Goal: Task Accomplishment & Management: Complete application form

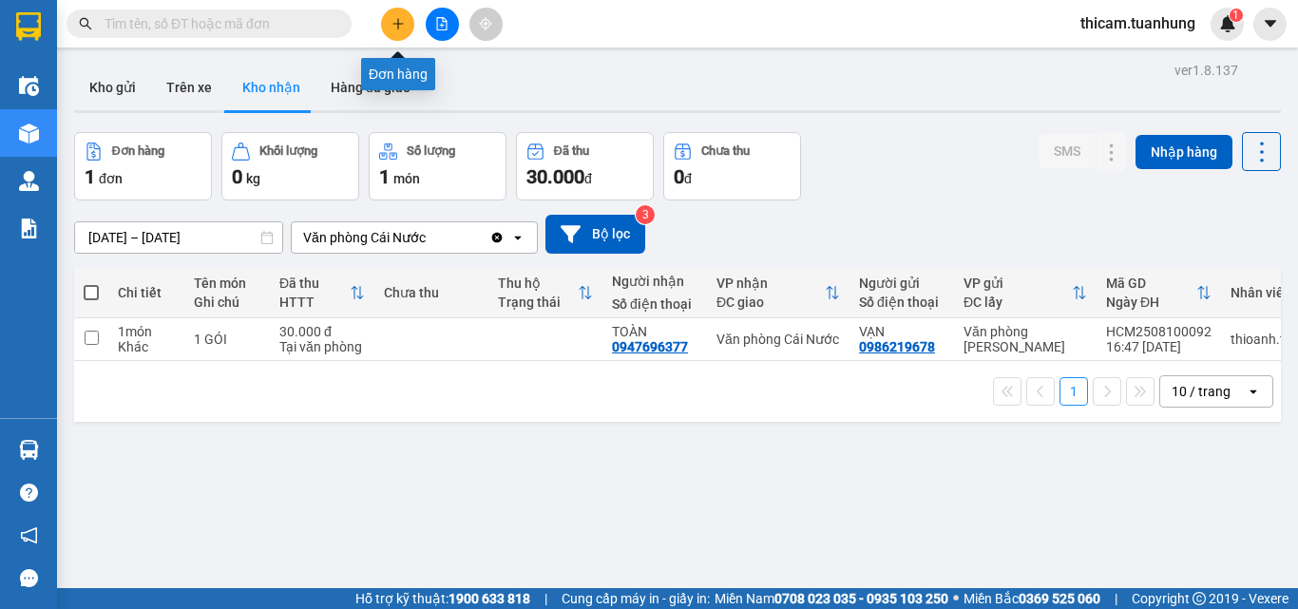
click at [380, 24] on div at bounding box center [442, 24] width 143 height 33
click at [393, 24] on icon "plus" at bounding box center [397, 23] width 13 height 13
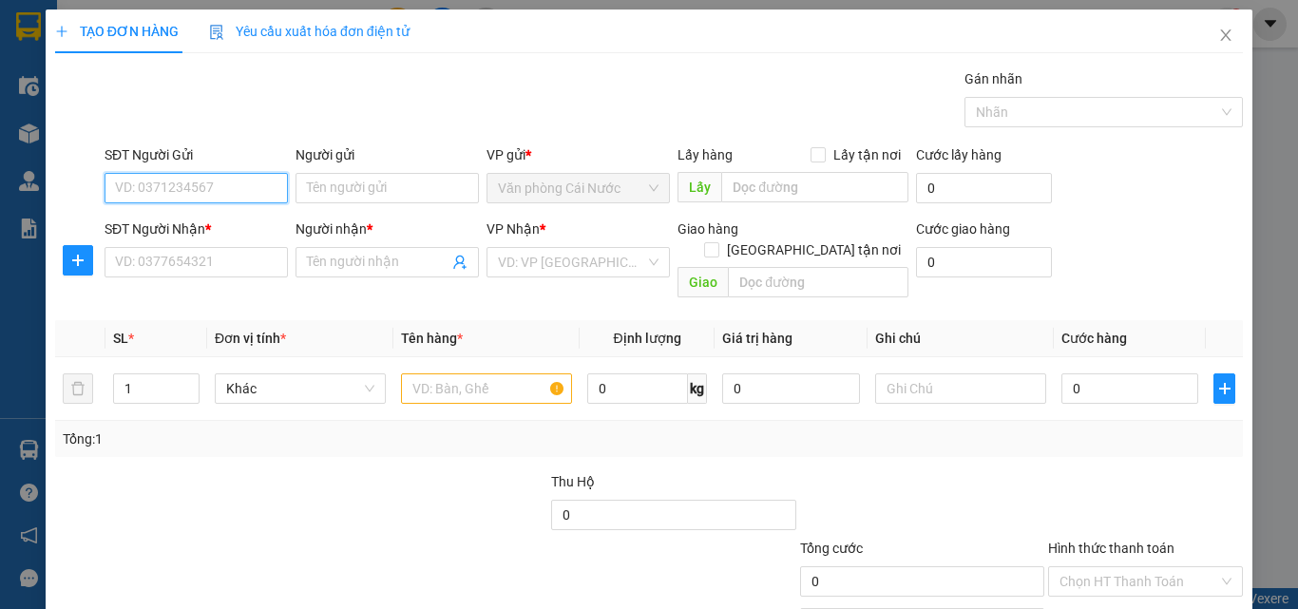
click at [214, 190] on input "SĐT Người Gửi" at bounding box center [196, 188] width 183 height 30
click at [179, 182] on input "SĐT Người Gửi" at bounding box center [196, 188] width 183 height 30
type input "0942003898"
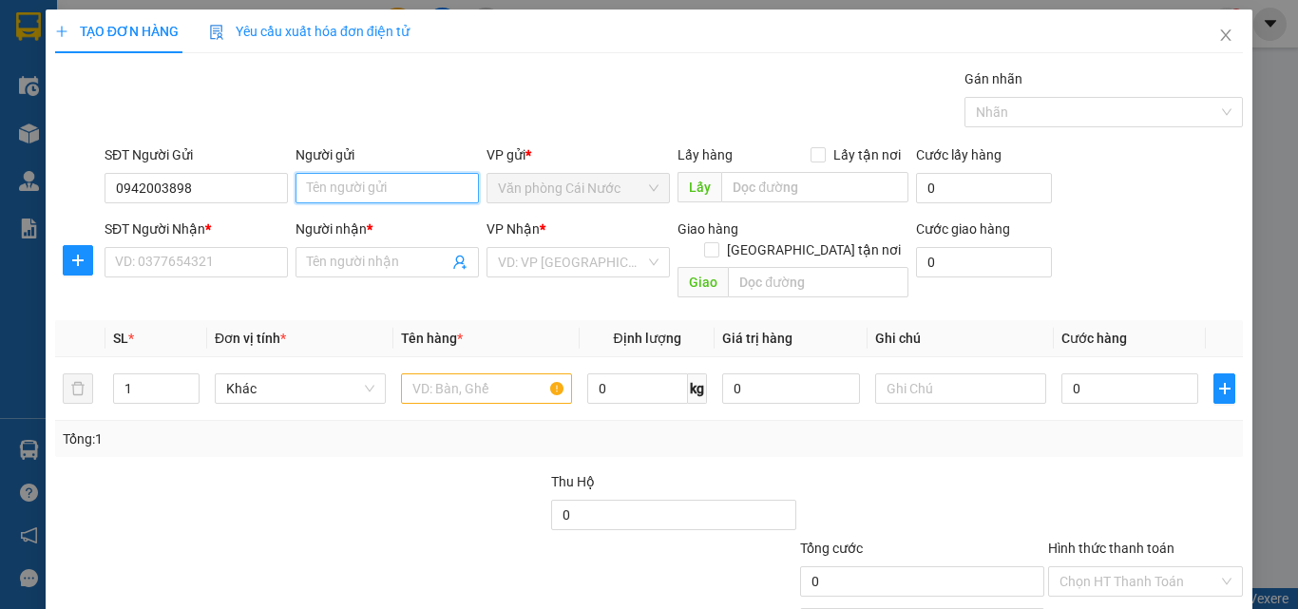
click at [331, 189] on input "Người gửi" at bounding box center [387, 188] width 183 height 30
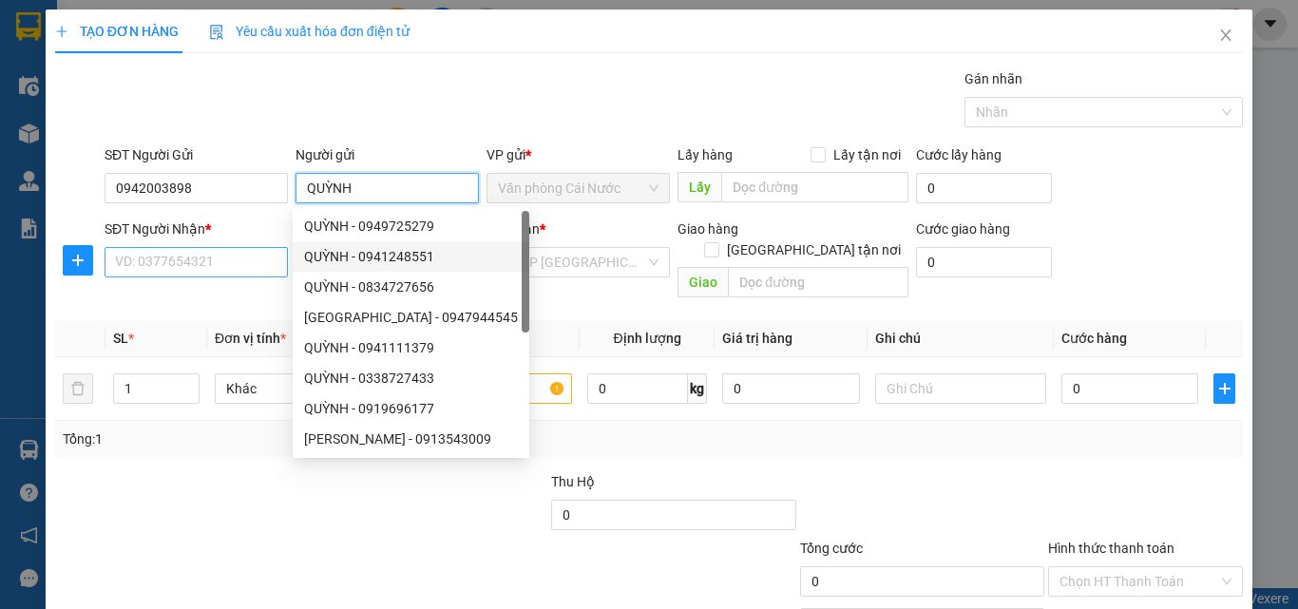
type input "QUỲNH"
click at [243, 264] on input "SĐT Người Nhận *" at bounding box center [196, 262] width 183 height 30
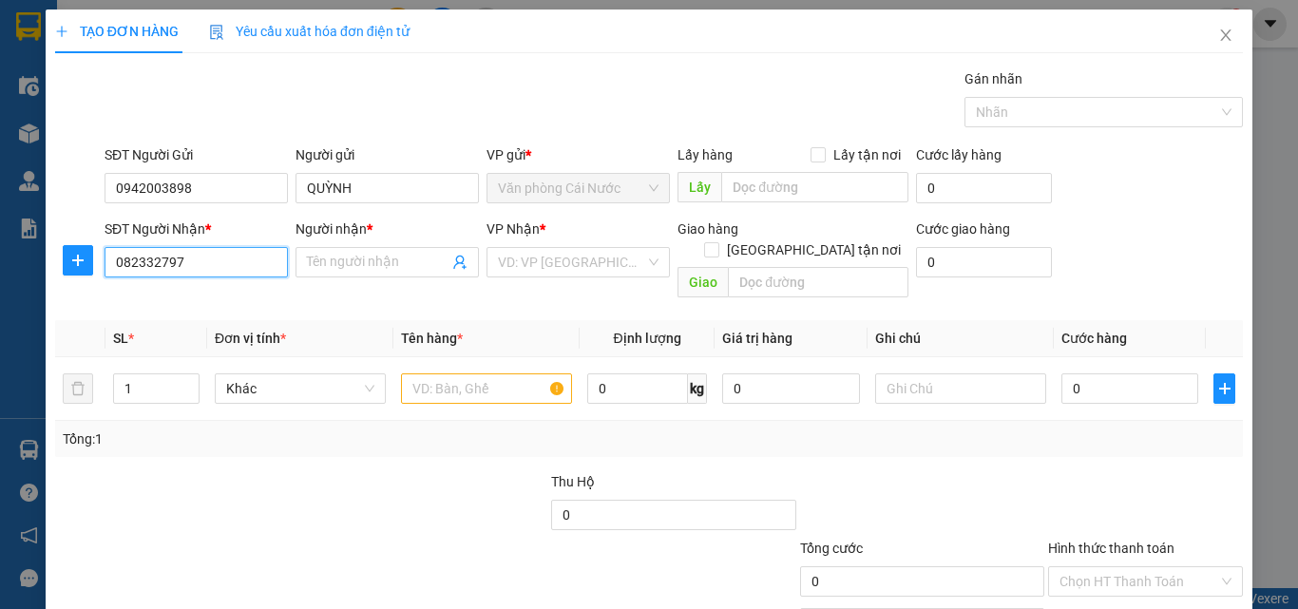
type input "0823327979"
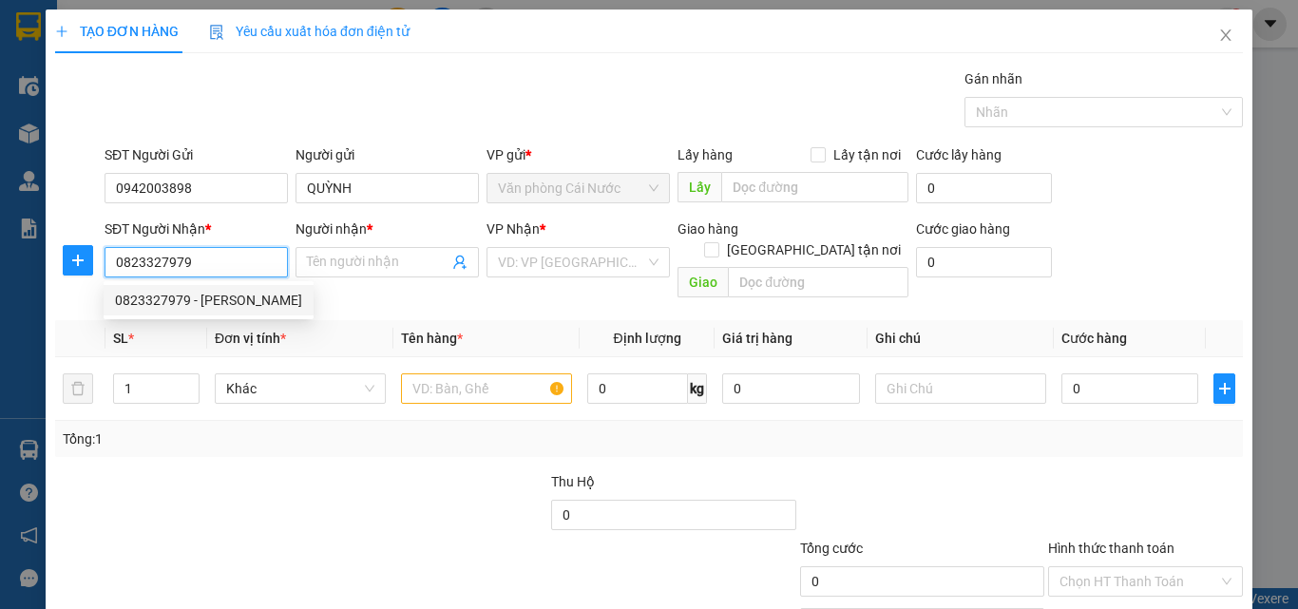
click at [203, 298] on div "0823327979 - [PERSON_NAME]" at bounding box center [208, 300] width 187 height 21
type input "THANH"
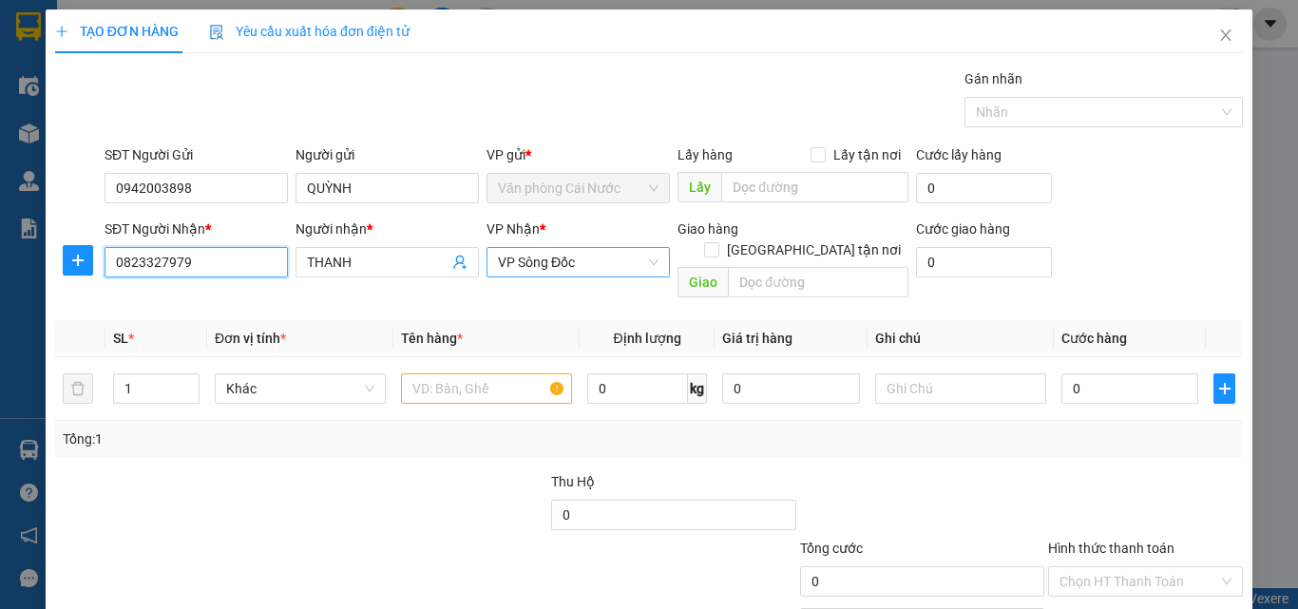
click at [606, 259] on span "VP Sông Đốc" at bounding box center [578, 262] width 161 height 29
type input "0823327979"
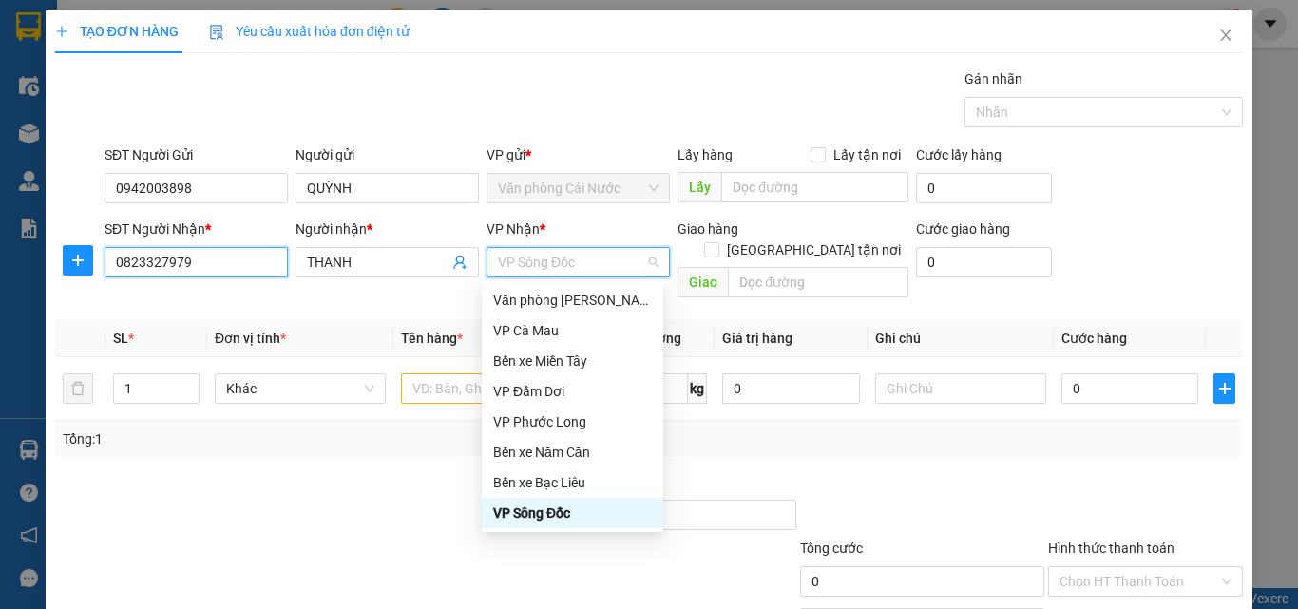
click at [250, 263] on input "0823327979" at bounding box center [196, 262] width 183 height 30
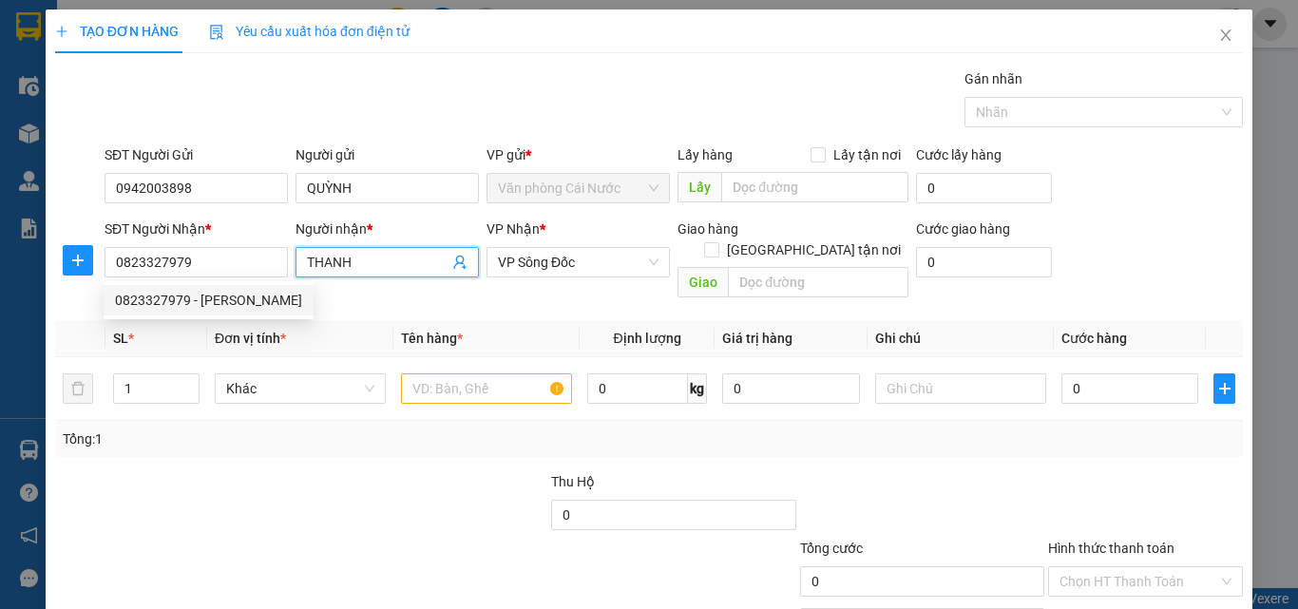
click at [379, 260] on input "THANH" at bounding box center [378, 262] width 142 height 21
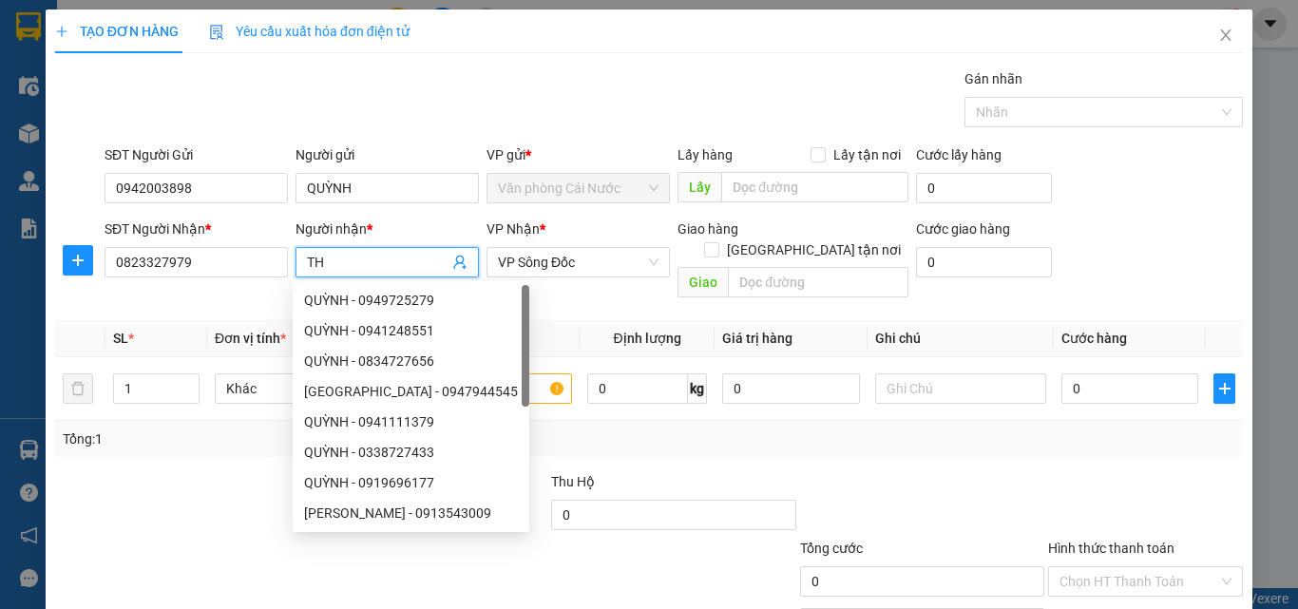
type input "T"
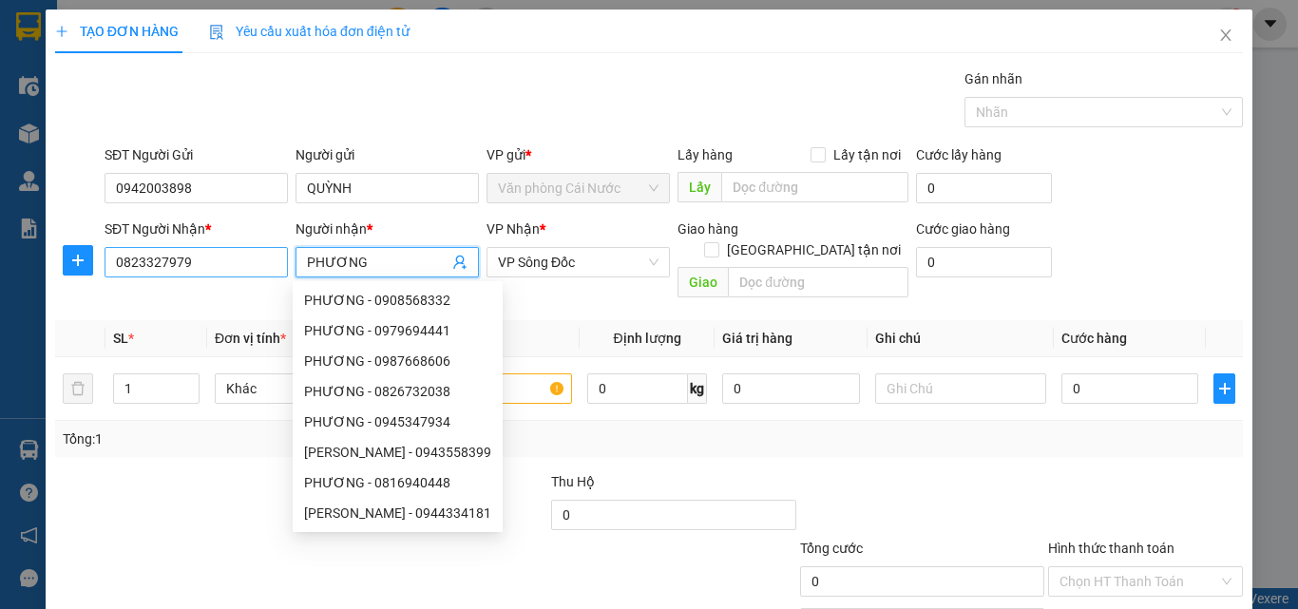
type input "PHƯƠNG"
click at [247, 266] on input "0823327979" at bounding box center [196, 262] width 183 height 30
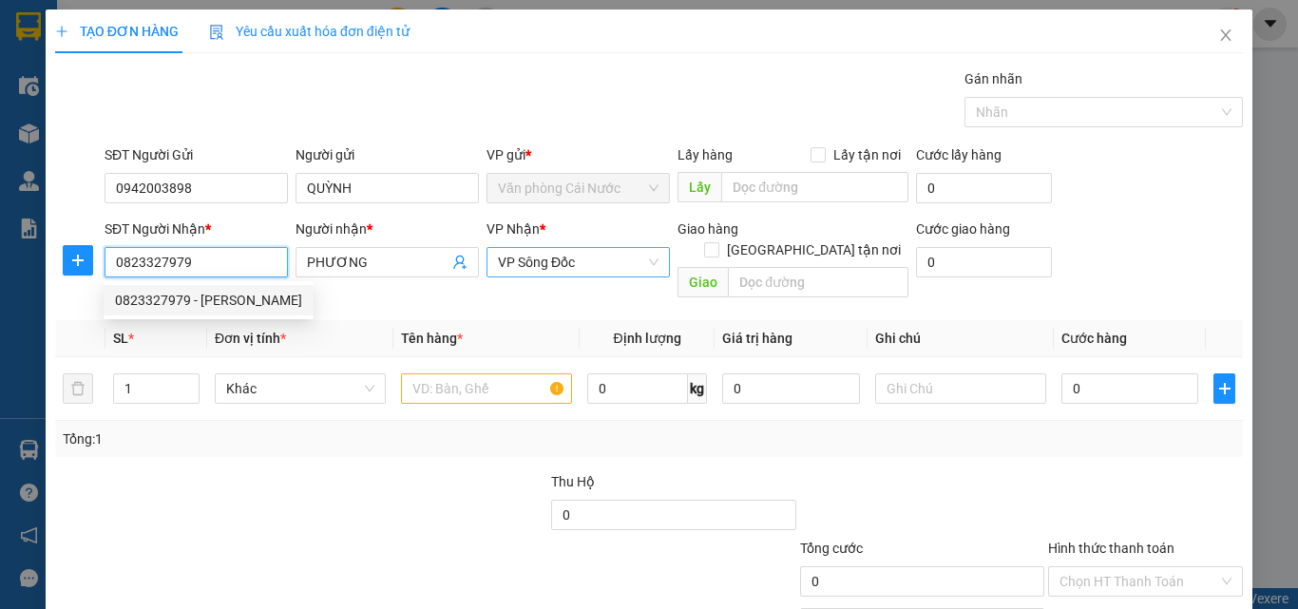
click at [582, 257] on span "VP Sông Đốc" at bounding box center [578, 262] width 161 height 29
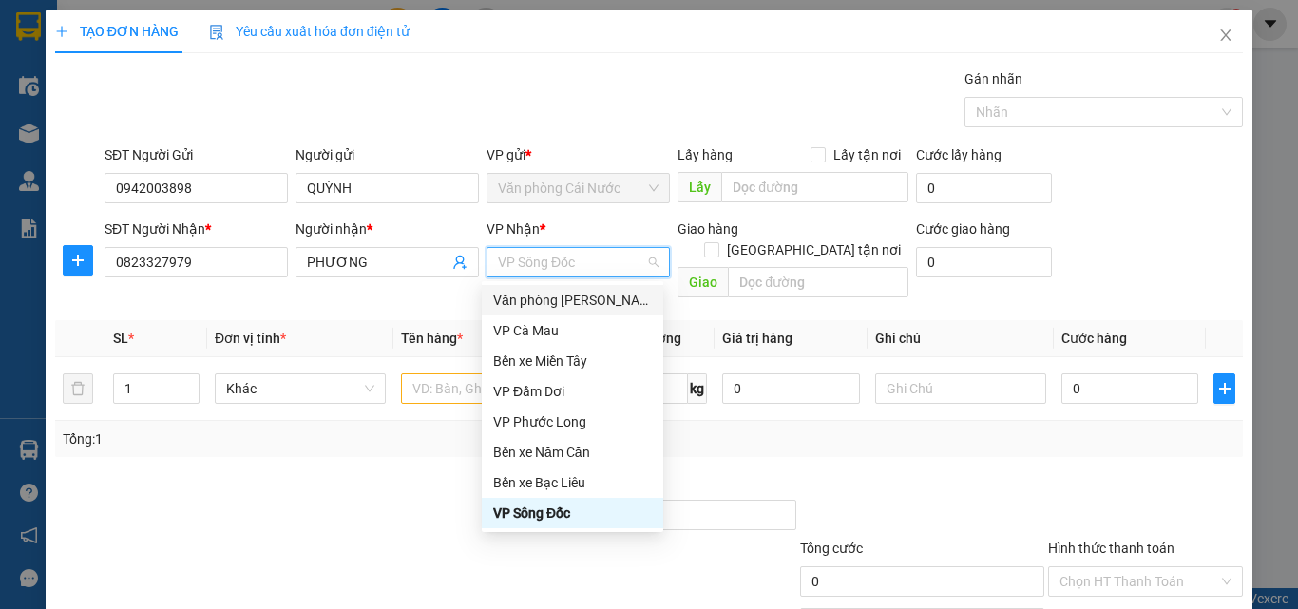
click at [576, 305] on div "Văn phòng [PERSON_NAME]" at bounding box center [572, 300] width 159 height 21
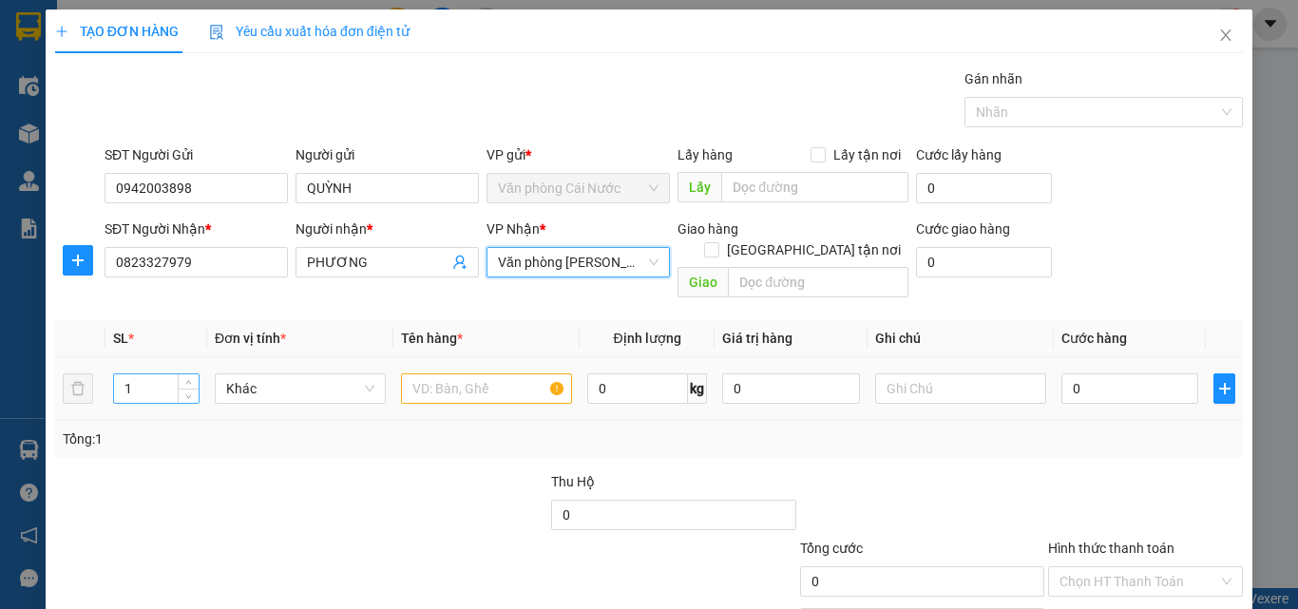
click at [138, 374] on input "1" at bounding box center [156, 388] width 85 height 29
type input "3"
click at [477, 374] on input "text" at bounding box center [486, 388] width 171 height 30
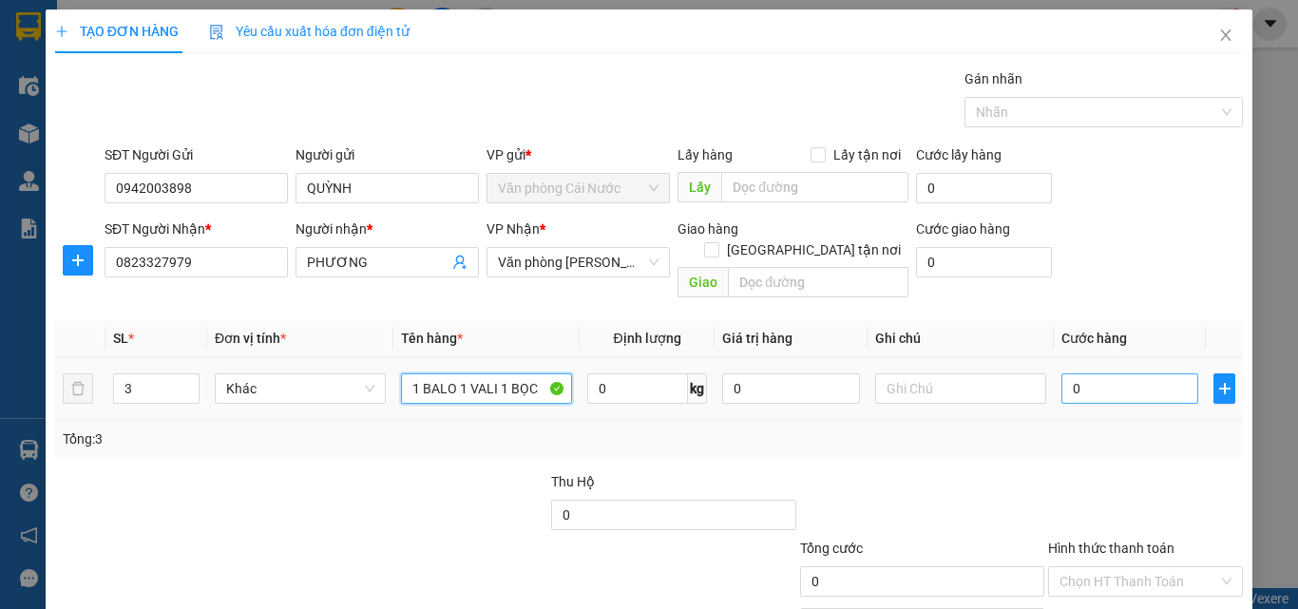
type input "1 BALO 1 VALI 1 BỌC"
click at [1100, 373] on input "0" at bounding box center [1129, 388] width 137 height 30
type input "1"
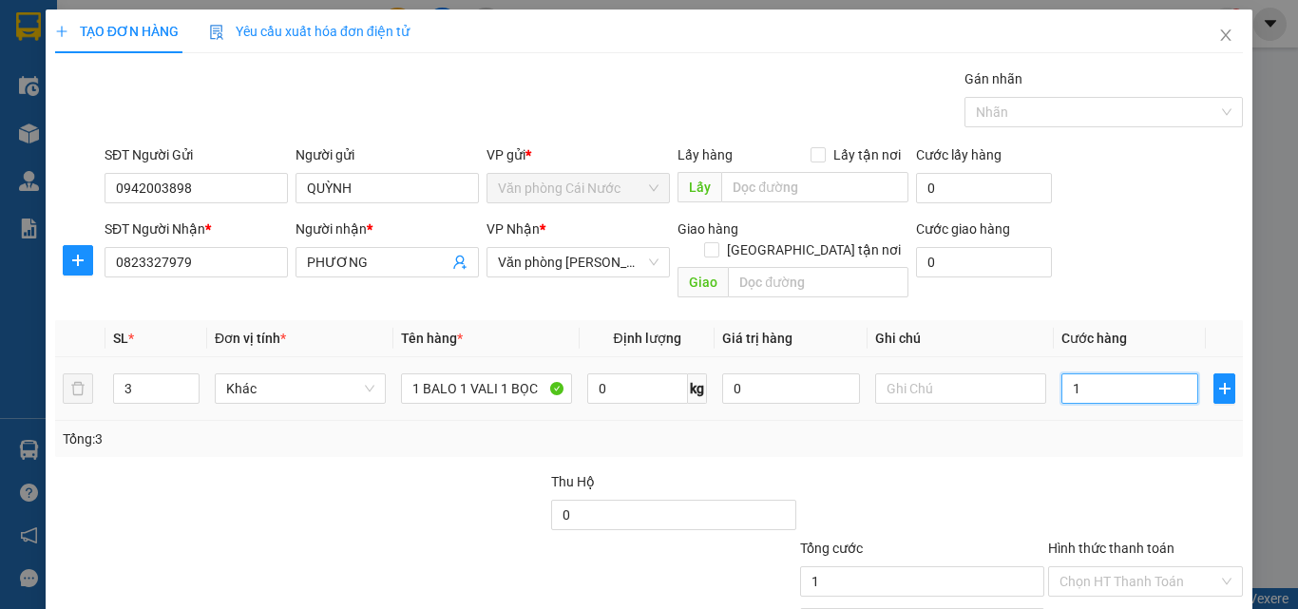
type input "10"
type input "100"
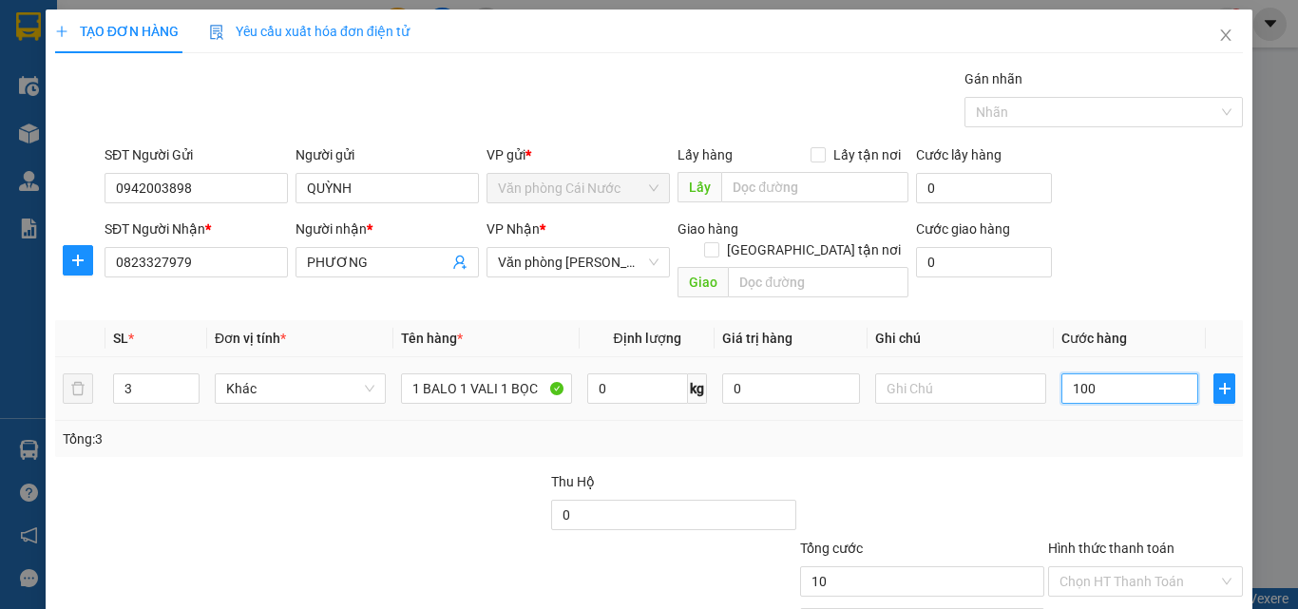
type input "100"
type input "100.000"
click at [1106, 431] on div "Tổng: 3" at bounding box center [649, 439] width 1188 height 36
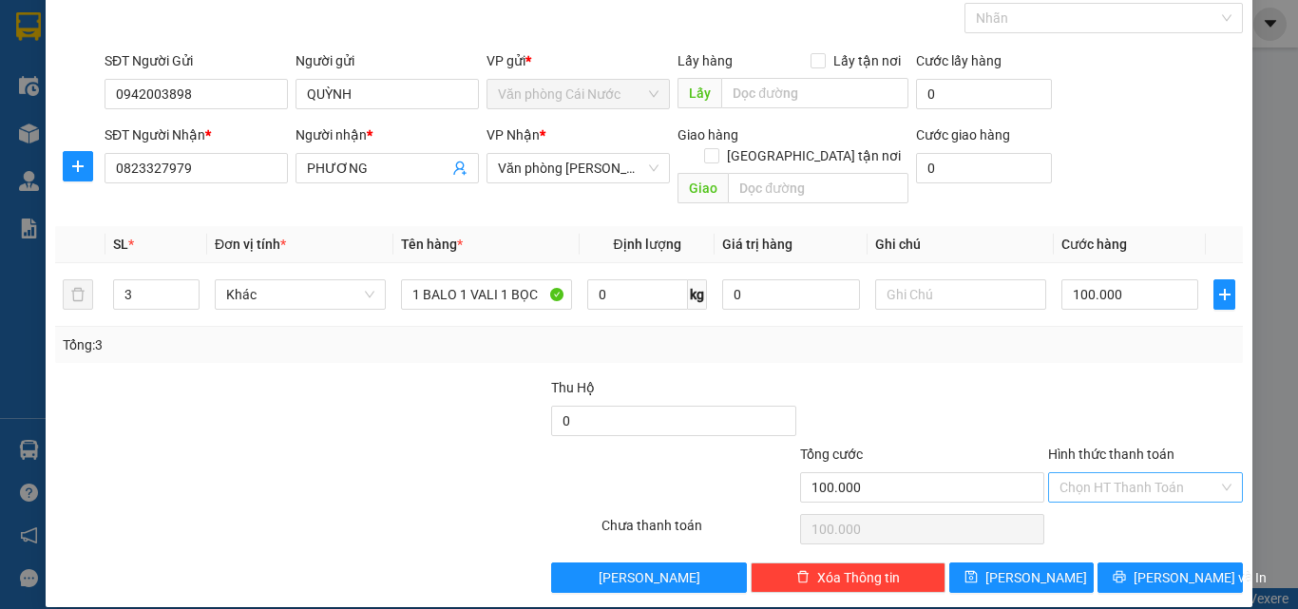
click at [1106, 473] on input "Hình thức thanh toán" at bounding box center [1139, 487] width 159 height 29
click at [1086, 504] on div "Tại văn phòng" at bounding box center [1134, 504] width 170 height 21
type input "0"
click at [1155, 567] on span "[PERSON_NAME] và In" at bounding box center [1200, 577] width 133 height 21
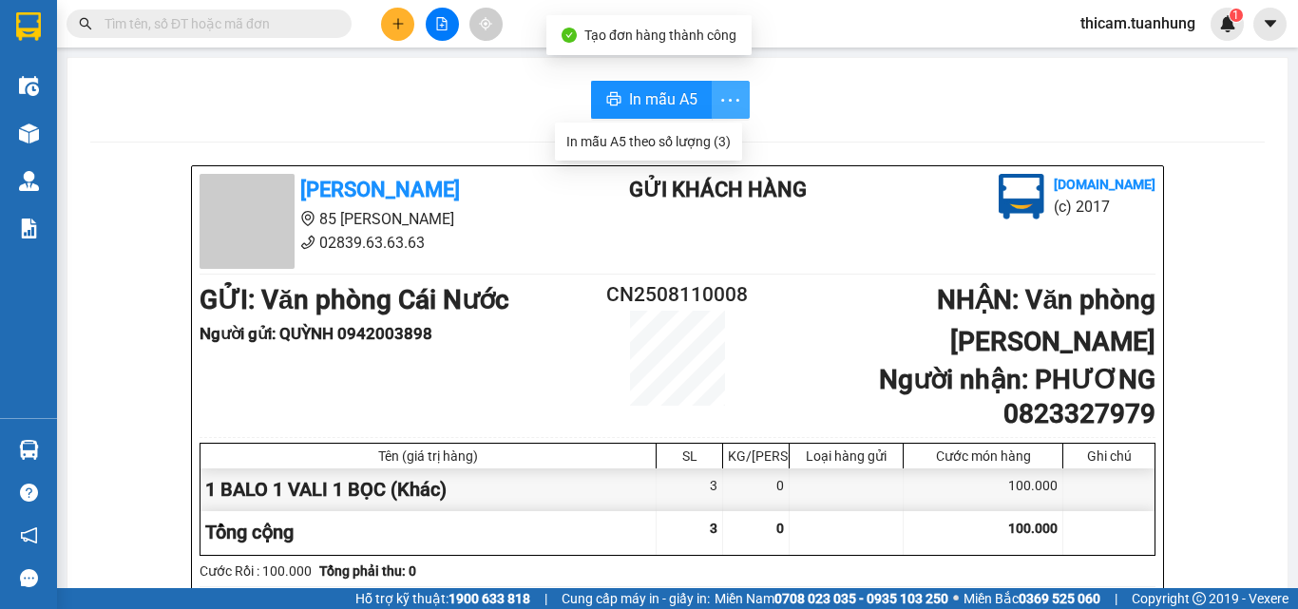
click at [721, 94] on icon "more" at bounding box center [730, 100] width 24 height 24
click at [682, 139] on div "In mẫu A5 theo số lượng (3)" at bounding box center [648, 141] width 164 height 21
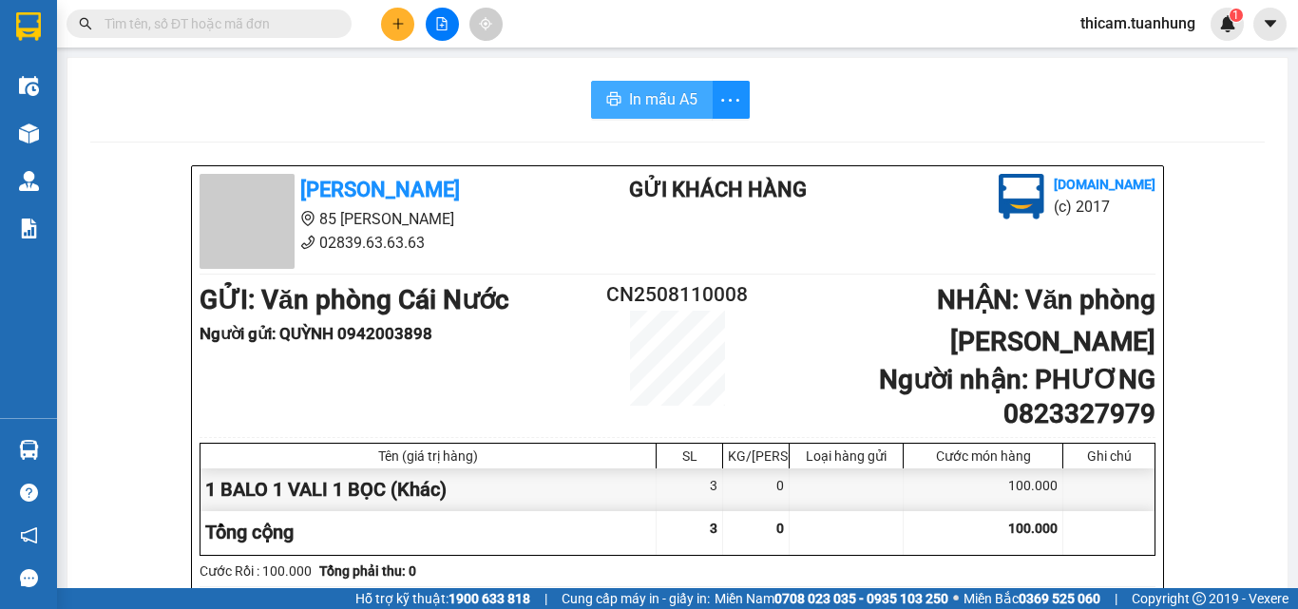
click at [669, 99] on span "In mẫu A5" at bounding box center [663, 99] width 68 height 24
click at [392, 25] on icon "plus" at bounding box center [397, 23] width 13 height 13
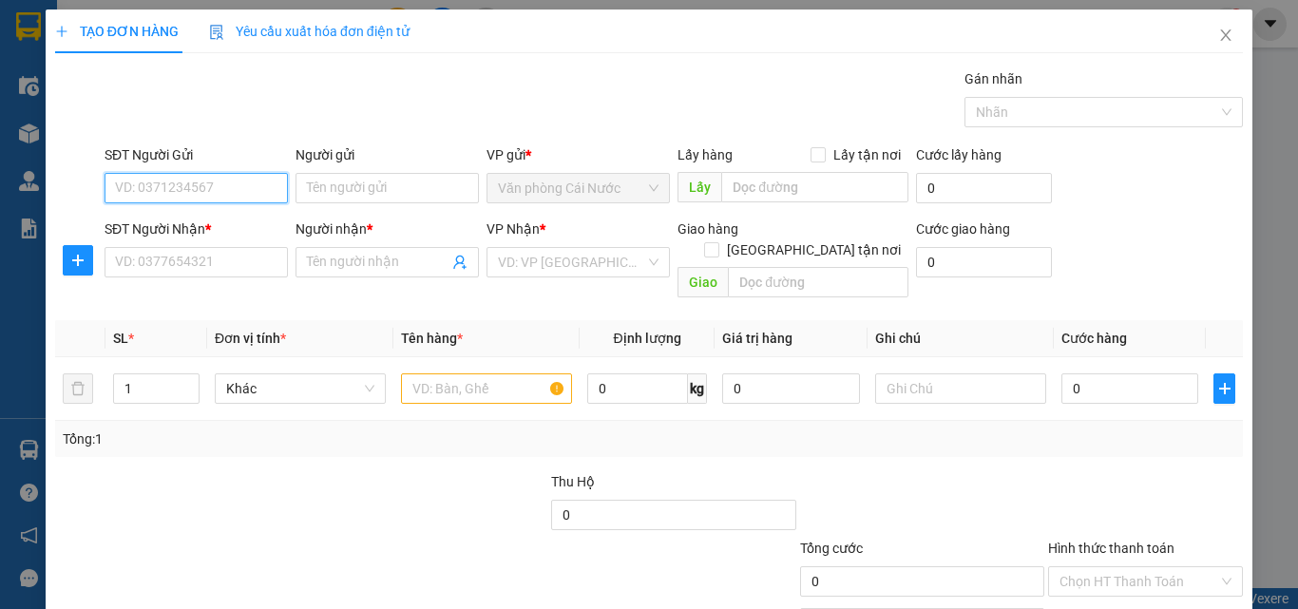
click at [190, 195] on input "SĐT Người Gửi" at bounding box center [196, 188] width 183 height 30
type input "0942295144"
click at [211, 225] on div "0942295144 - PHƯƠNG" at bounding box center [194, 226] width 159 height 21
type input "PHƯƠNG"
type input "0942295144"
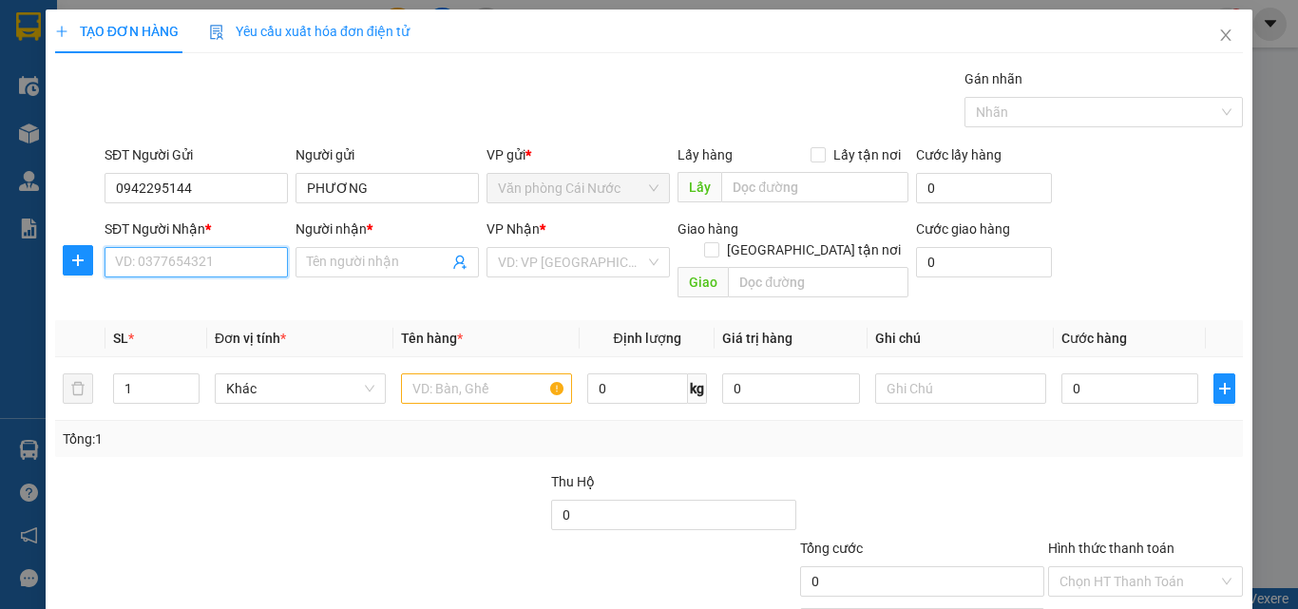
click at [219, 265] on input "SĐT Người Nhận *" at bounding box center [196, 262] width 183 height 30
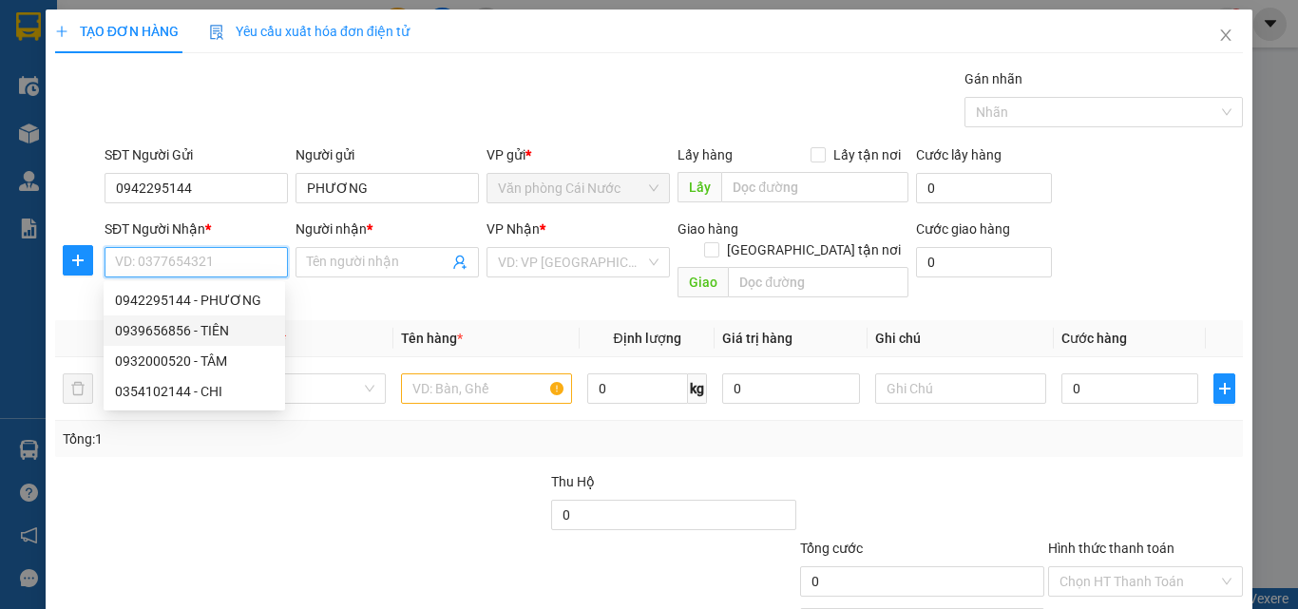
click at [219, 331] on div "0939656856 - TIÊN" at bounding box center [194, 330] width 159 height 21
type input "0939656856"
type input "TIÊN"
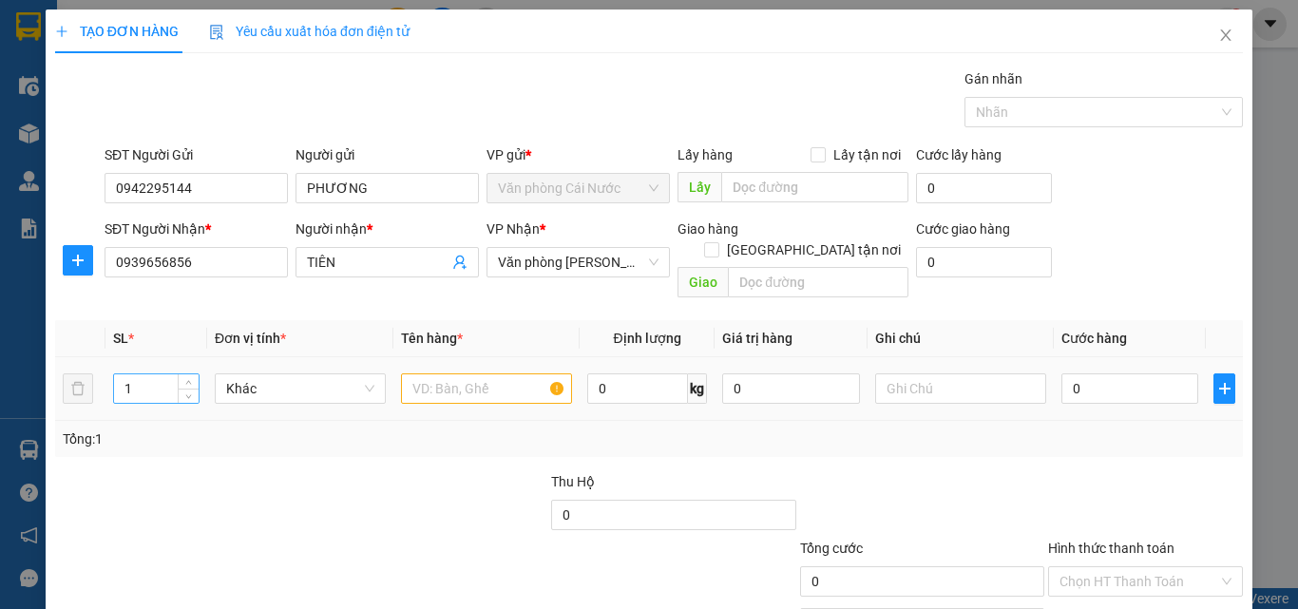
click at [158, 374] on input "1" at bounding box center [156, 388] width 85 height 29
type input "2"
click at [439, 373] on input "text" at bounding box center [486, 388] width 171 height 30
type input "2 THÙNG"
click at [1136, 382] on input "0" at bounding box center [1129, 388] width 137 height 30
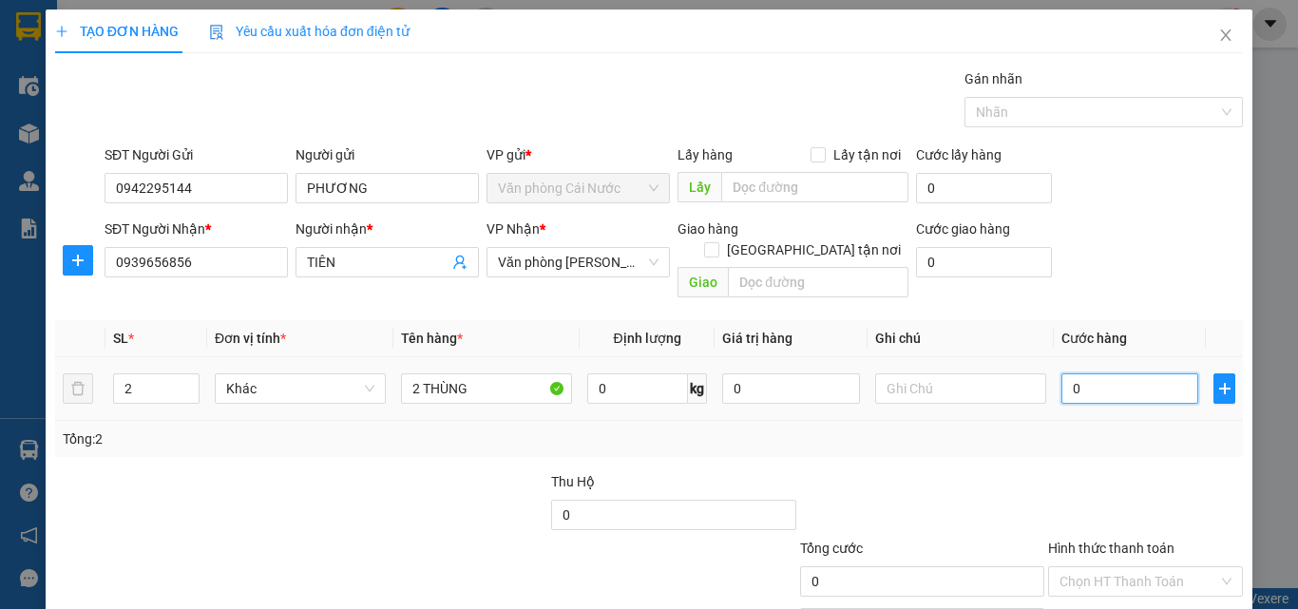
type input "7"
type input "70"
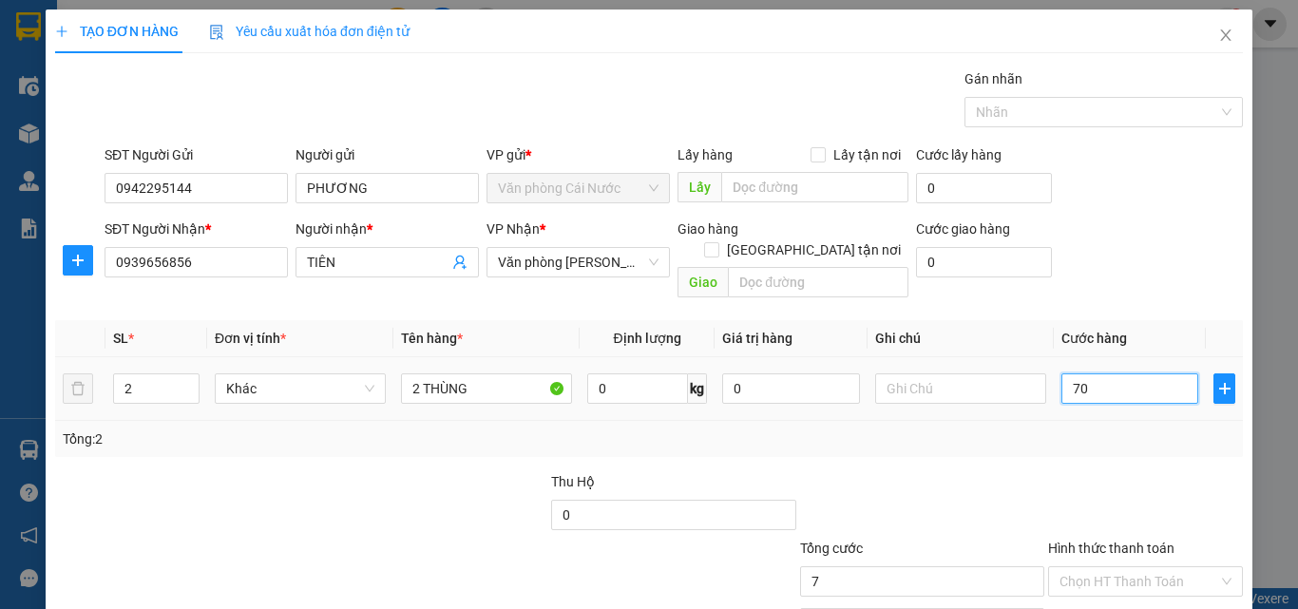
type input "70"
type input "70.000"
click at [1082, 396] on td "70.000" at bounding box center [1130, 389] width 152 height 64
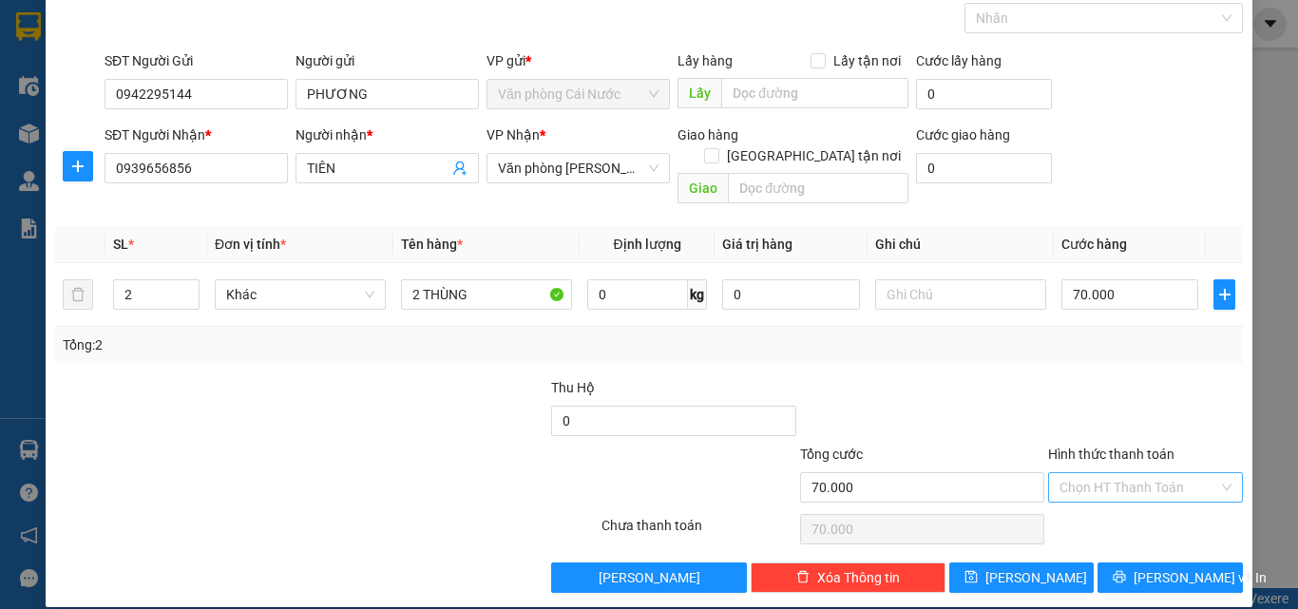
click at [1127, 473] on input "Hình thức thanh toán" at bounding box center [1139, 487] width 159 height 29
click at [1109, 501] on div "Tại văn phòng" at bounding box center [1134, 504] width 170 height 21
type input "0"
click at [1140, 565] on button "[PERSON_NAME] và In" at bounding box center [1170, 578] width 145 height 30
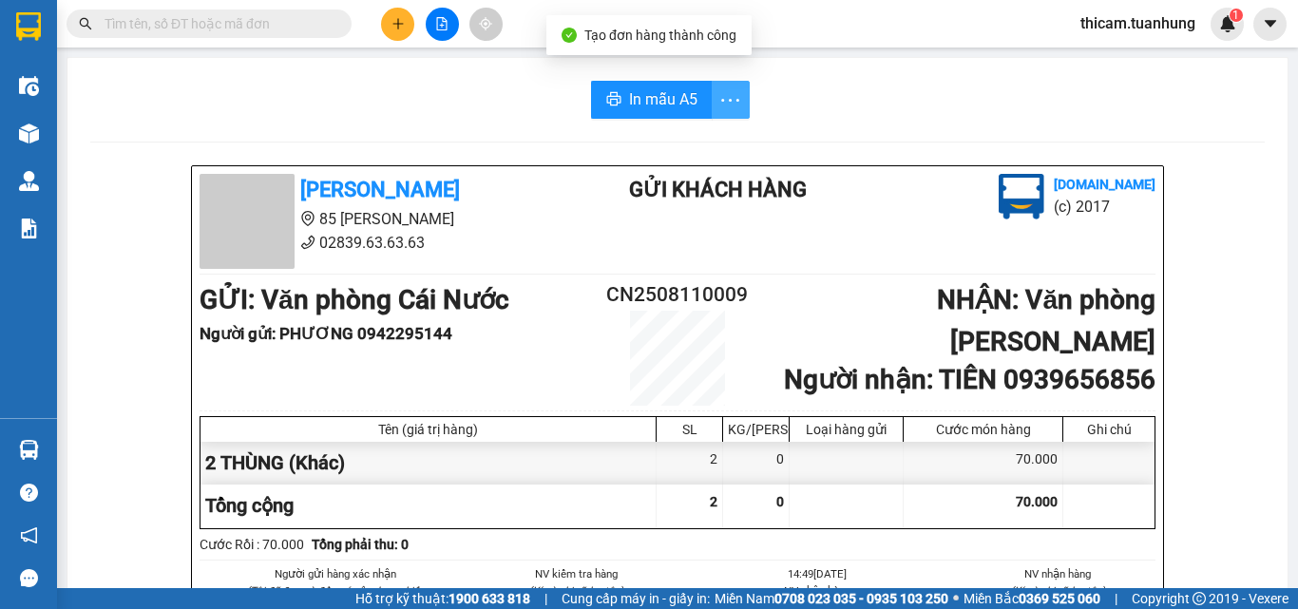
click at [718, 91] on icon "more" at bounding box center [730, 100] width 24 height 24
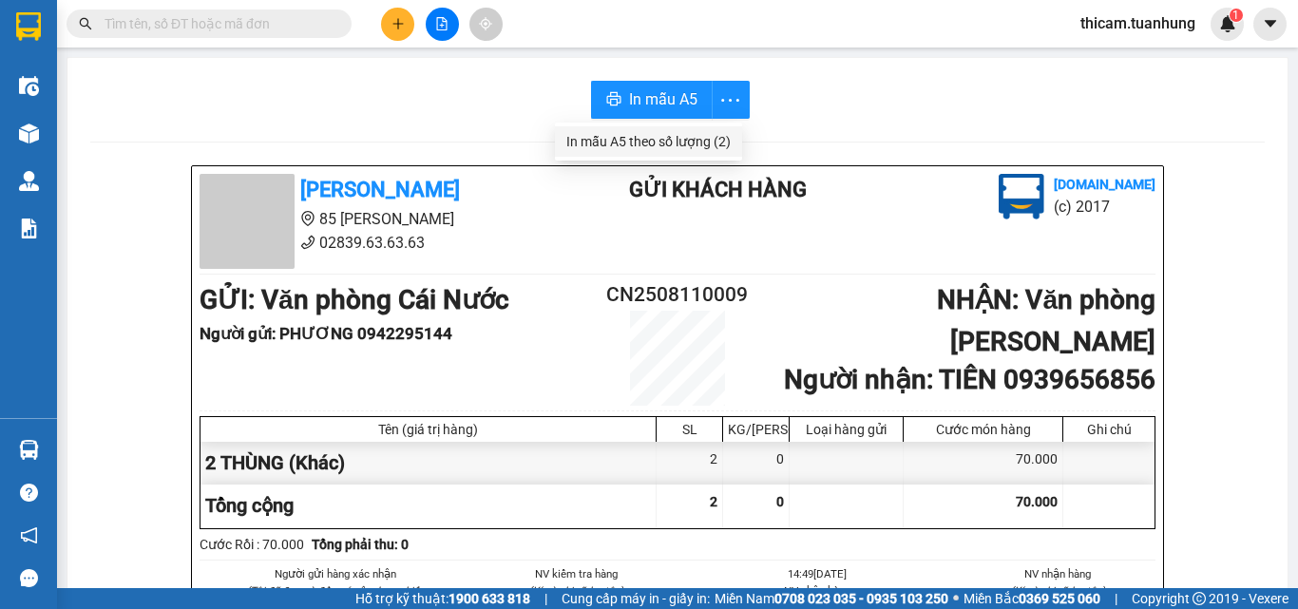
click at [698, 139] on div "In mẫu A5 theo số lượng (2)" at bounding box center [648, 141] width 164 height 21
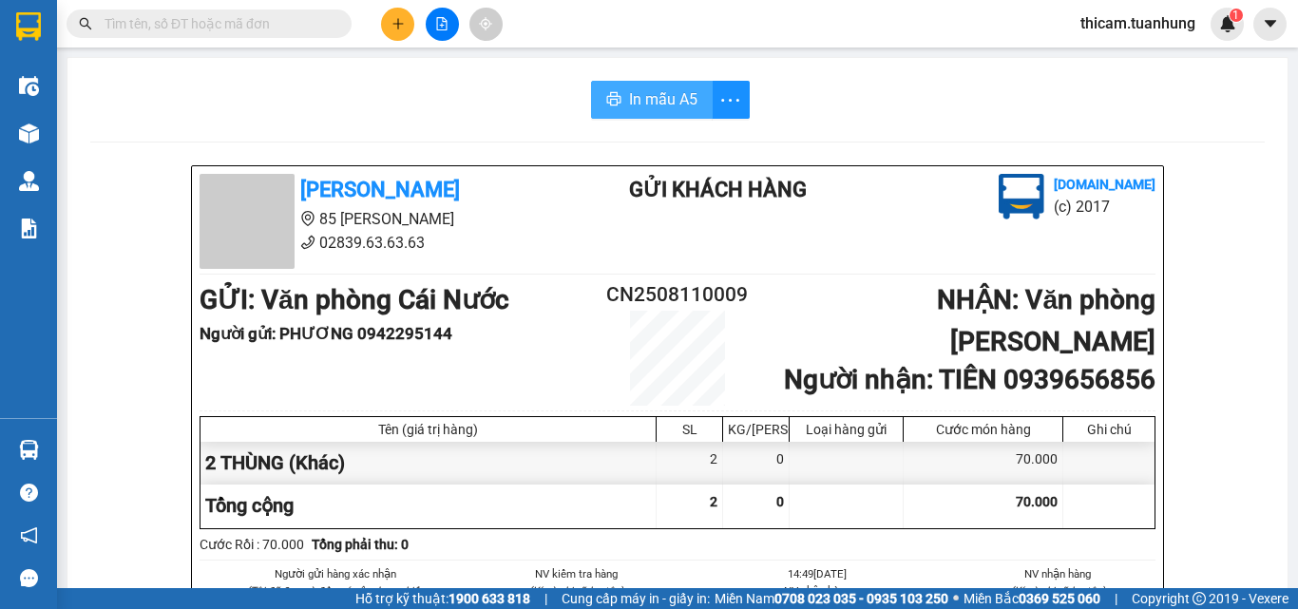
click at [680, 105] on span "In mẫu A5" at bounding box center [663, 99] width 68 height 24
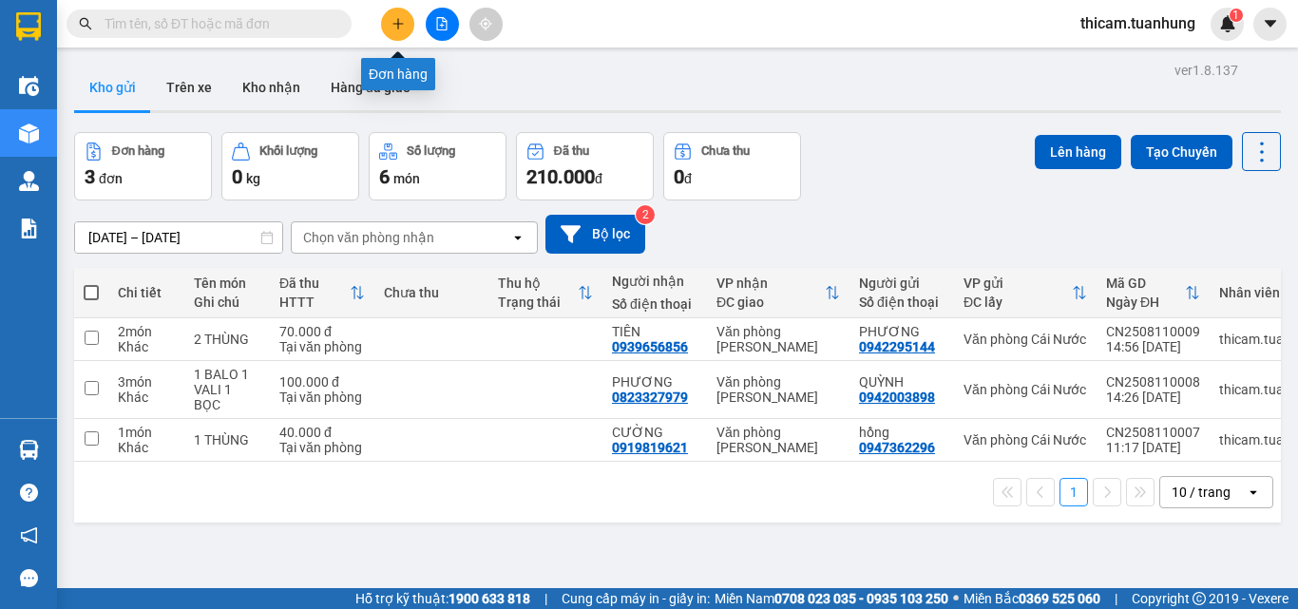
click at [386, 25] on button at bounding box center [397, 24] width 33 height 33
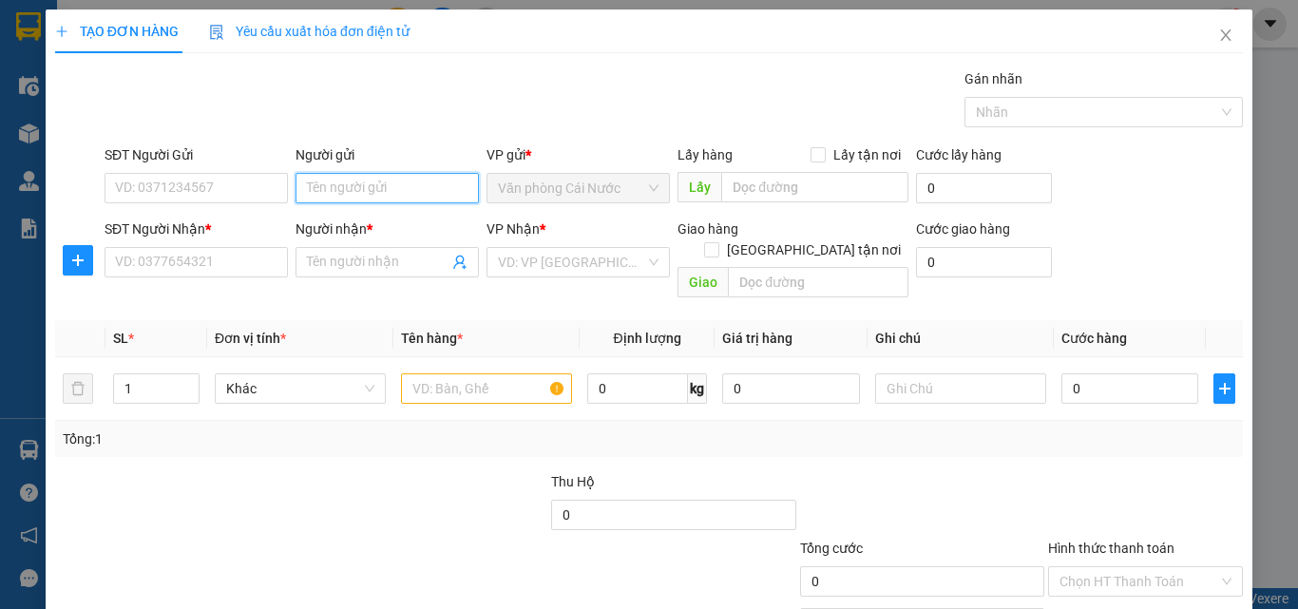
click at [389, 197] on input "Người gửi" at bounding box center [387, 188] width 183 height 30
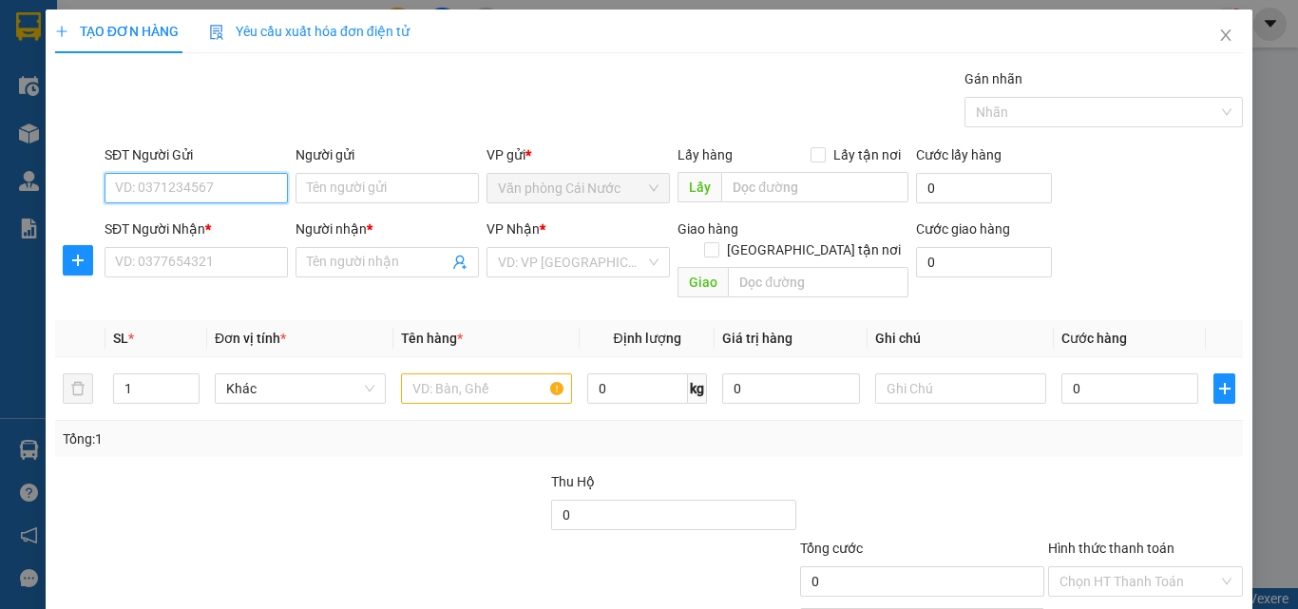
click at [253, 184] on input "SĐT Người Gửi" at bounding box center [196, 188] width 183 height 30
type input "0943764303"
click at [206, 225] on div "0943764303 - GẤM" at bounding box center [194, 226] width 159 height 21
type input "GẤM"
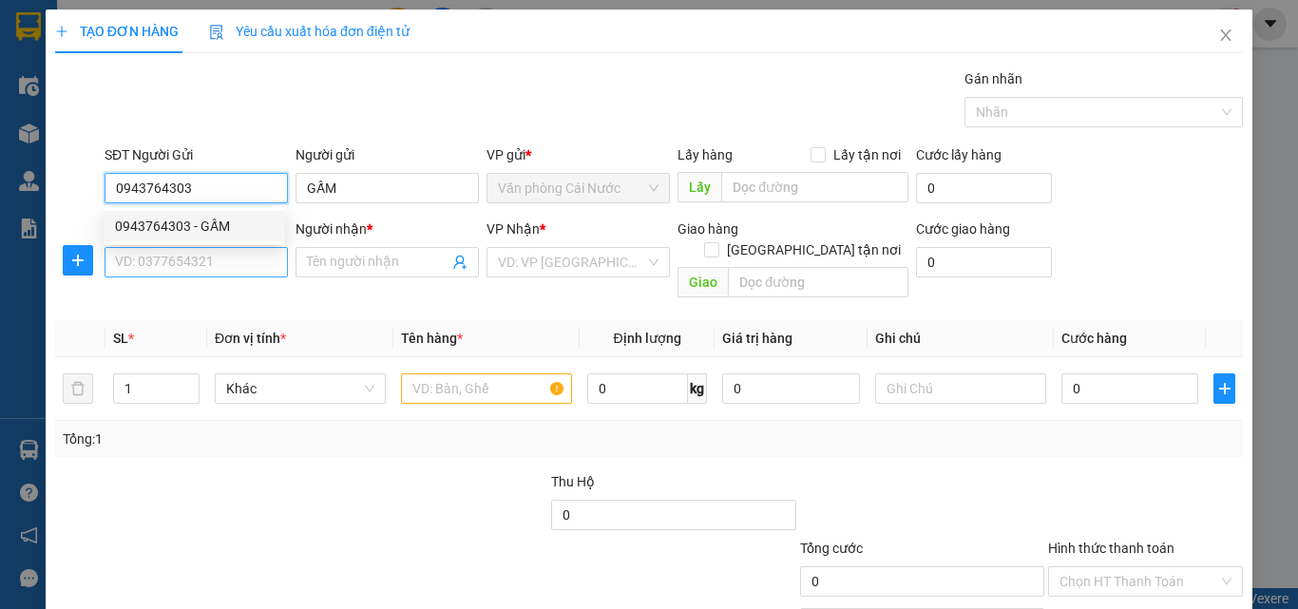
type input "0943764303"
click at [208, 261] on input "SĐT Người Nhận *" at bounding box center [196, 262] width 183 height 30
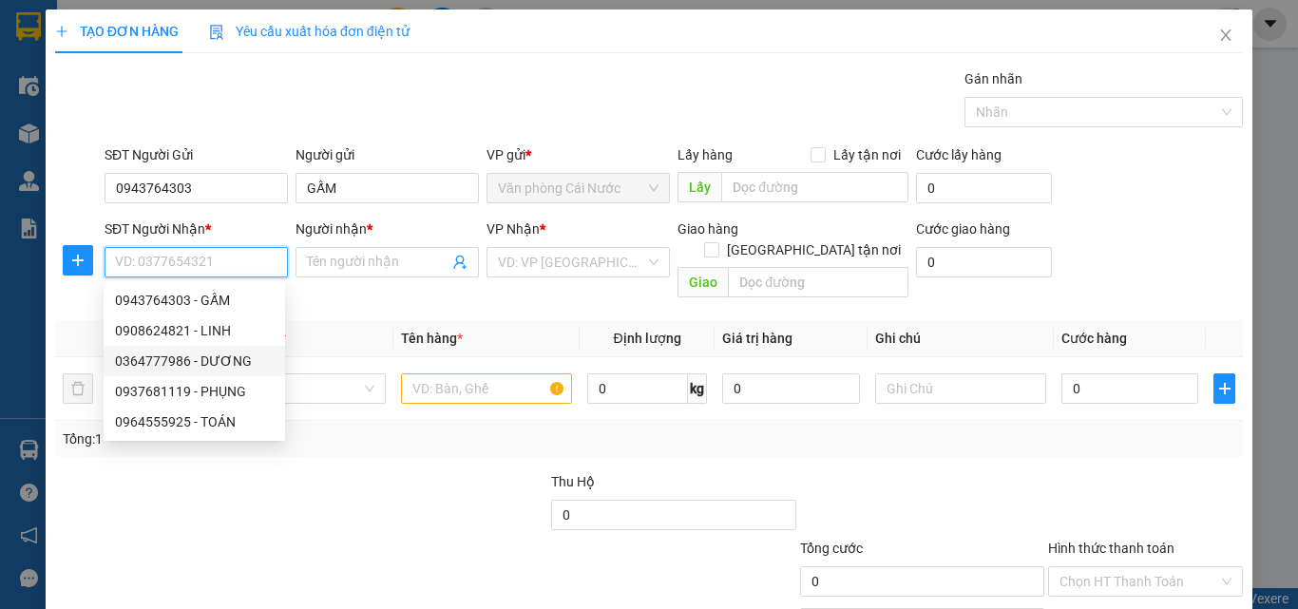
click at [228, 361] on div "0364777986 - DƯƠNG" at bounding box center [194, 361] width 159 height 21
type input "0364777986"
type input "DƯƠNG"
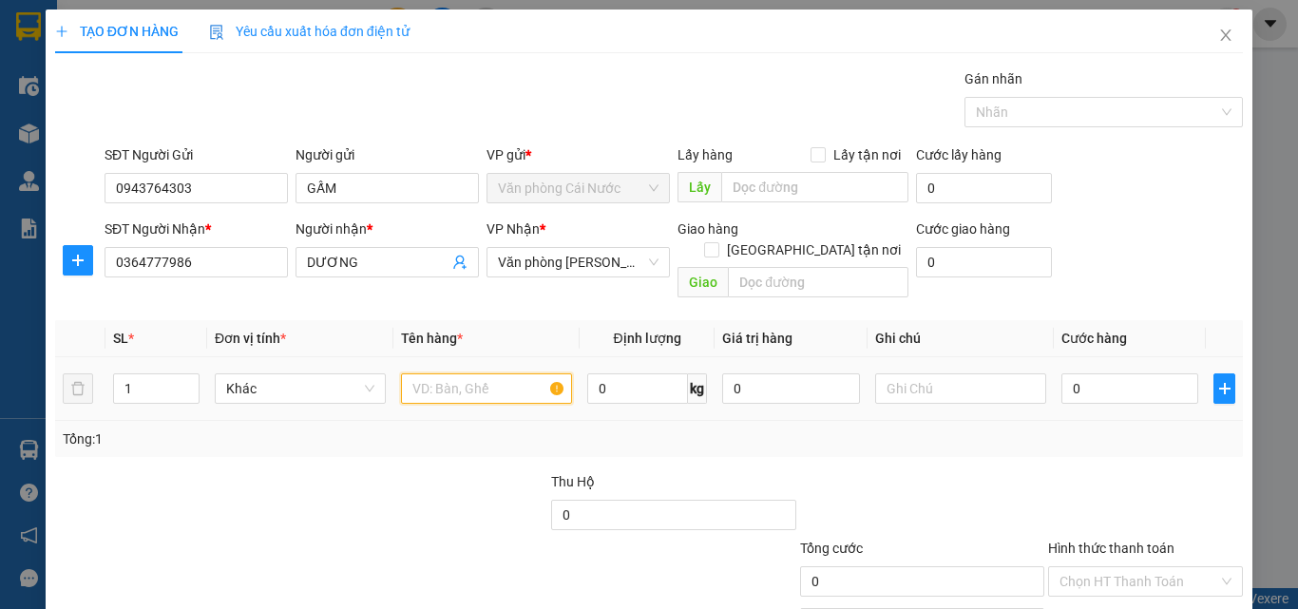
click at [468, 373] on input "text" at bounding box center [486, 388] width 171 height 30
type input "1 THÙNG"
click at [1160, 374] on input "0" at bounding box center [1129, 388] width 137 height 30
type input "4"
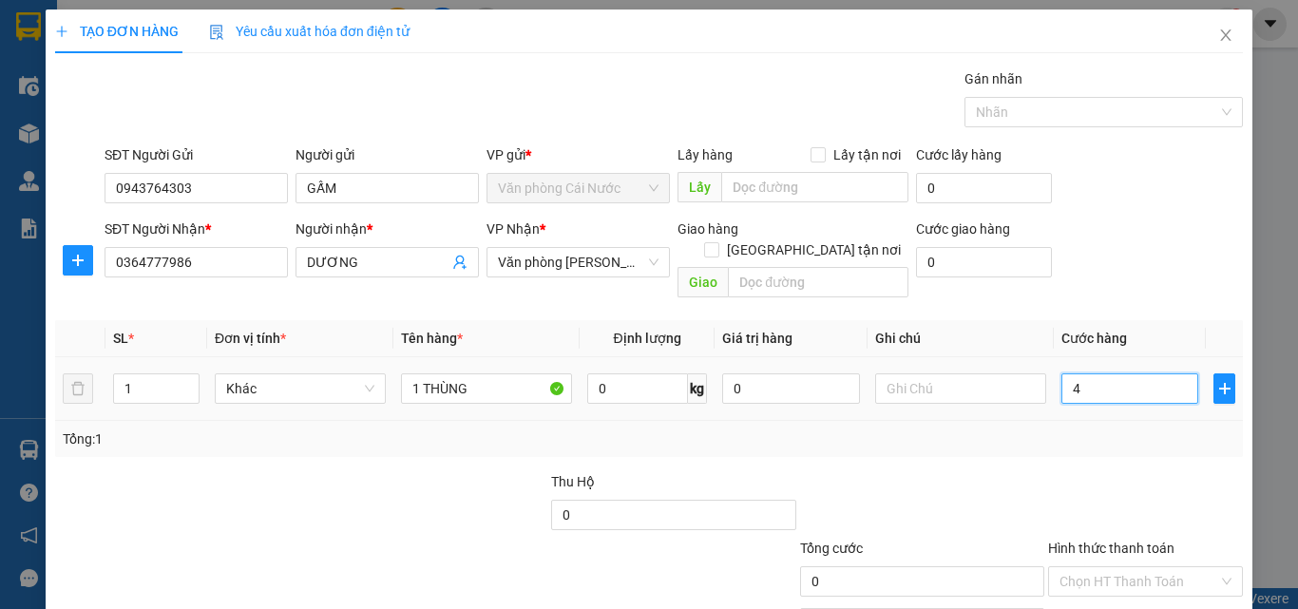
type input "4"
type input "40"
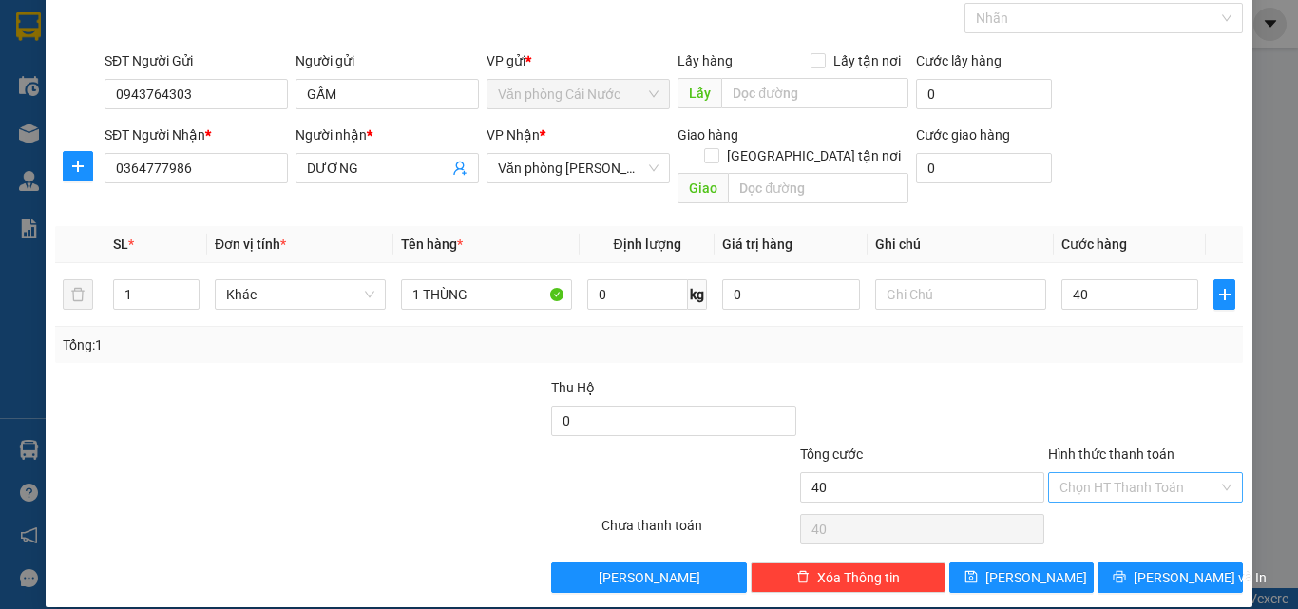
type input "40.000"
click at [1129, 473] on input "Hình thức thanh toán" at bounding box center [1139, 487] width 159 height 29
click at [1101, 502] on div "Tại văn phòng" at bounding box center [1134, 504] width 170 height 21
type input "0"
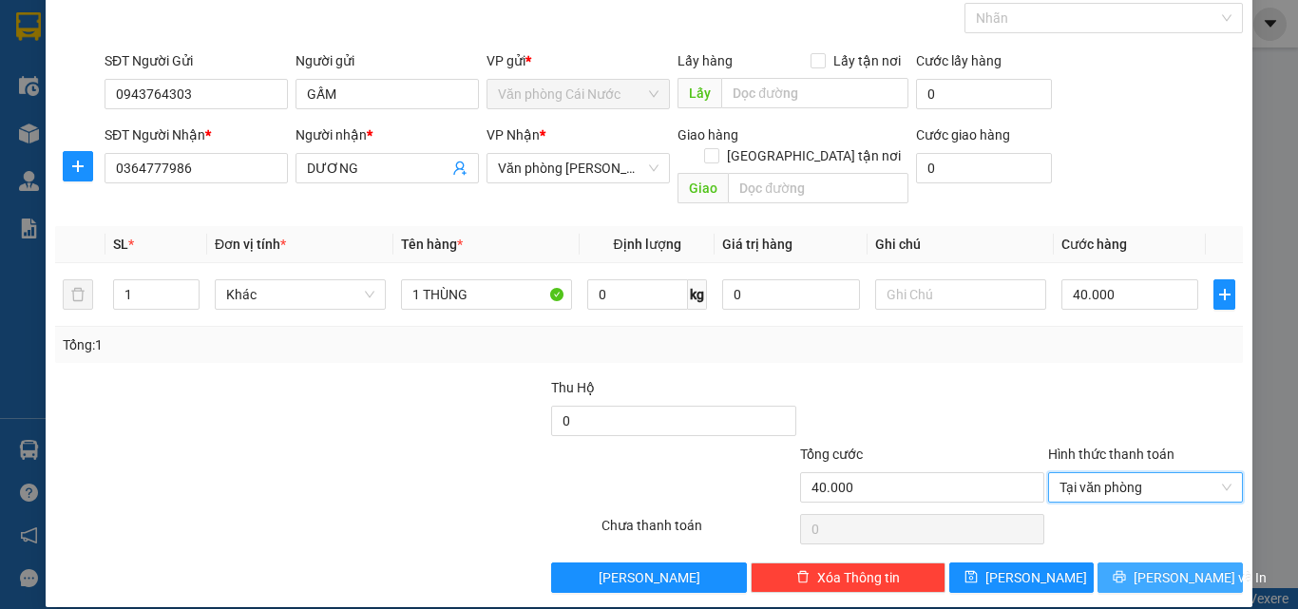
click at [1134, 563] on button "[PERSON_NAME] và In" at bounding box center [1170, 578] width 145 height 30
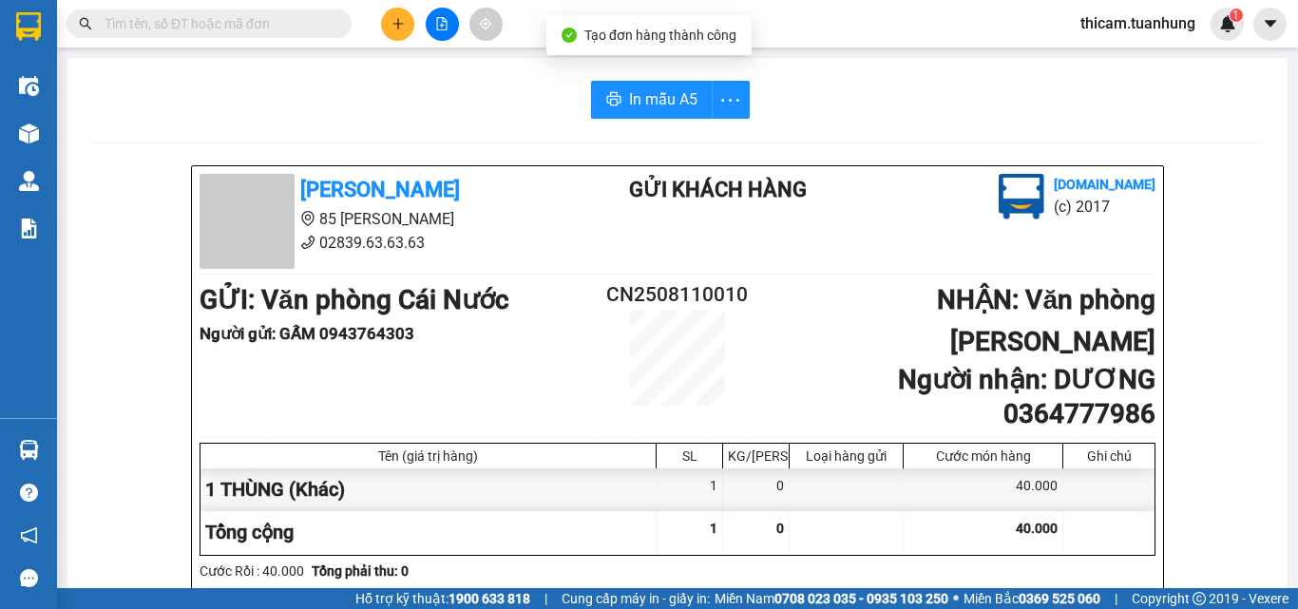
click at [664, 115] on button "In mẫu A5" at bounding box center [652, 100] width 122 height 38
click at [408, 18] on button at bounding box center [397, 24] width 33 height 33
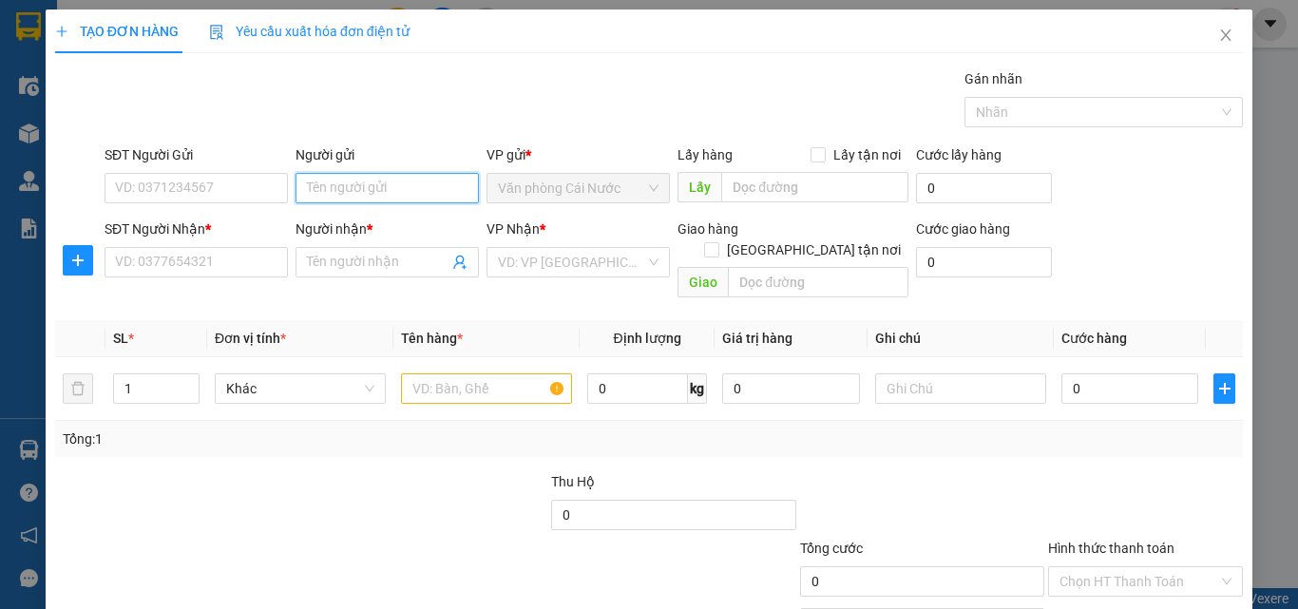
click at [366, 200] on input "Người gửi" at bounding box center [387, 188] width 183 height 30
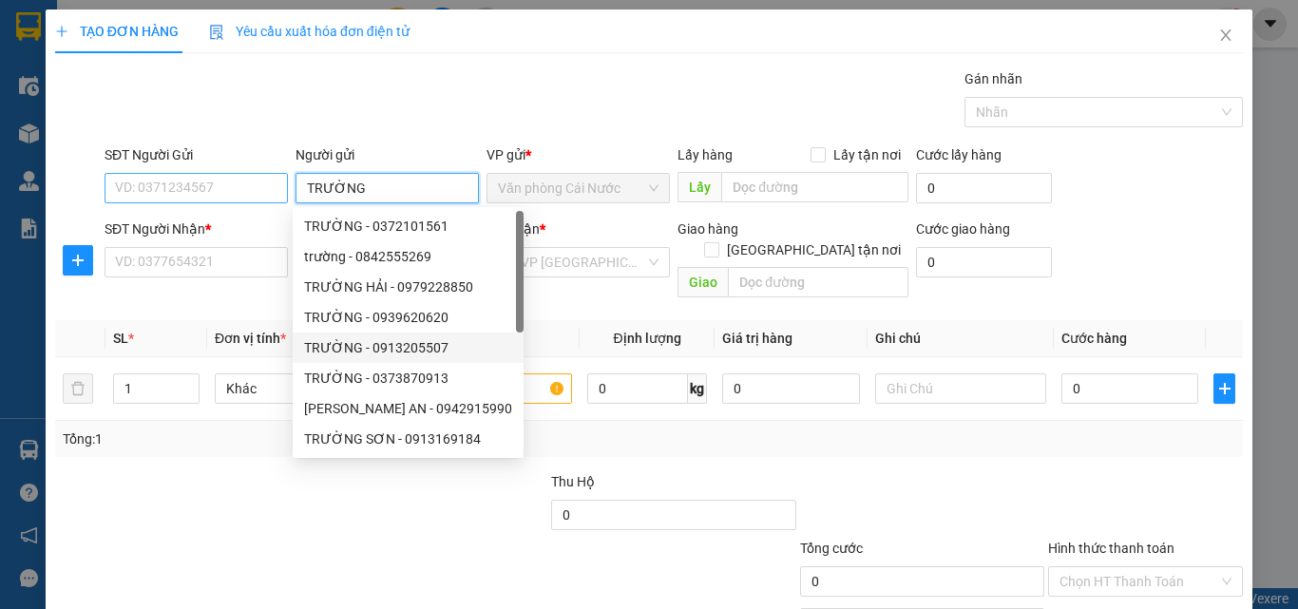
type input "TRƯỜNG"
click at [243, 188] on input "SĐT Người Gửi" at bounding box center [196, 188] width 183 height 30
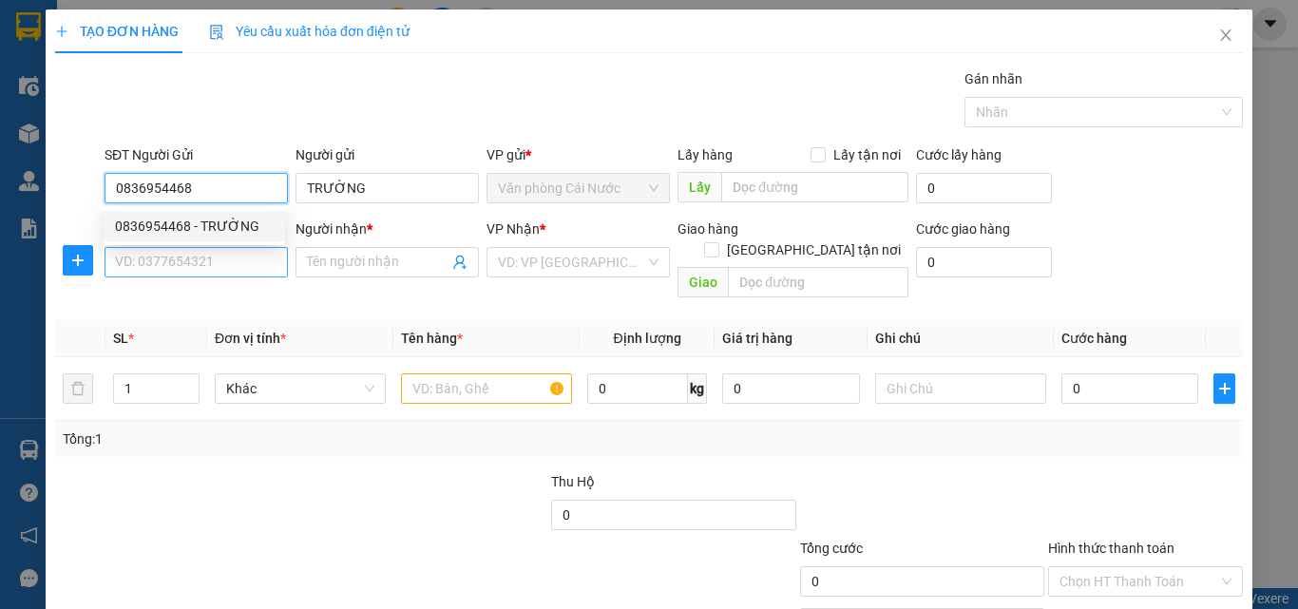
type input "0836954468"
click at [256, 269] on input "SĐT Người Nhận *" at bounding box center [196, 262] width 183 height 30
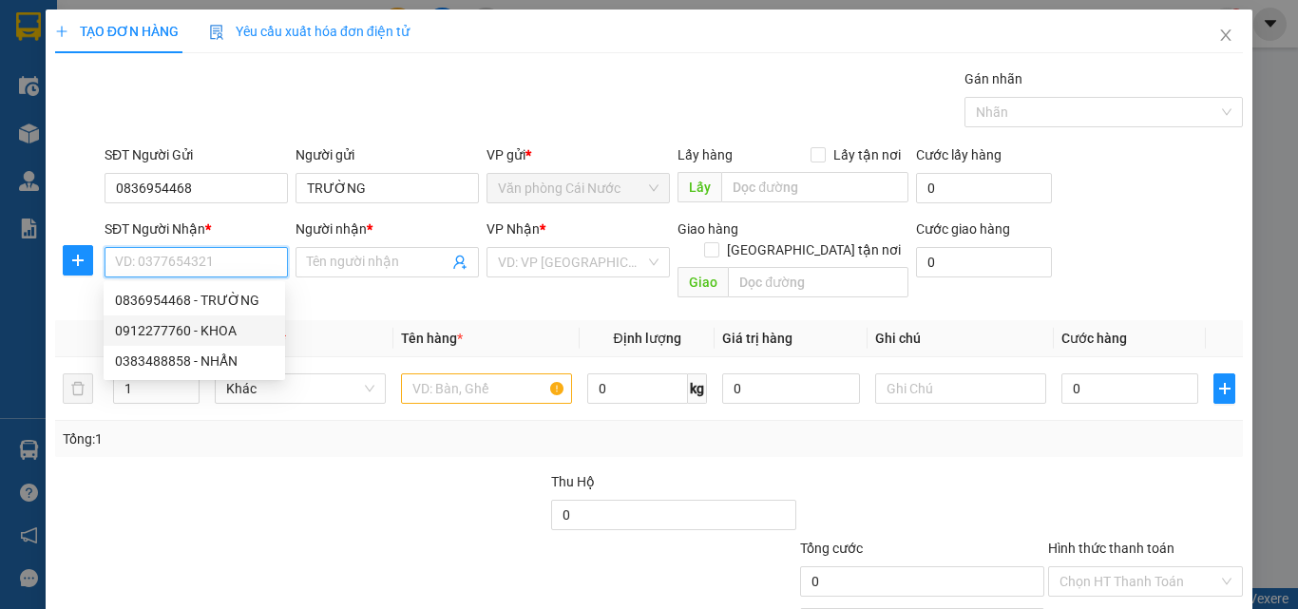
drag, startPoint x: 220, startPoint y: 332, endPoint x: 234, endPoint y: 334, distance: 13.4
click at [220, 332] on div "0912277760 - KHOA" at bounding box center [194, 330] width 159 height 21
type input "0912277760"
type input "KHOA"
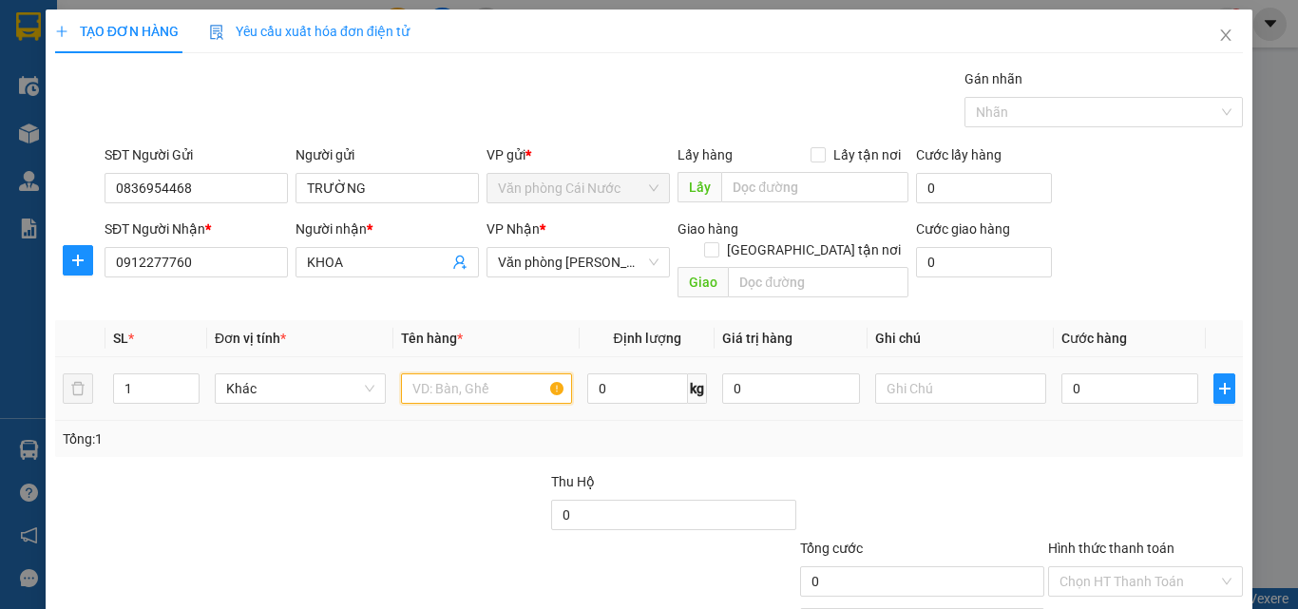
click at [494, 373] on input "text" at bounding box center [486, 388] width 171 height 30
type input "1 THÙNG"
click at [1118, 373] on input "0" at bounding box center [1129, 388] width 137 height 30
type input "4"
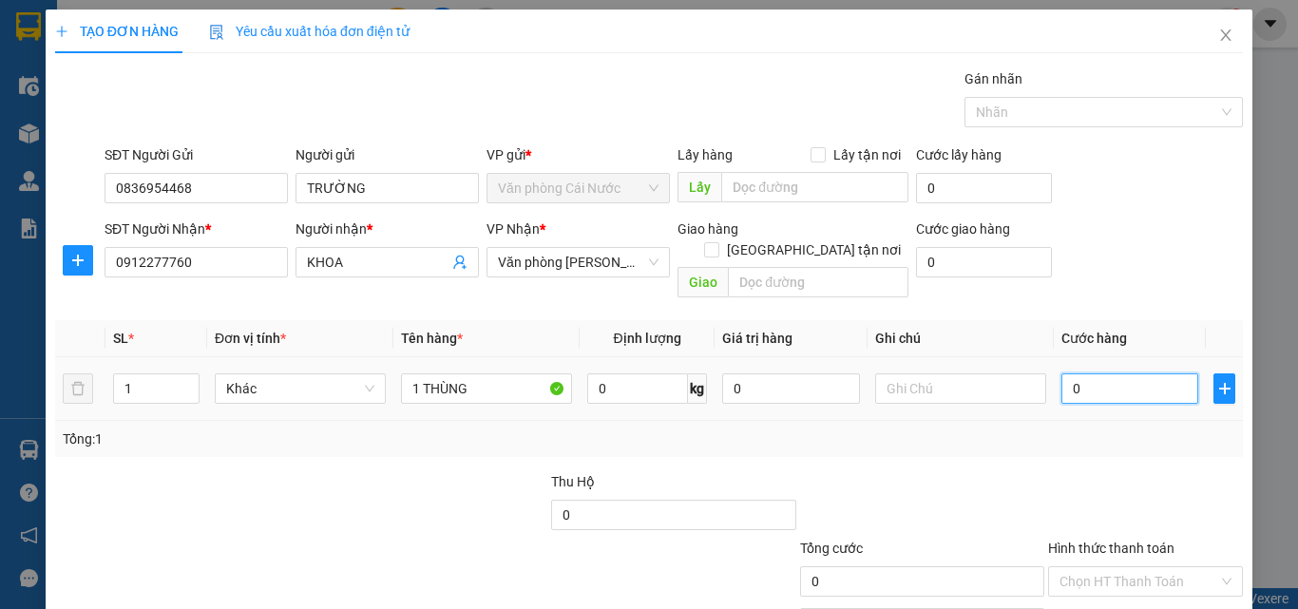
type input "4"
type input "40"
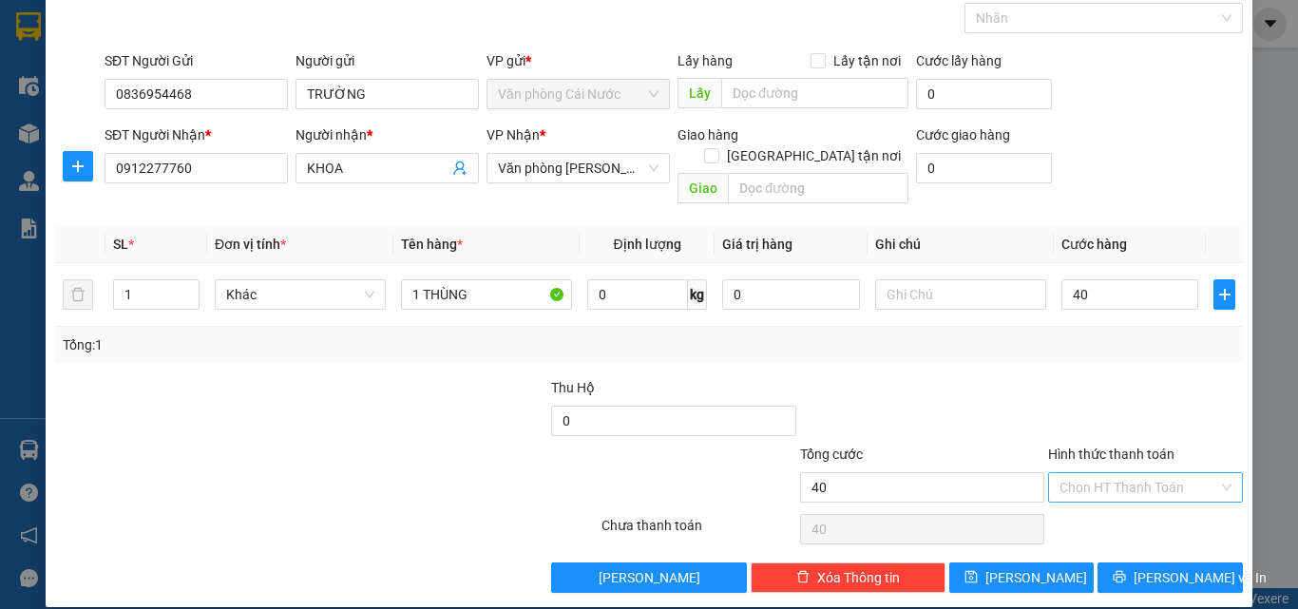
type input "40.000"
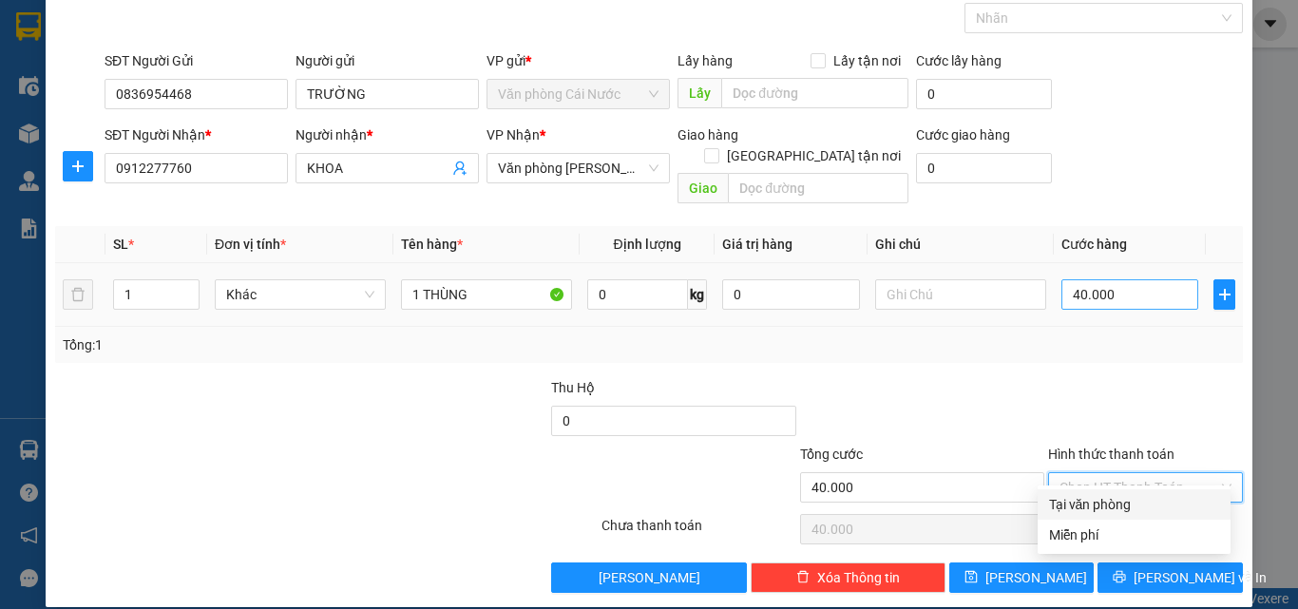
drag, startPoint x: 1097, startPoint y: 467, endPoint x: 1097, endPoint y: 273, distance: 193.8
click at [1097, 401] on form "Thu Hộ 0 Tổng cước 40.000 Hình thức thanh toán Chọn HT Thanh Toán" at bounding box center [649, 443] width 1188 height 133
click at [1114, 378] on div at bounding box center [1145, 410] width 199 height 67
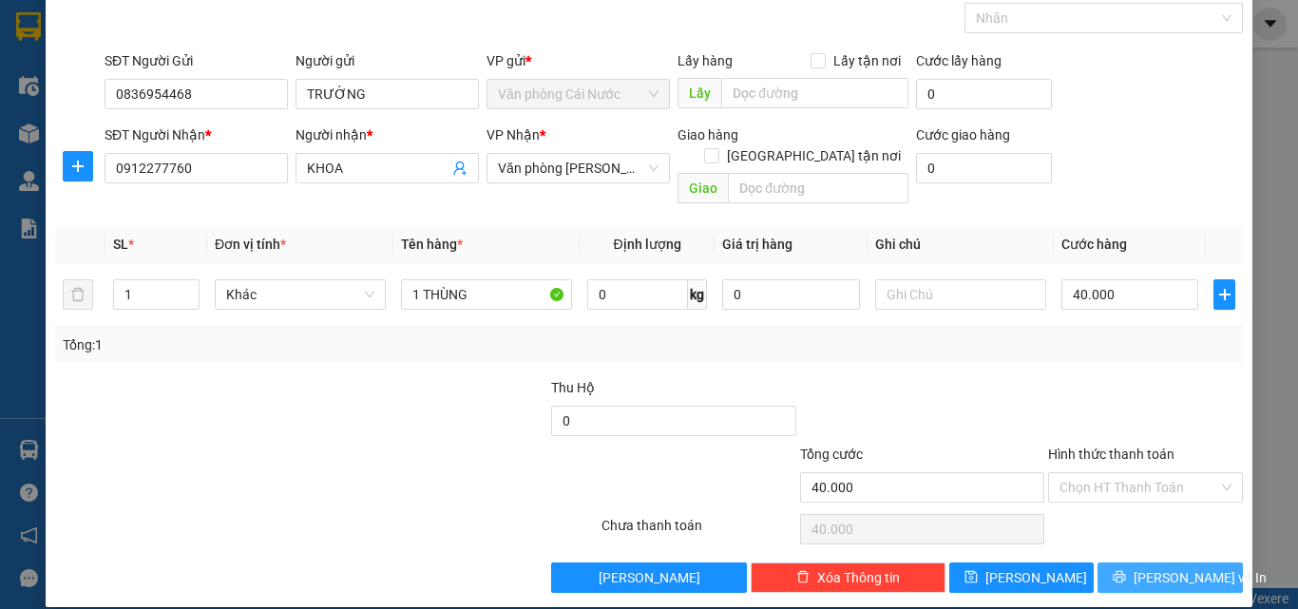
click at [1098, 563] on button "[PERSON_NAME] và In" at bounding box center [1170, 578] width 145 height 30
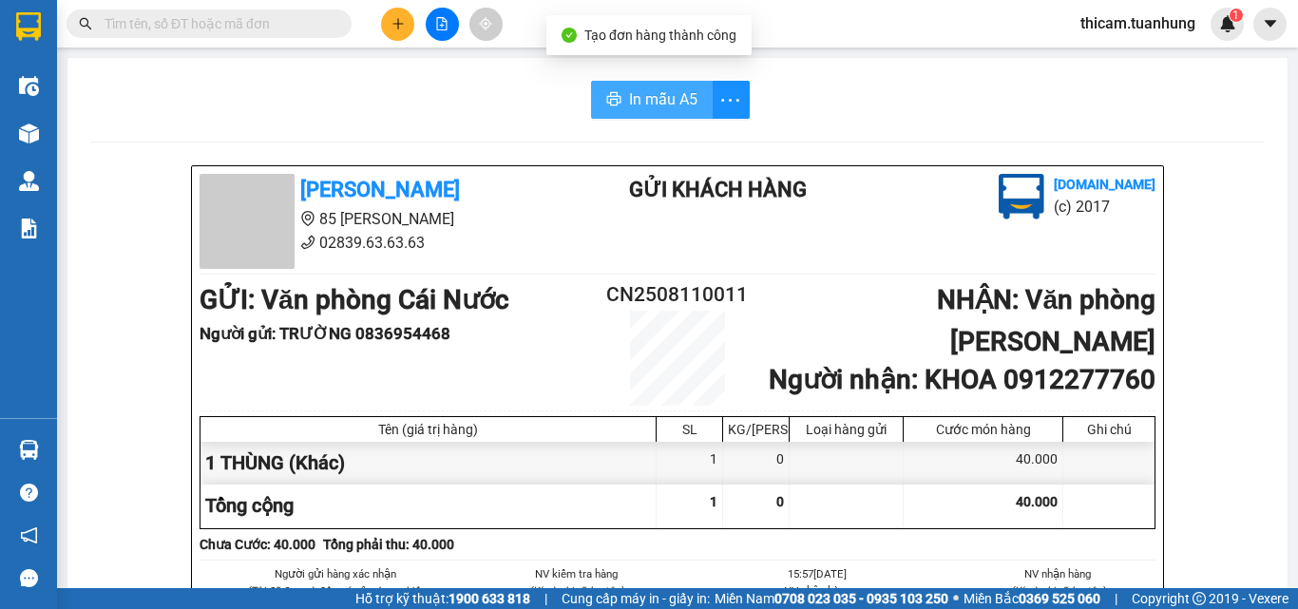
click at [641, 91] on span "In mẫu A5" at bounding box center [663, 99] width 68 height 24
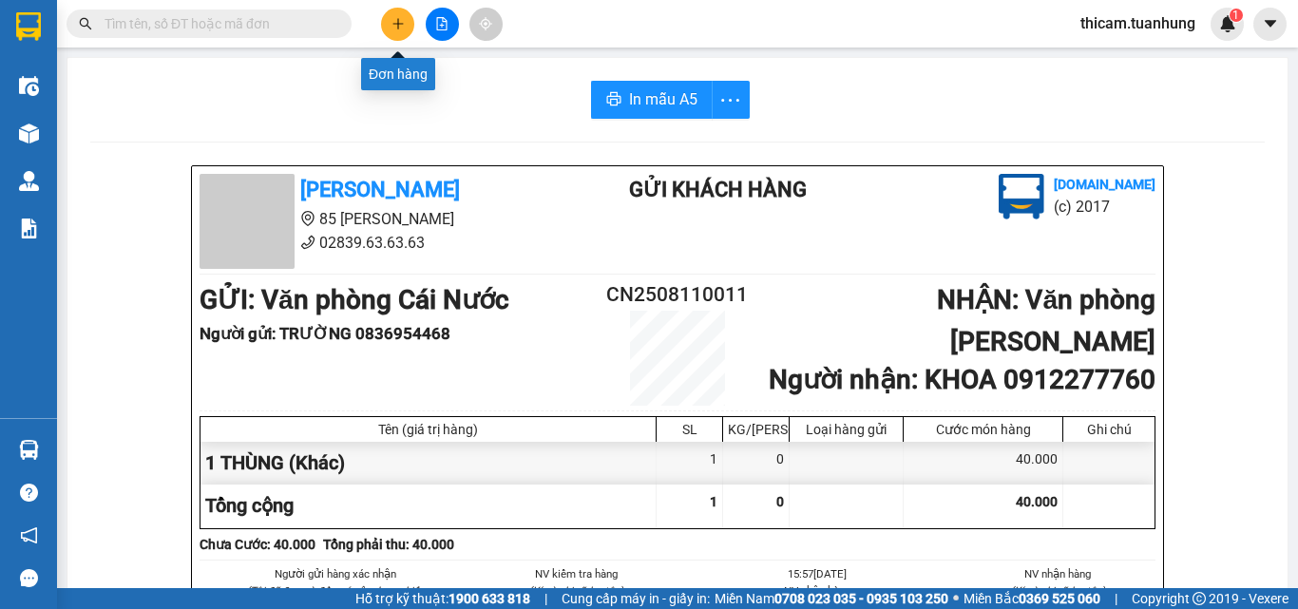
click at [398, 18] on icon "plus" at bounding box center [397, 23] width 13 height 13
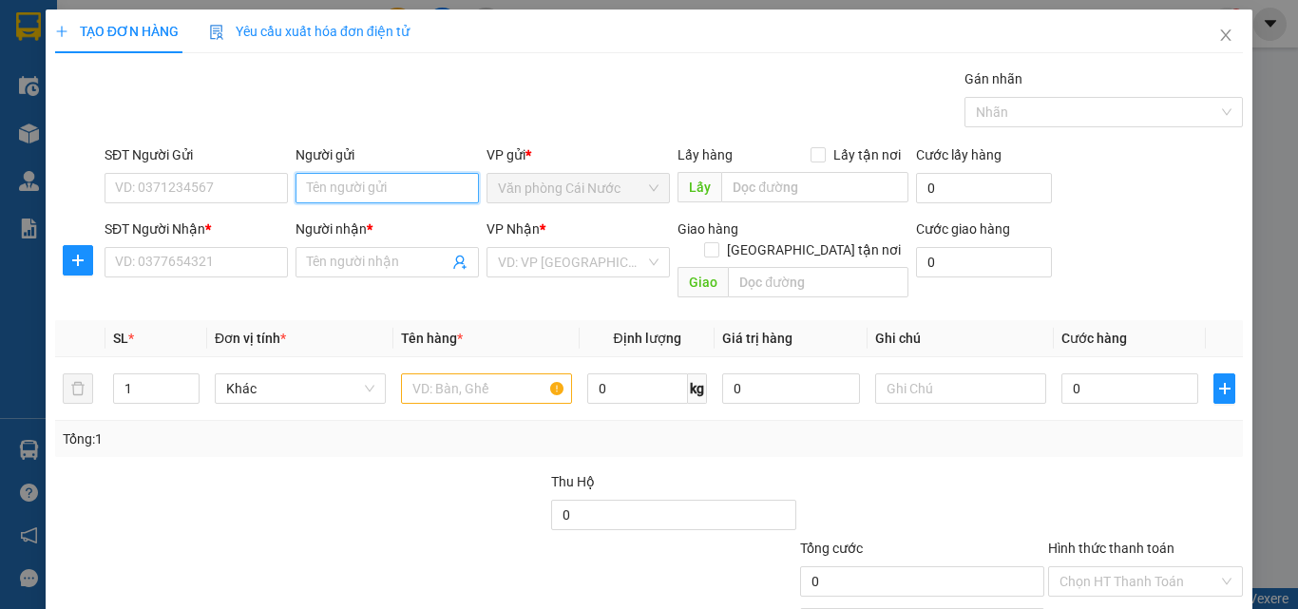
click at [387, 181] on input "Người gửi" at bounding box center [387, 188] width 183 height 30
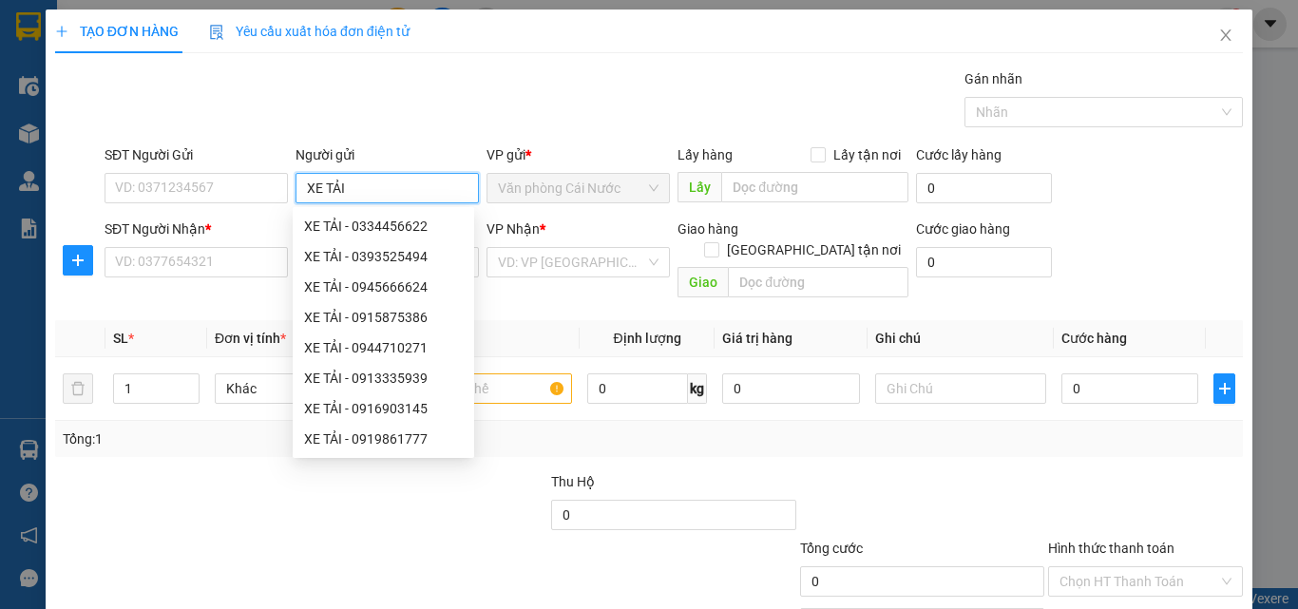
type input "XE TẢI"
click at [220, 245] on div "SĐT Người Nhận *" at bounding box center [196, 233] width 183 height 29
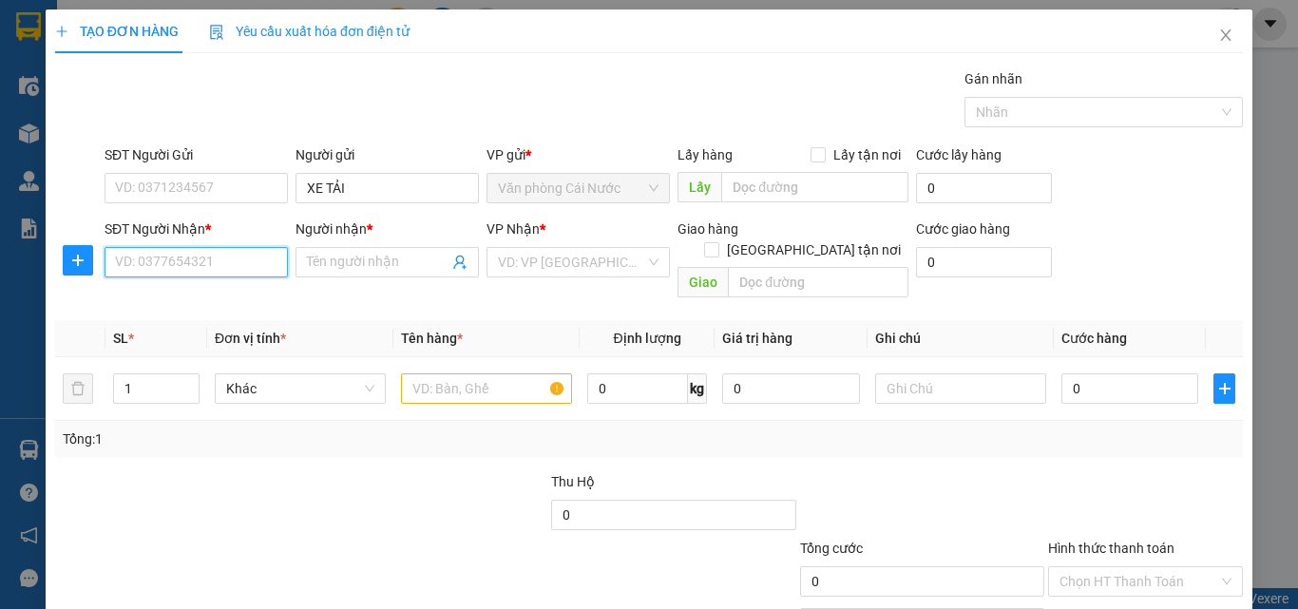
click at [228, 257] on input "SĐT Người Nhận *" at bounding box center [196, 262] width 183 height 30
type input "0908228252"
click at [389, 264] on input "Người nhận *" at bounding box center [378, 262] width 142 height 21
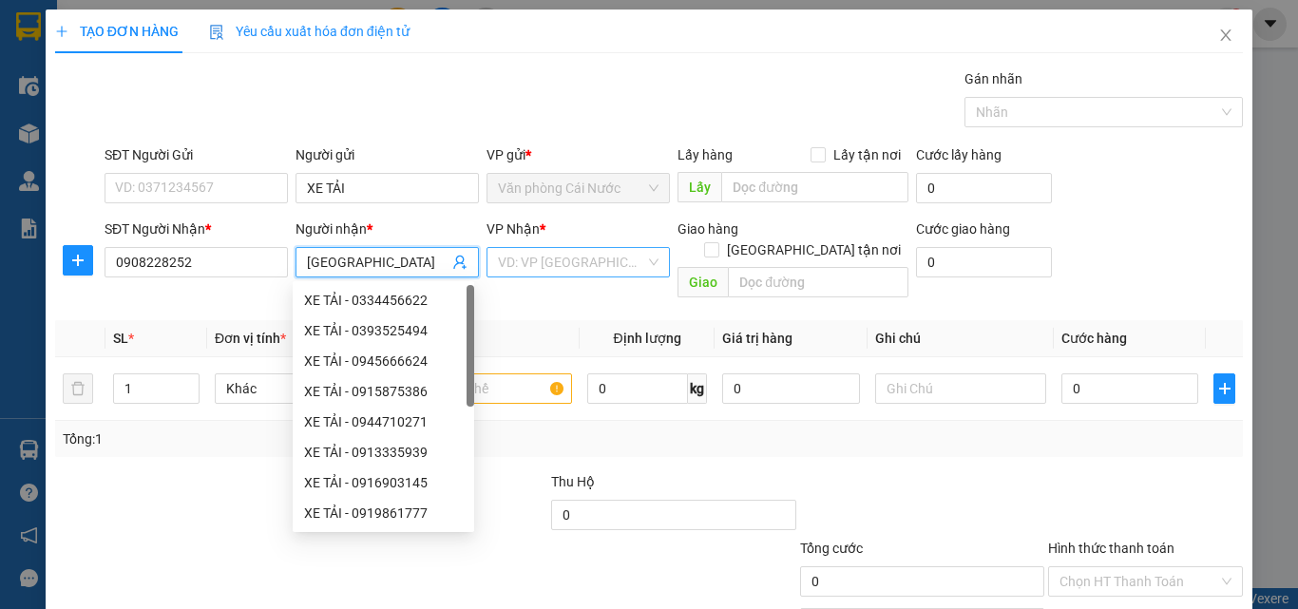
type input "HÀ GIANG"
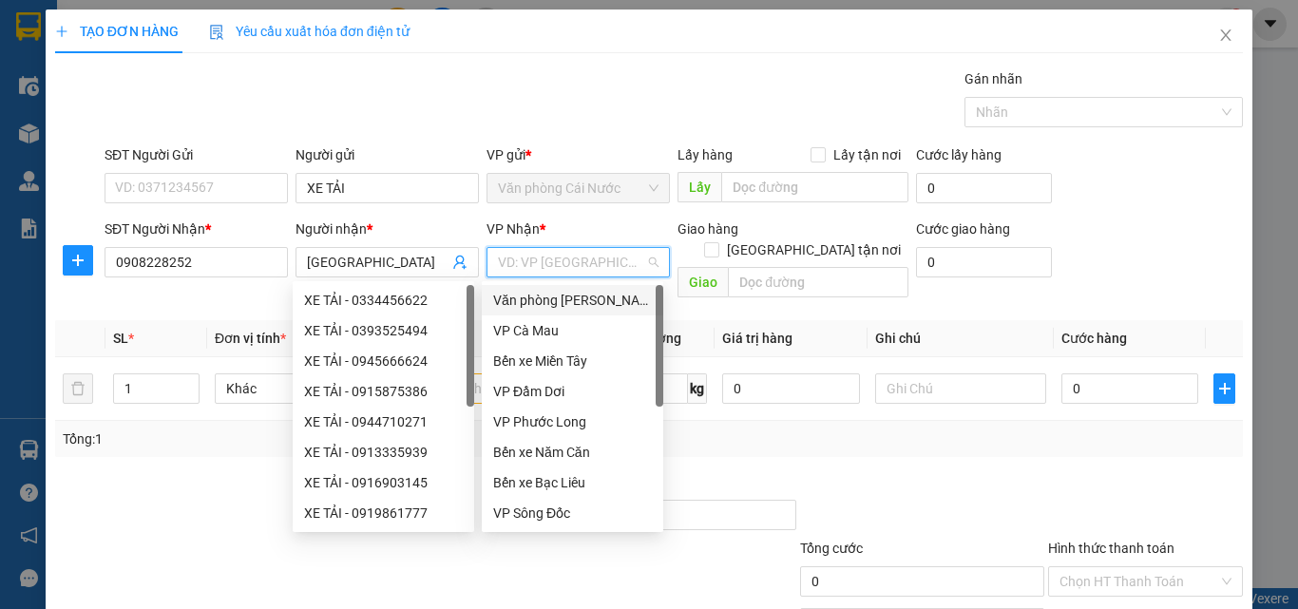
click at [626, 272] on input "search" at bounding box center [571, 262] width 147 height 29
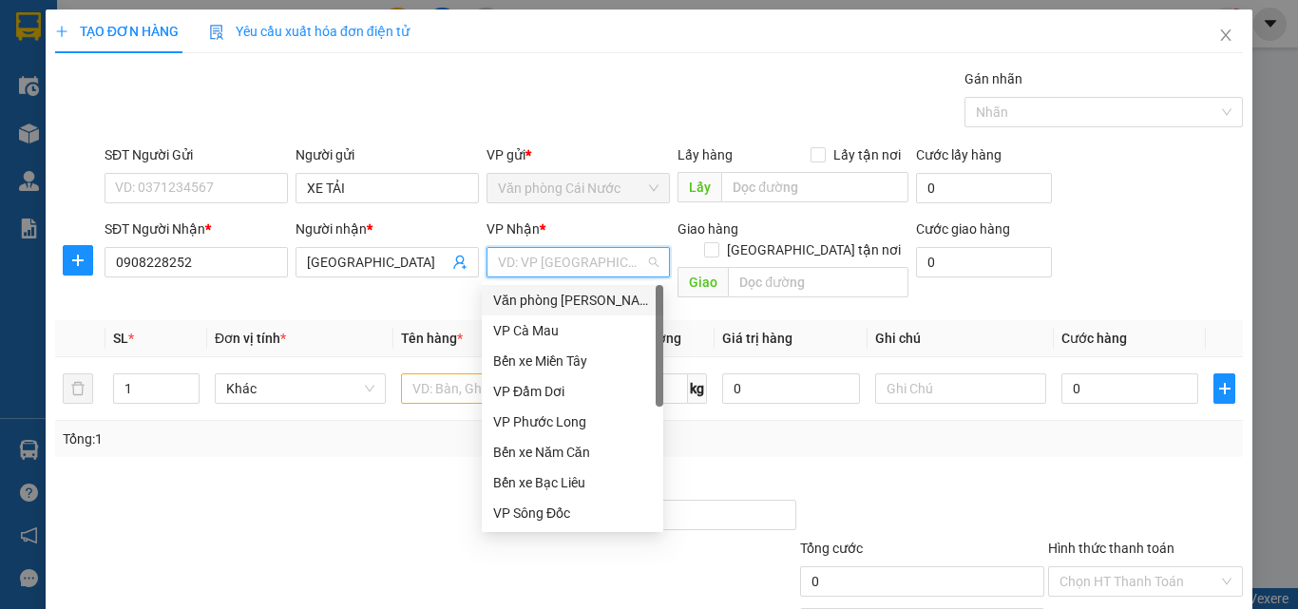
click at [629, 303] on div "Văn phòng [PERSON_NAME]" at bounding box center [572, 300] width 159 height 21
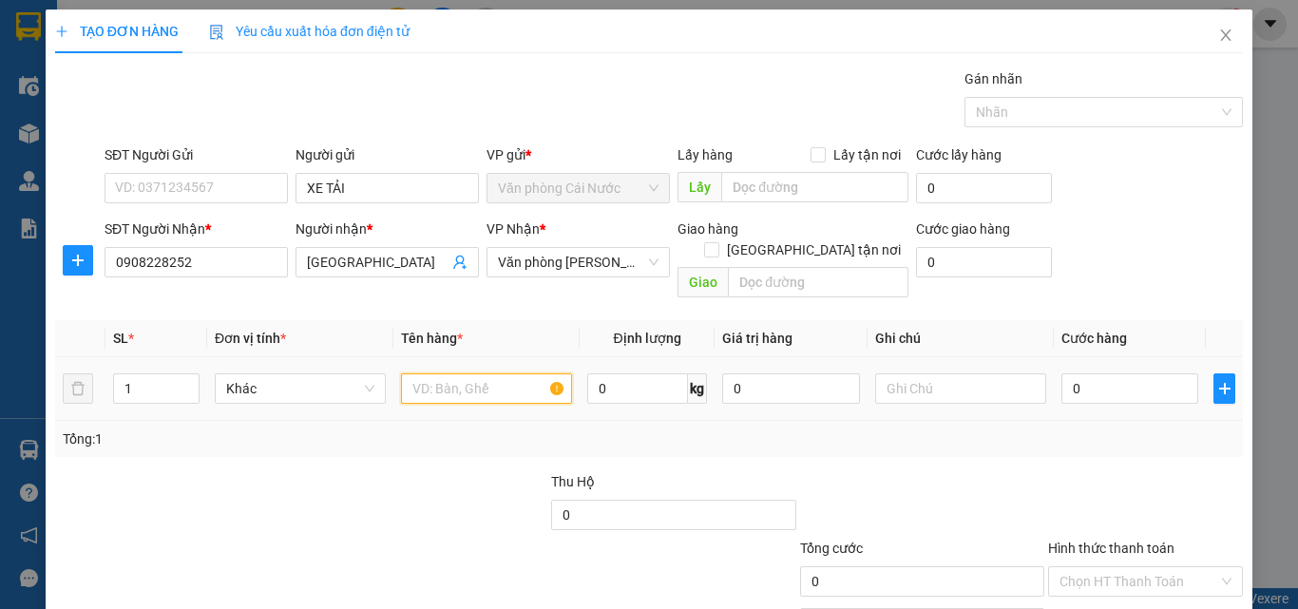
click at [466, 373] on input "text" at bounding box center [486, 388] width 171 height 30
type input "1 THÙNG"
click at [1102, 373] on input "0" at bounding box center [1129, 388] width 137 height 30
type input "4"
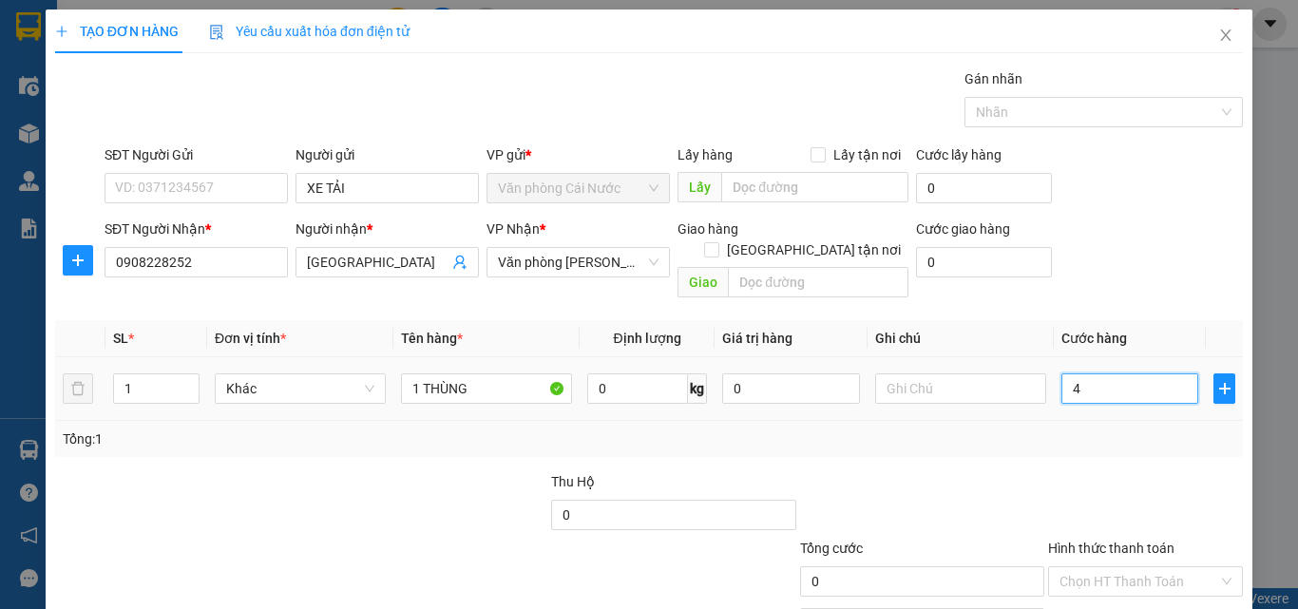
type input "4"
type input "40"
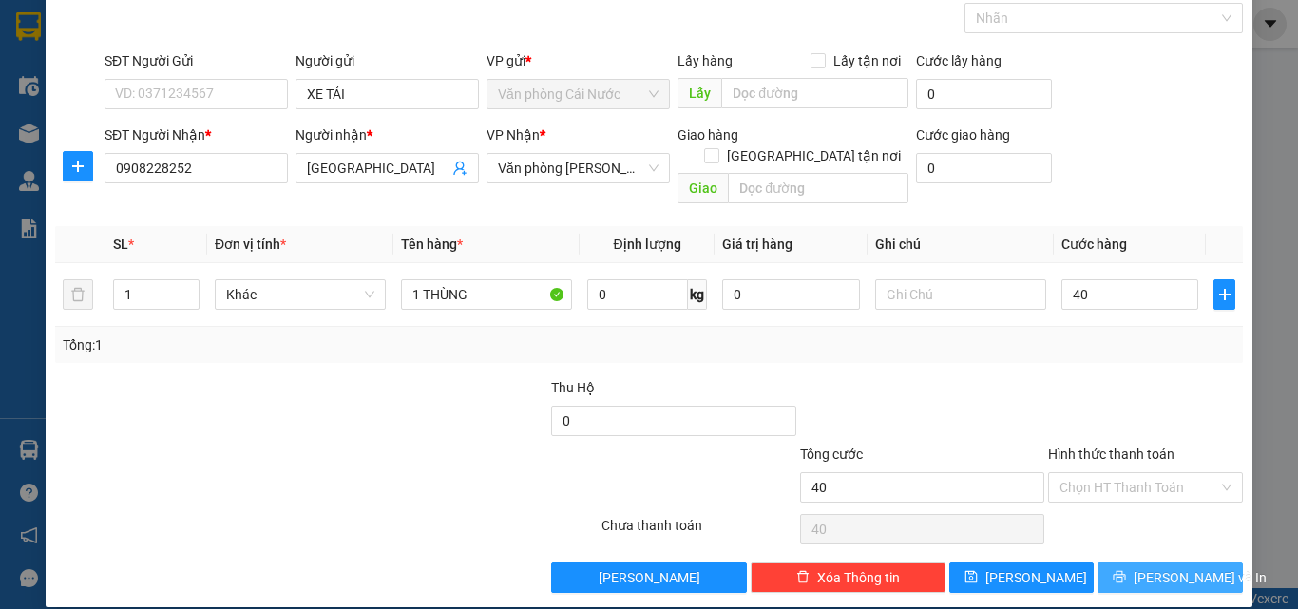
type input "40.000"
click at [1114, 565] on button "[PERSON_NAME] và In" at bounding box center [1170, 578] width 145 height 30
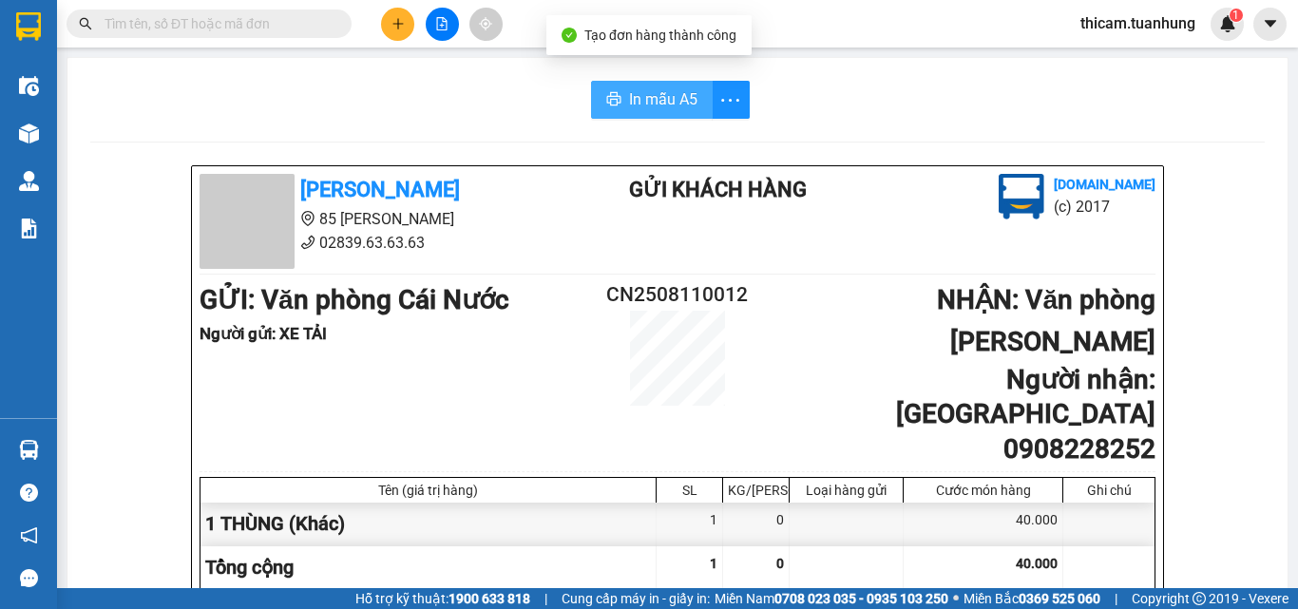
click at [667, 94] on span "In mẫu A5" at bounding box center [663, 99] width 68 height 24
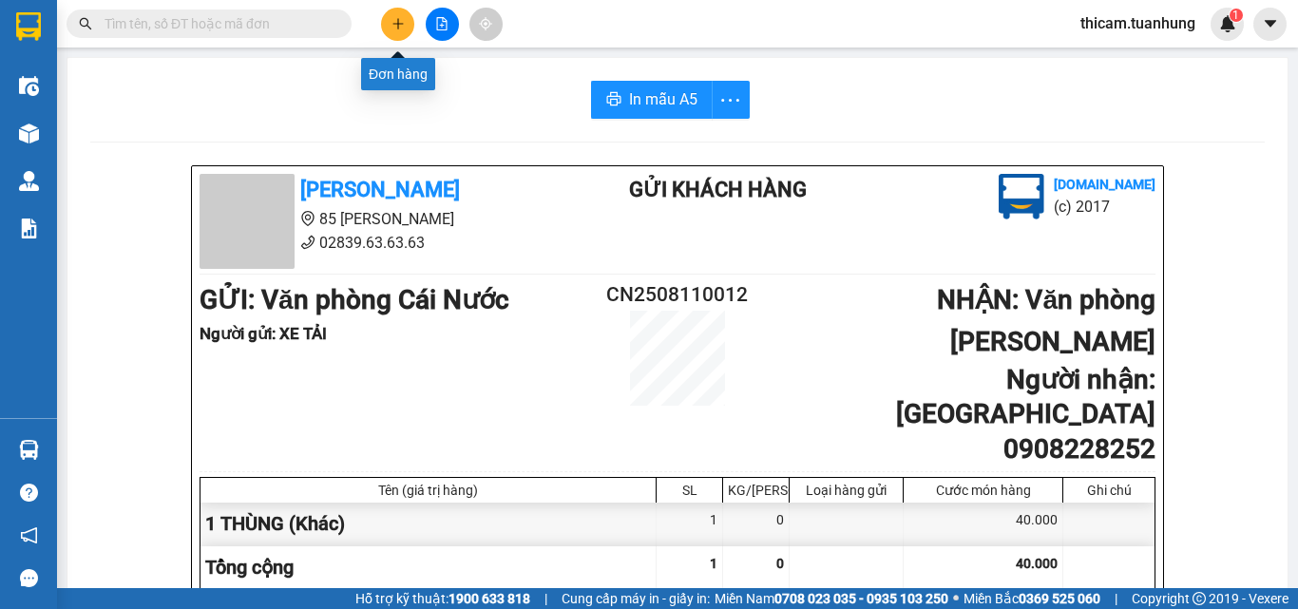
click at [392, 26] on icon "plus" at bounding box center [397, 23] width 13 height 13
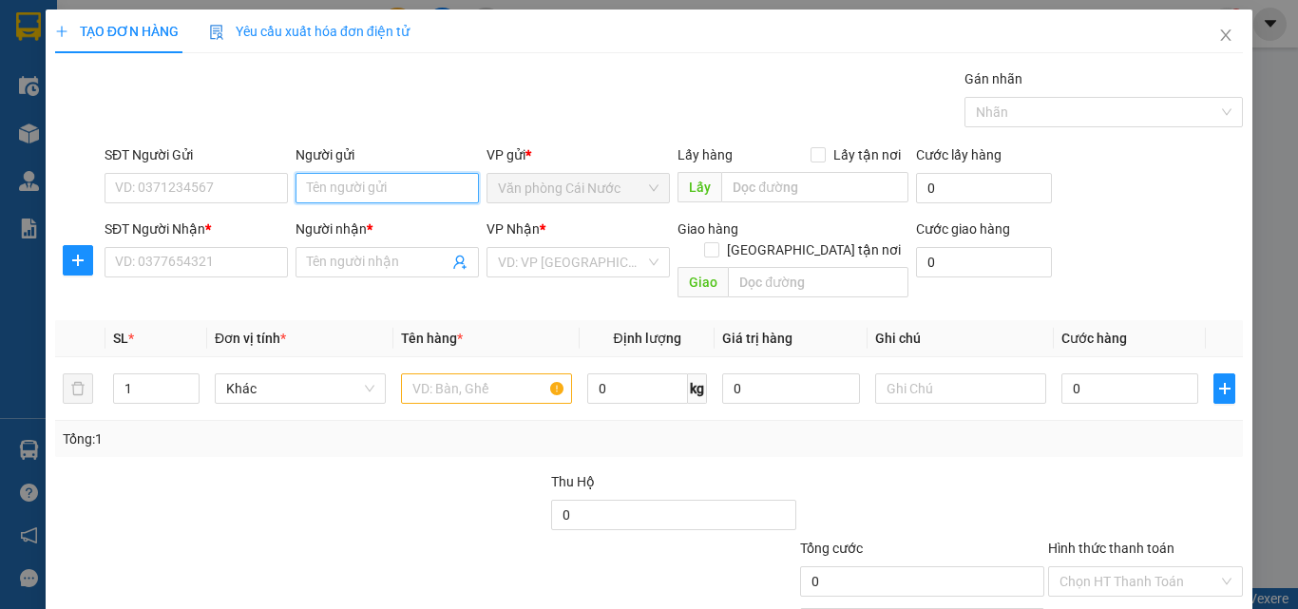
click at [355, 191] on input "Người gửi" at bounding box center [387, 188] width 183 height 30
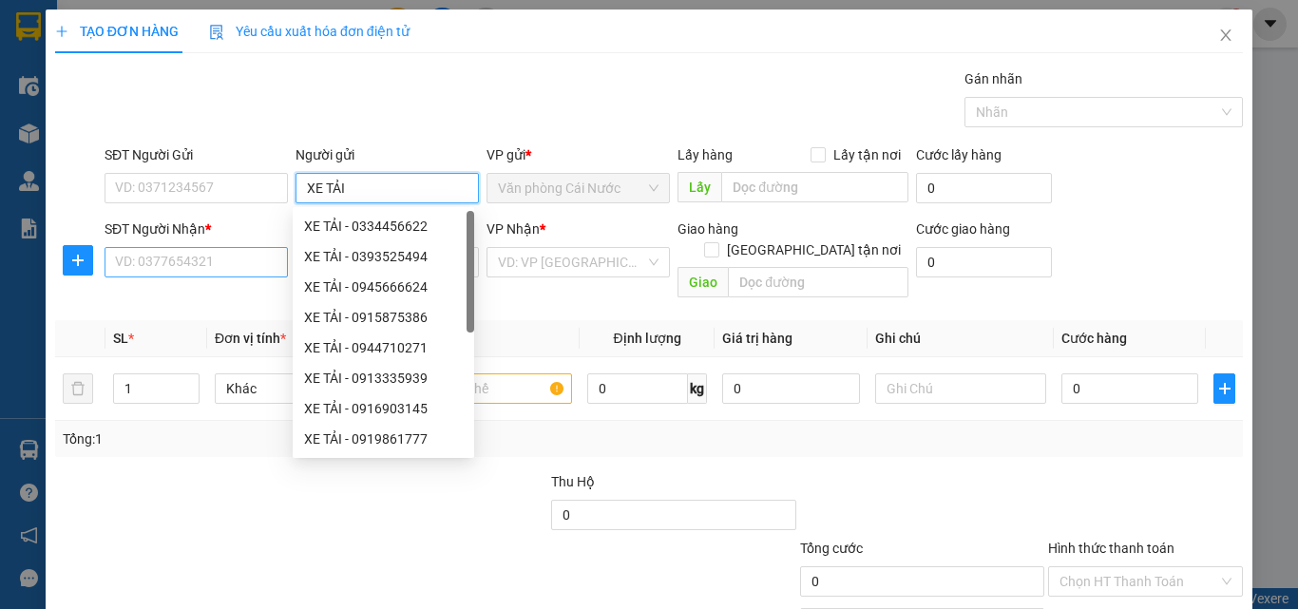
type input "XE TẢI"
click at [234, 260] on input "SĐT Người Nhận *" at bounding box center [196, 262] width 183 height 30
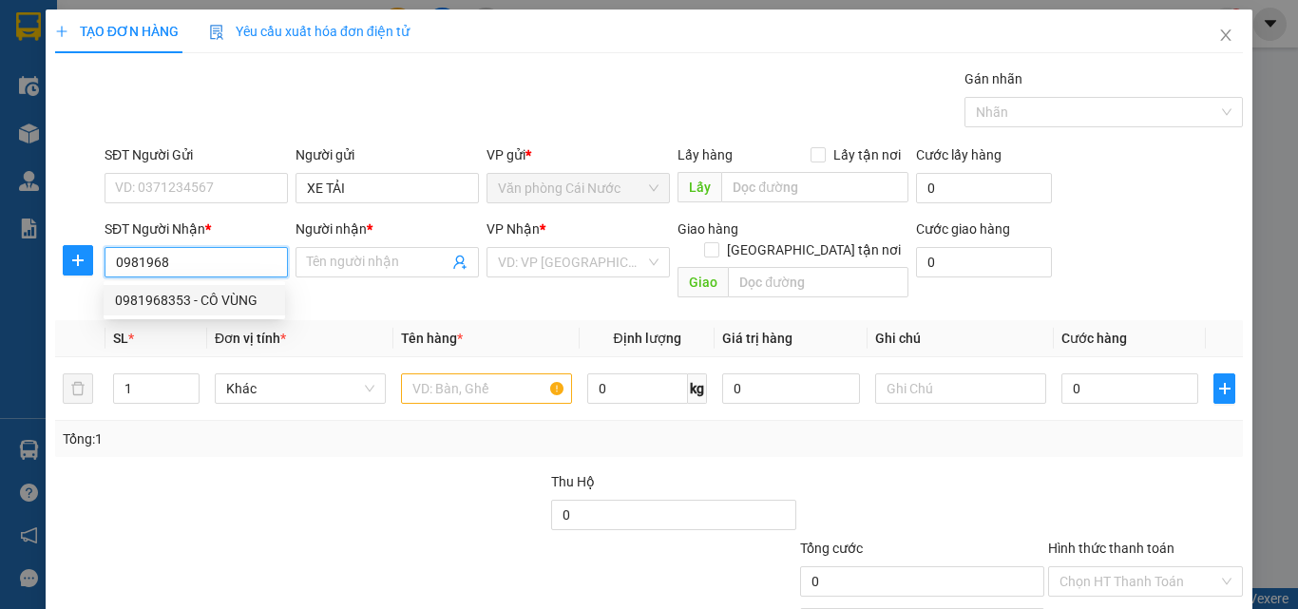
click at [220, 301] on div "0981968353 - CÔ VÙNG" at bounding box center [194, 300] width 159 height 21
type input "0981968353"
type input "CÔ VÙNG"
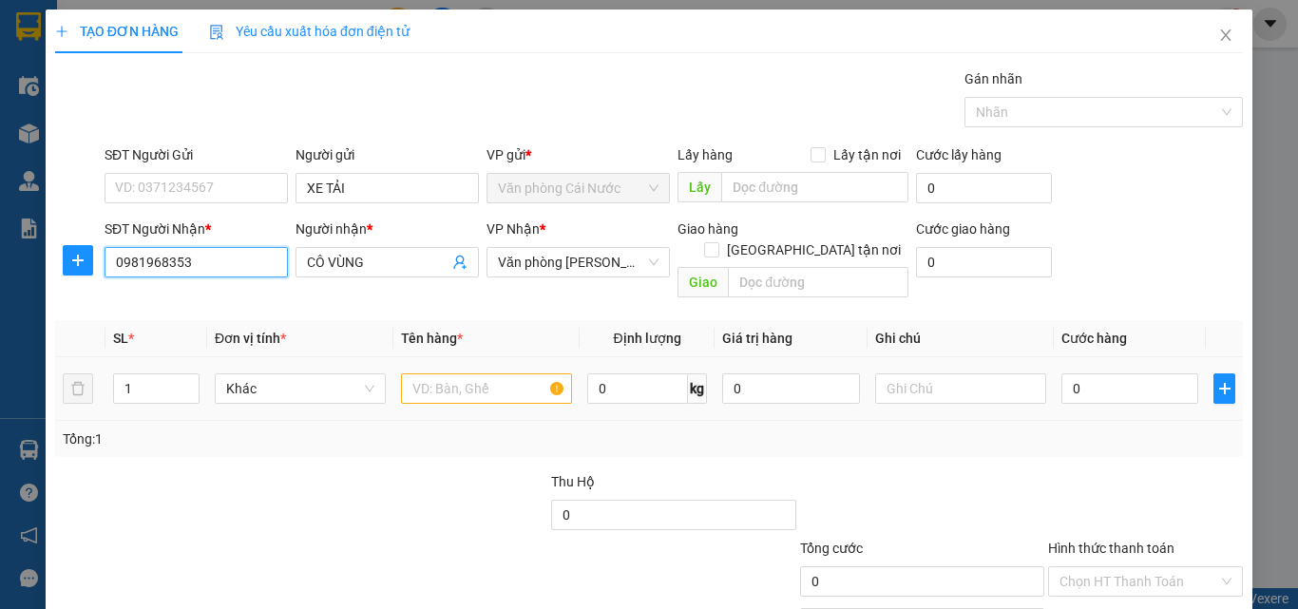
type input "0981968353"
click at [503, 373] on input "text" at bounding box center [486, 388] width 171 height 30
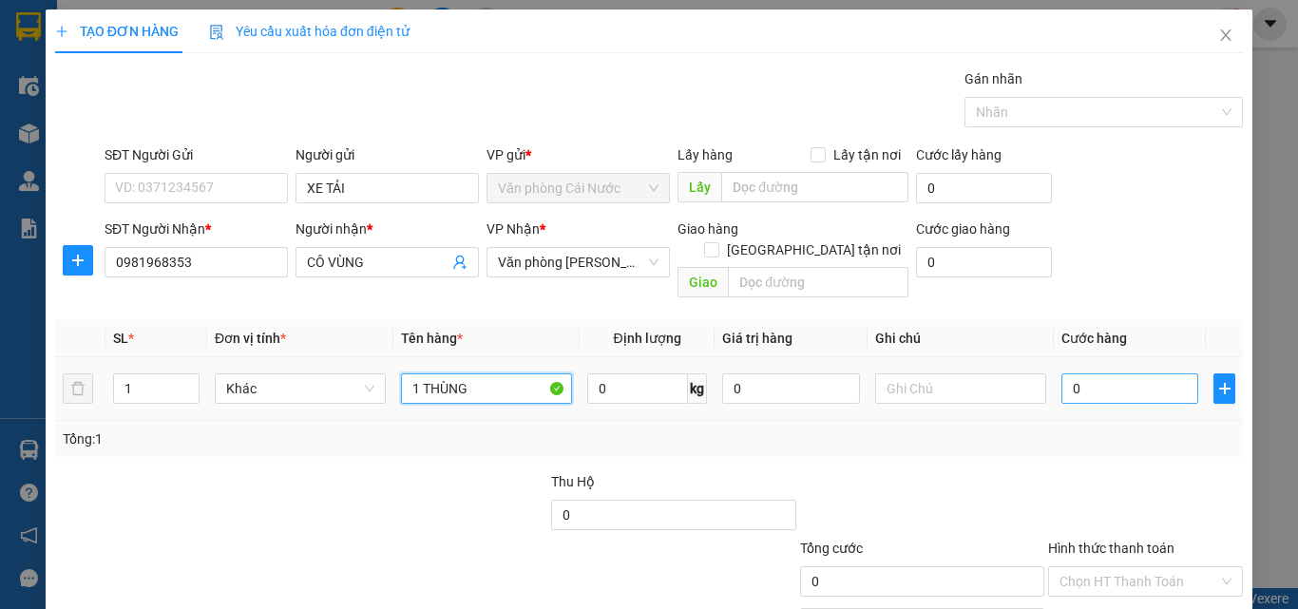
type input "1 THÙNG"
click at [1150, 373] on input "0" at bounding box center [1129, 388] width 137 height 30
type input "7"
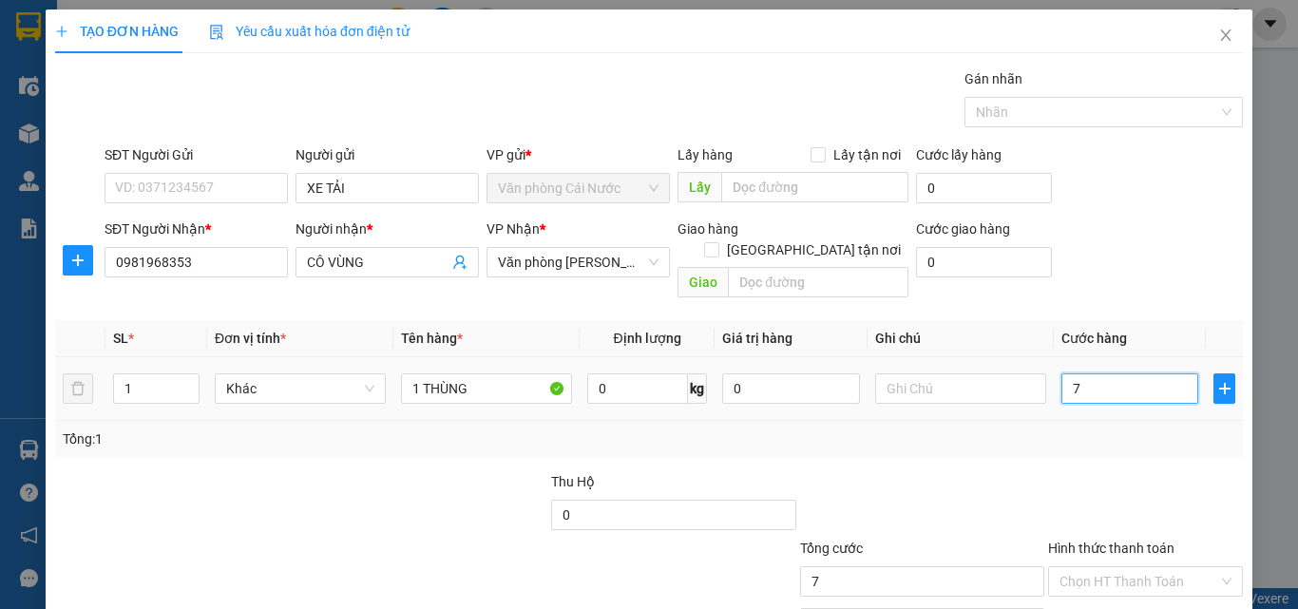
type input "70"
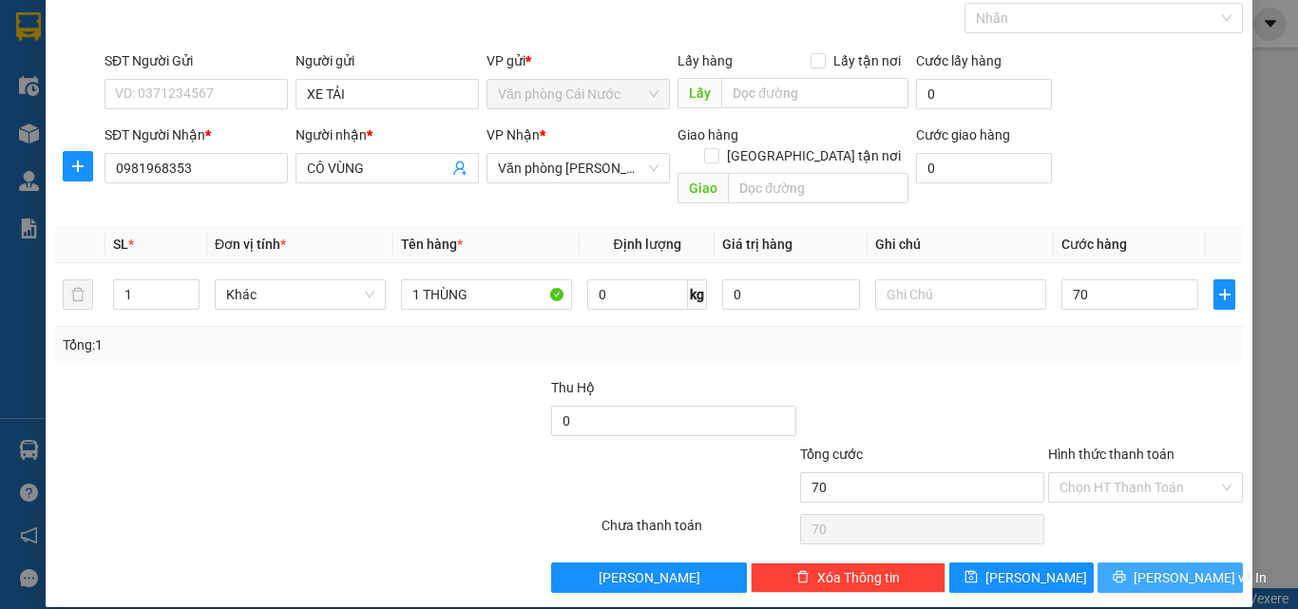
type input "70.000"
click at [1102, 563] on button "[PERSON_NAME] và In" at bounding box center [1170, 578] width 145 height 30
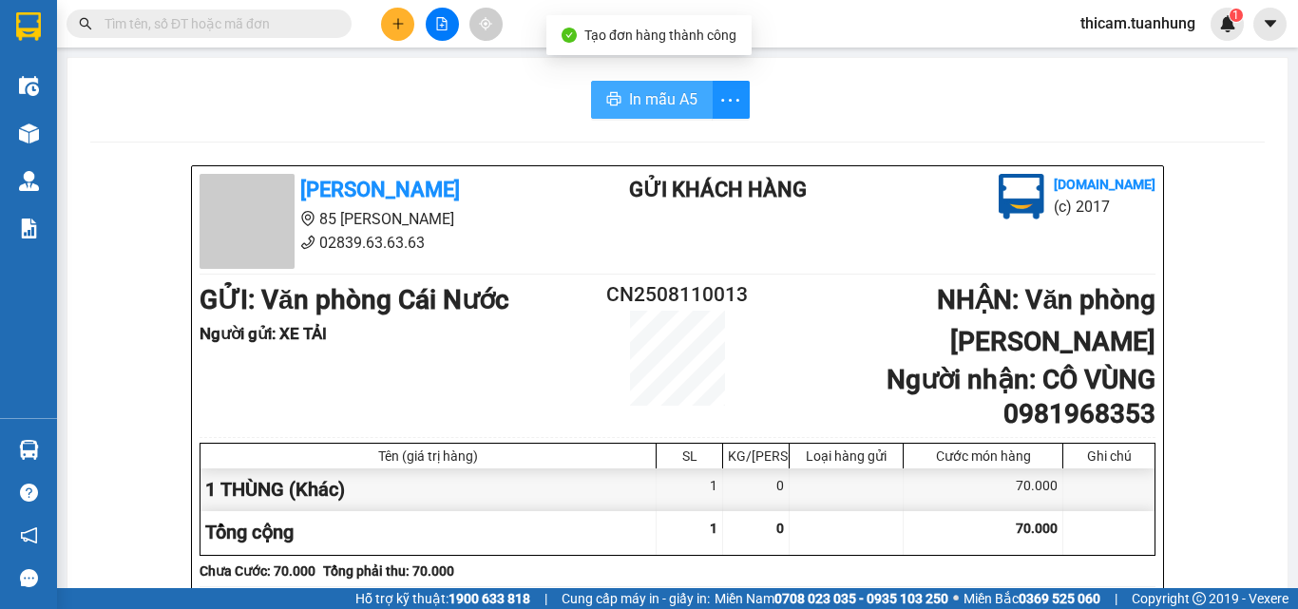
click at [691, 89] on button "In mẫu A5" at bounding box center [652, 100] width 122 height 38
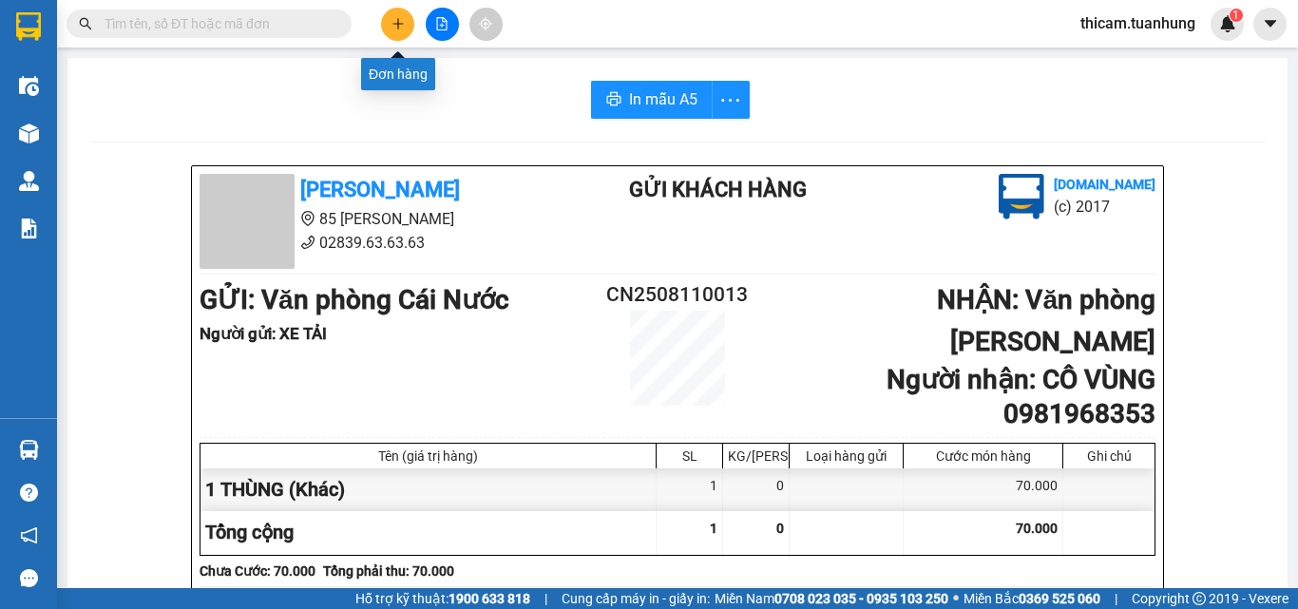
click at [399, 30] on button at bounding box center [397, 24] width 33 height 33
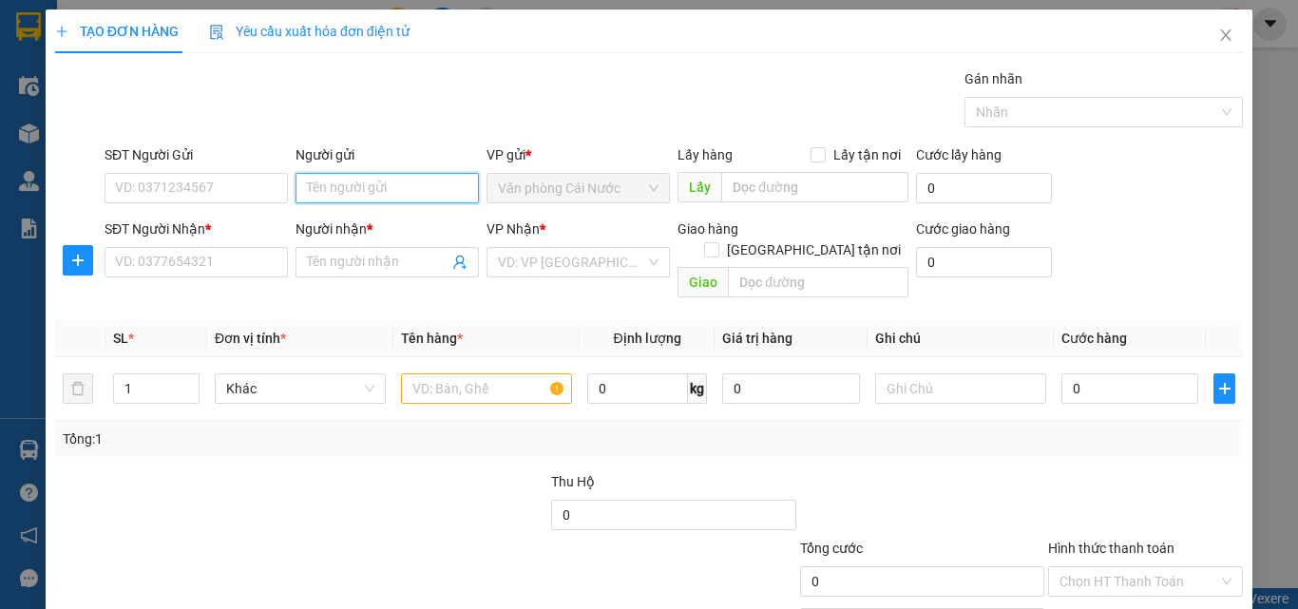
click at [376, 184] on input "Người gửi" at bounding box center [387, 188] width 183 height 30
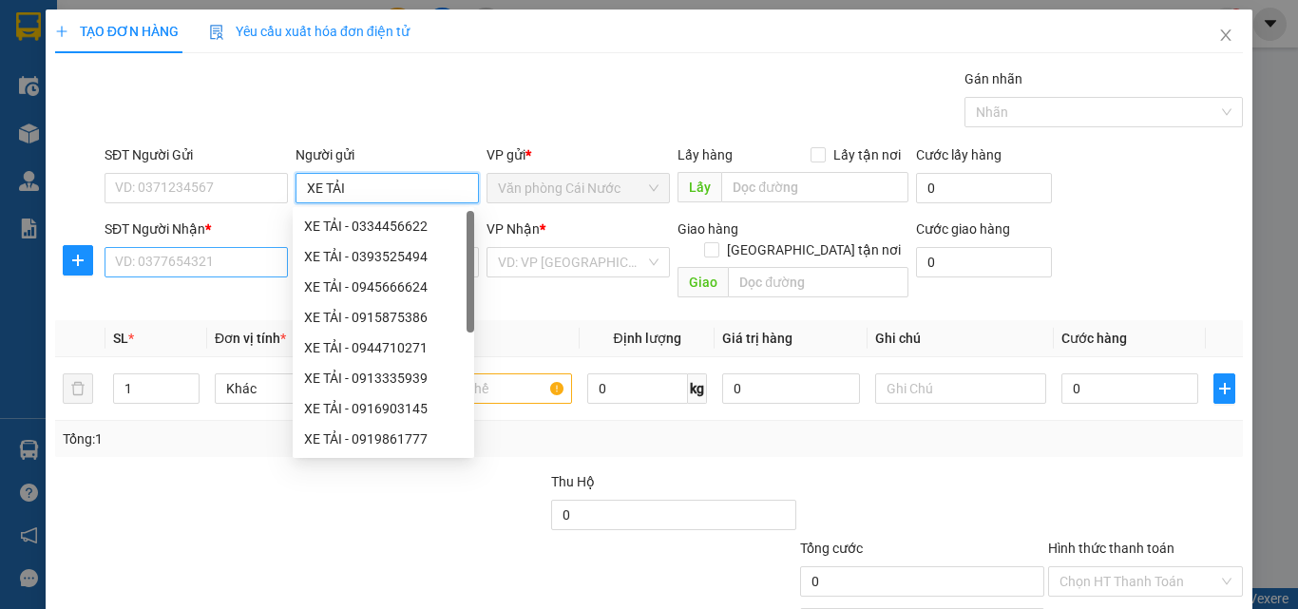
type input "XE TẢI"
click at [217, 264] on input "SĐT Người Nhận *" at bounding box center [196, 262] width 183 height 30
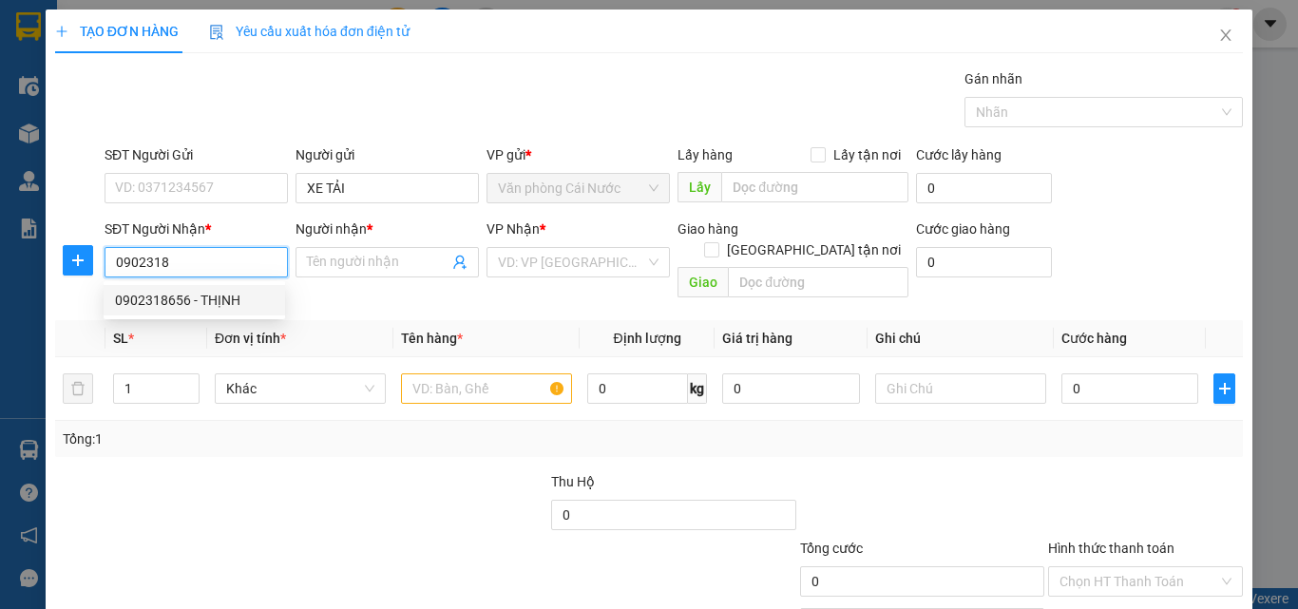
click at [193, 301] on div "0902318656 - THỊNH" at bounding box center [194, 300] width 159 height 21
type input "0902318656"
type input "THỊNH"
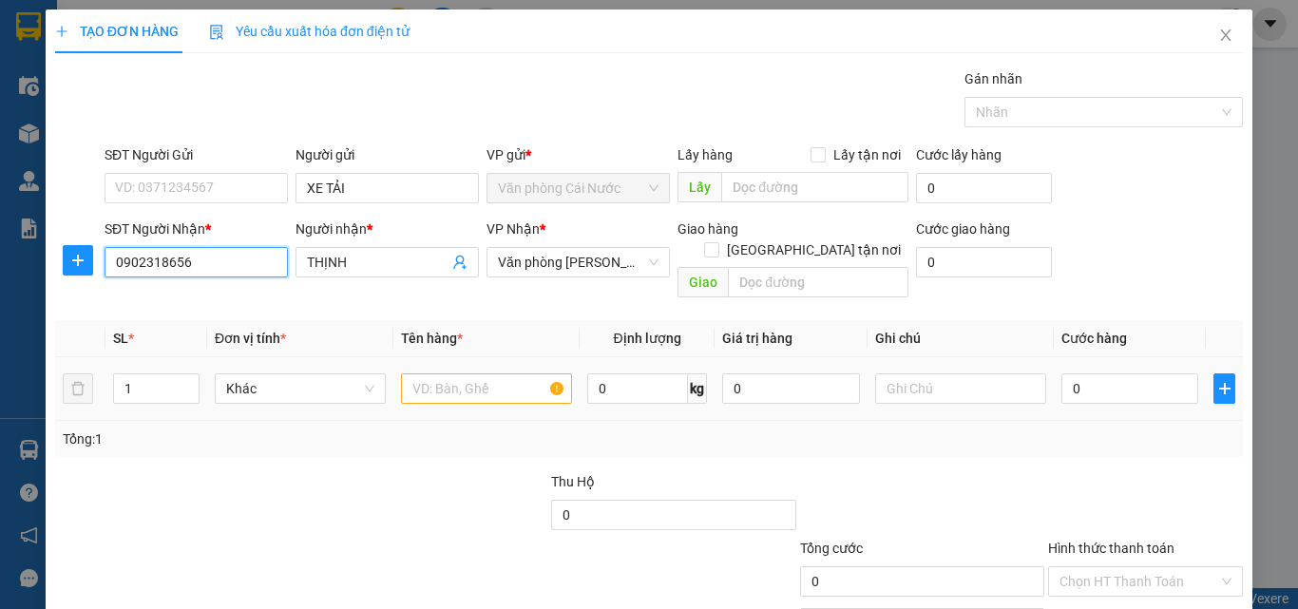
type input "0902318656"
click at [446, 374] on input "text" at bounding box center [486, 388] width 171 height 30
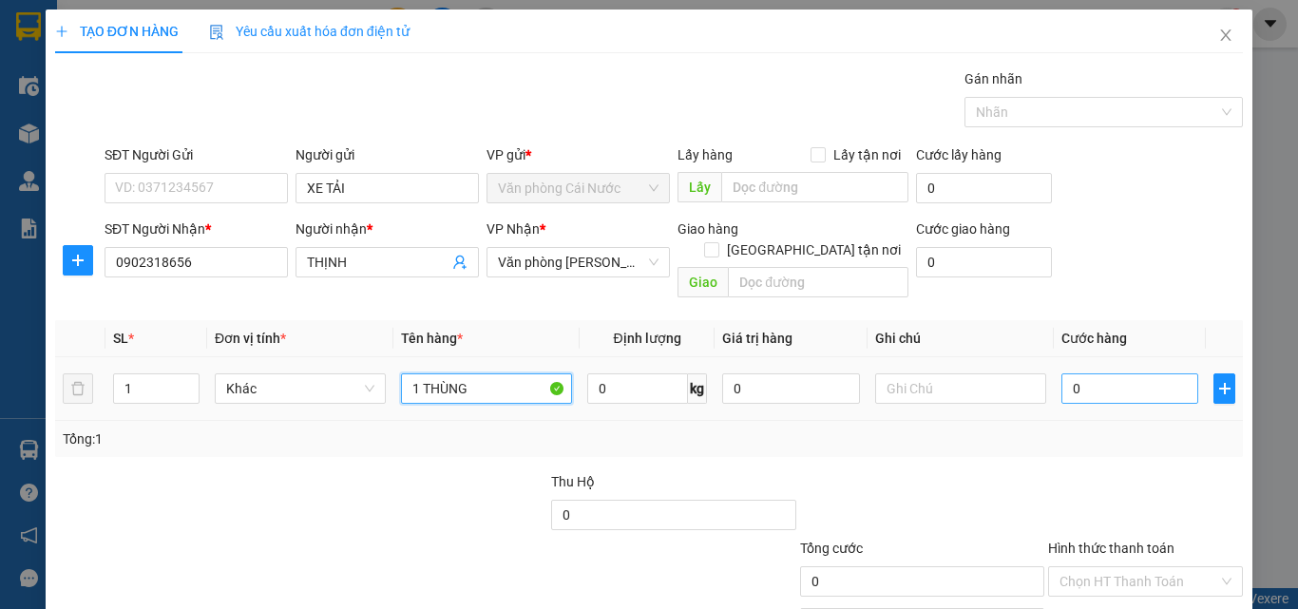
type input "1 THÙNG"
click at [1125, 373] on input "0" at bounding box center [1129, 388] width 137 height 30
type input "7"
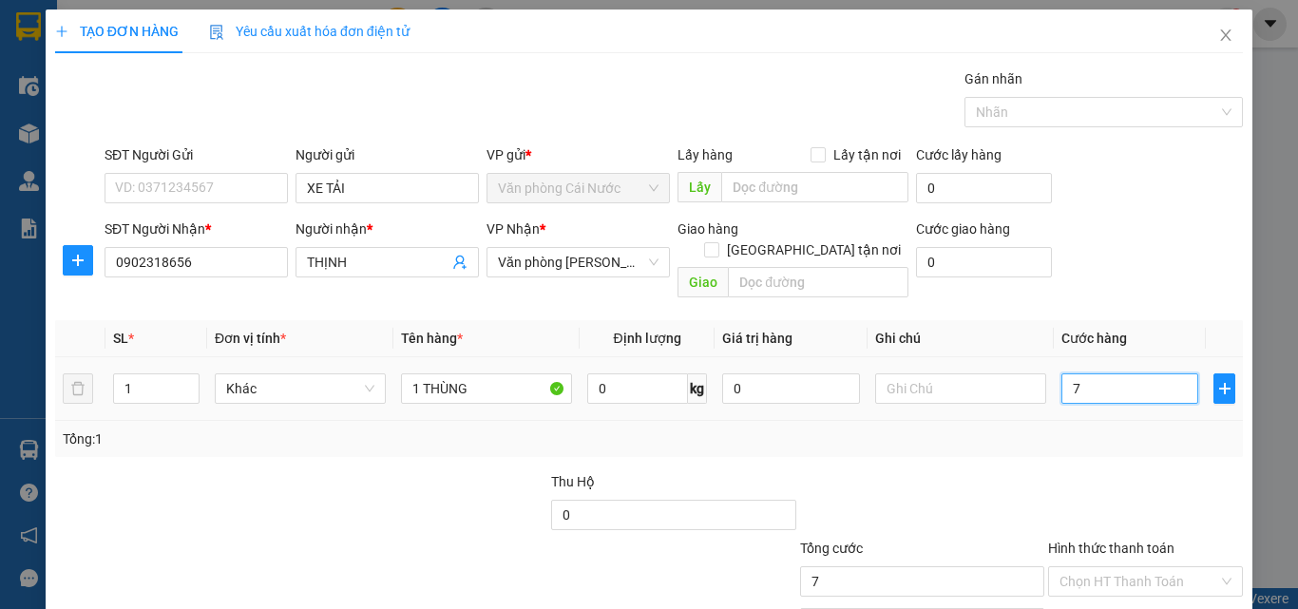
type input "70"
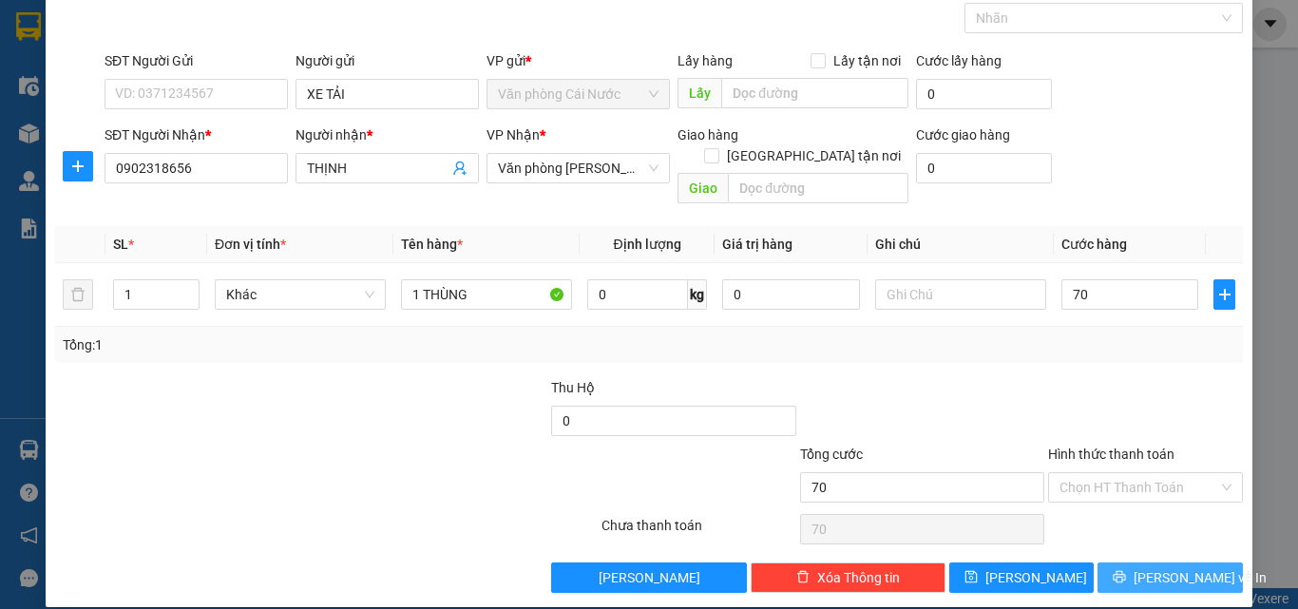
type input "70.000"
click at [1111, 563] on button "[PERSON_NAME] và In" at bounding box center [1170, 578] width 145 height 30
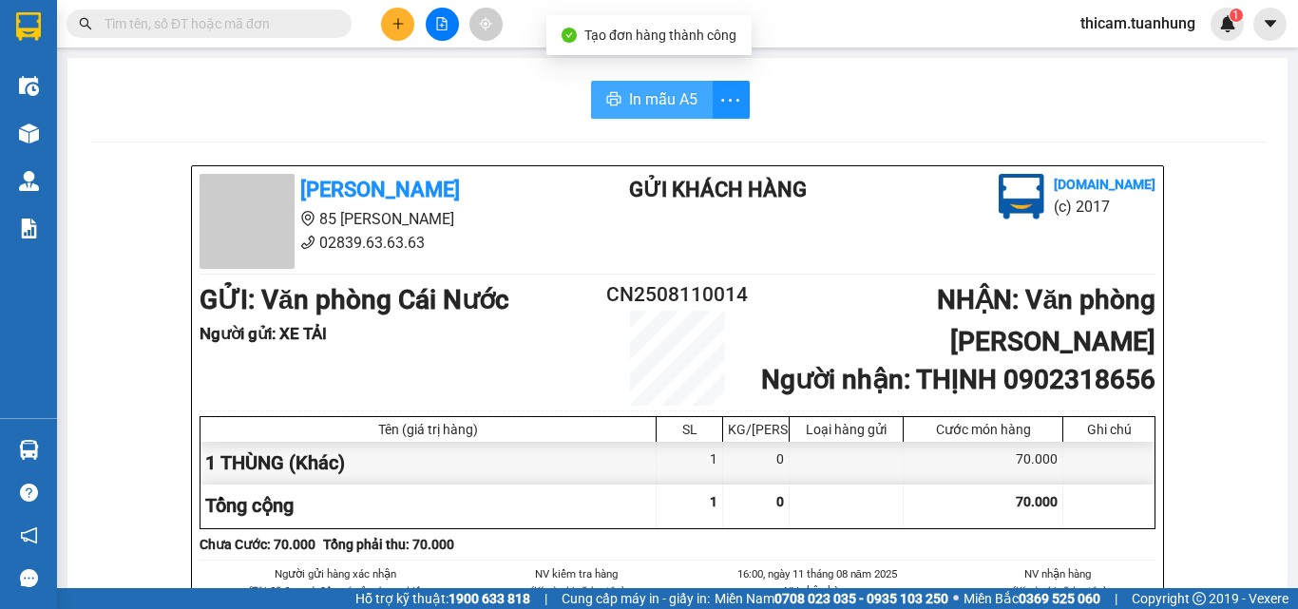
click at [669, 102] on span "In mẫu A5" at bounding box center [663, 99] width 68 height 24
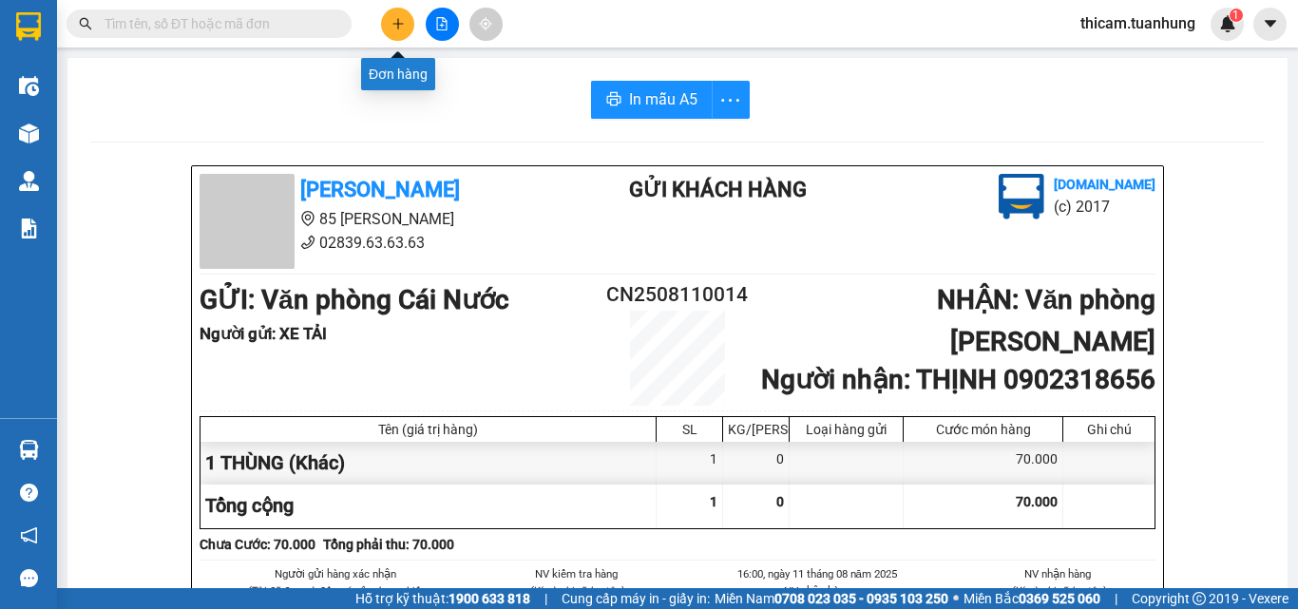
click at [398, 22] on icon "plus" at bounding box center [397, 23] width 1 height 10
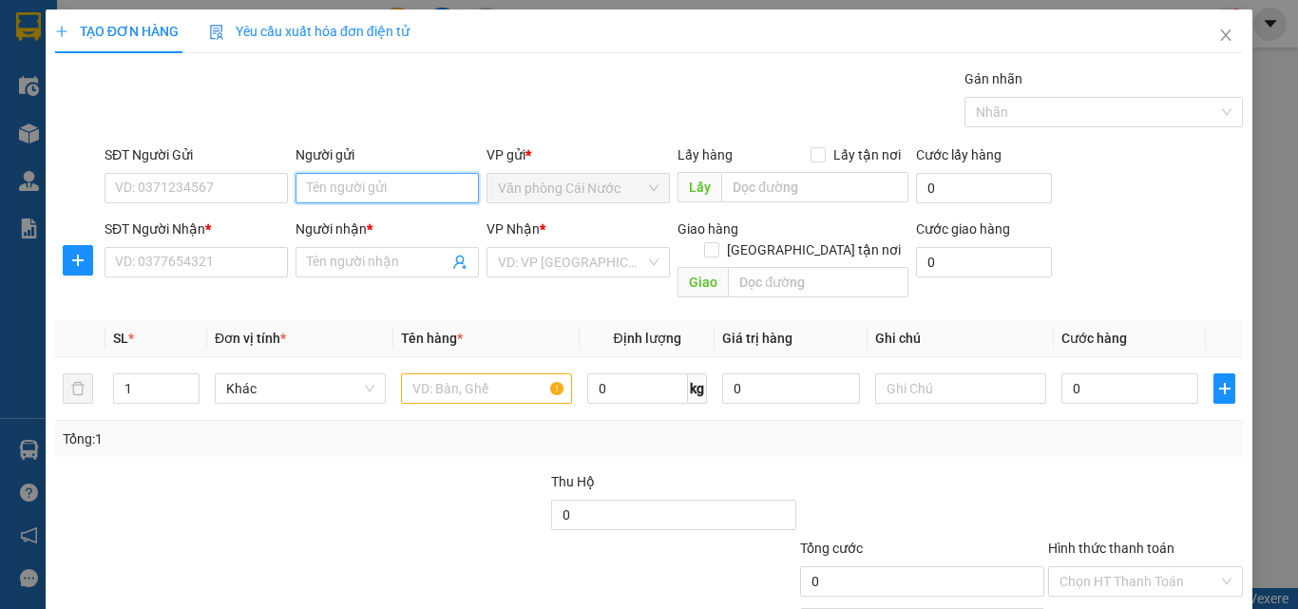
click at [361, 176] on input "Người gửi" at bounding box center [387, 188] width 183 height 30
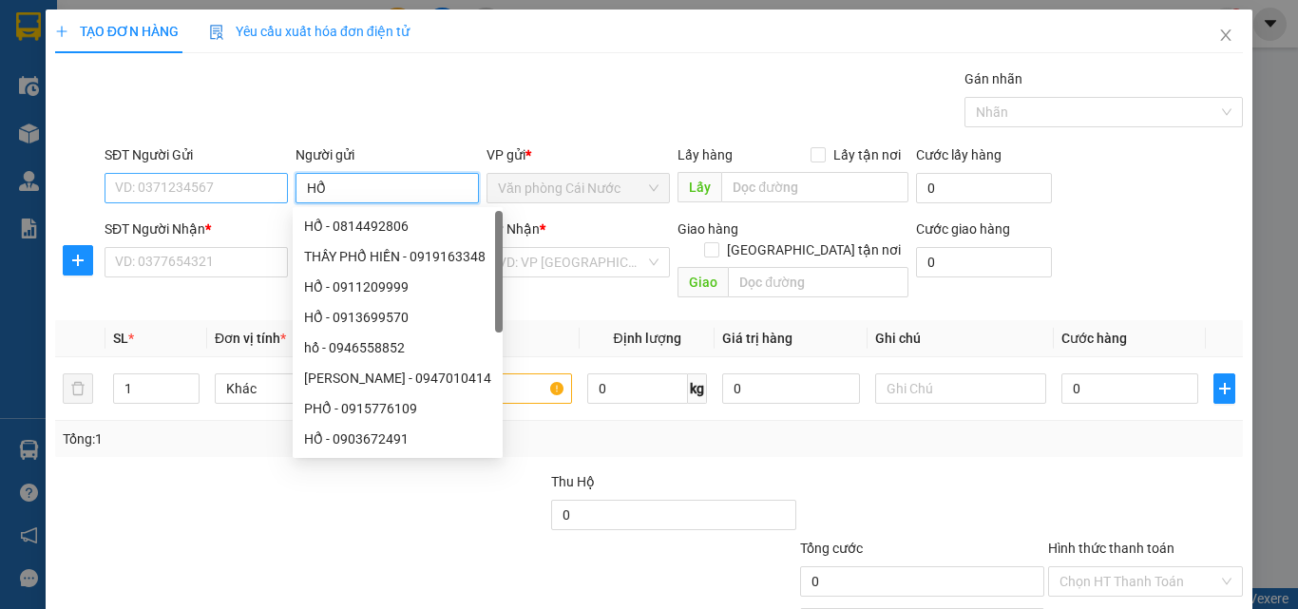
type input "HỔ"
click at [262, 193] on input "SĐT Người Gửi" at bounding box center [196, 188] width 183 height 30
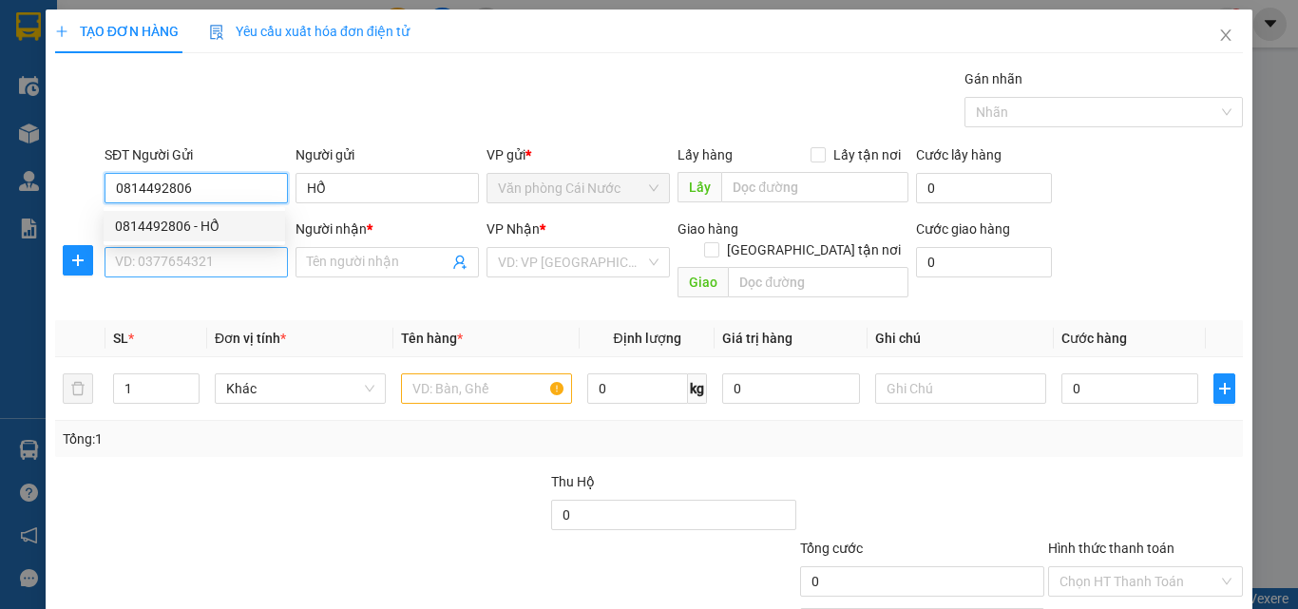
type input "0814492806"
click at [184, 264] on input "SĐT Người Nhận *" at bounding box center [196, 262] width 183 height 30
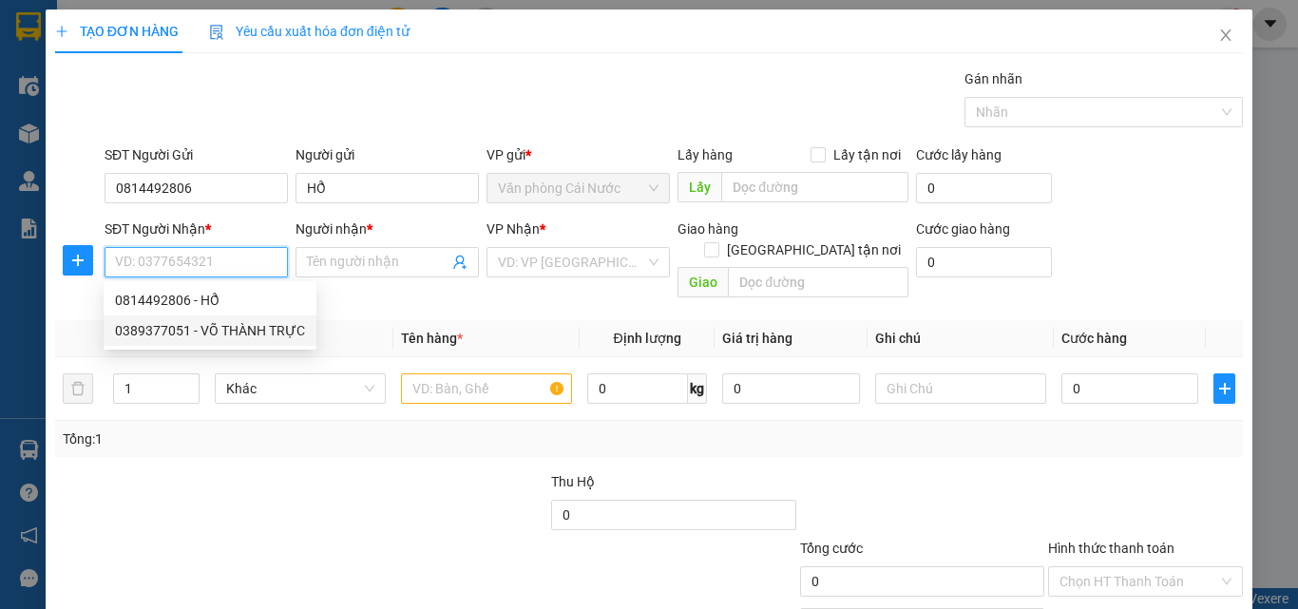
drag, startPoint x: 237, startPoint y: 323, endPoint x: 377, endPoint y: 389, distance: 155.2
click at [238, 324] on div "0389377051 - VÕ THÀNH TRỰC" at bounding box center [210, 330] width 190 height 21
type input "0389377051"
type input "VÕ THÀNH TRỰC"
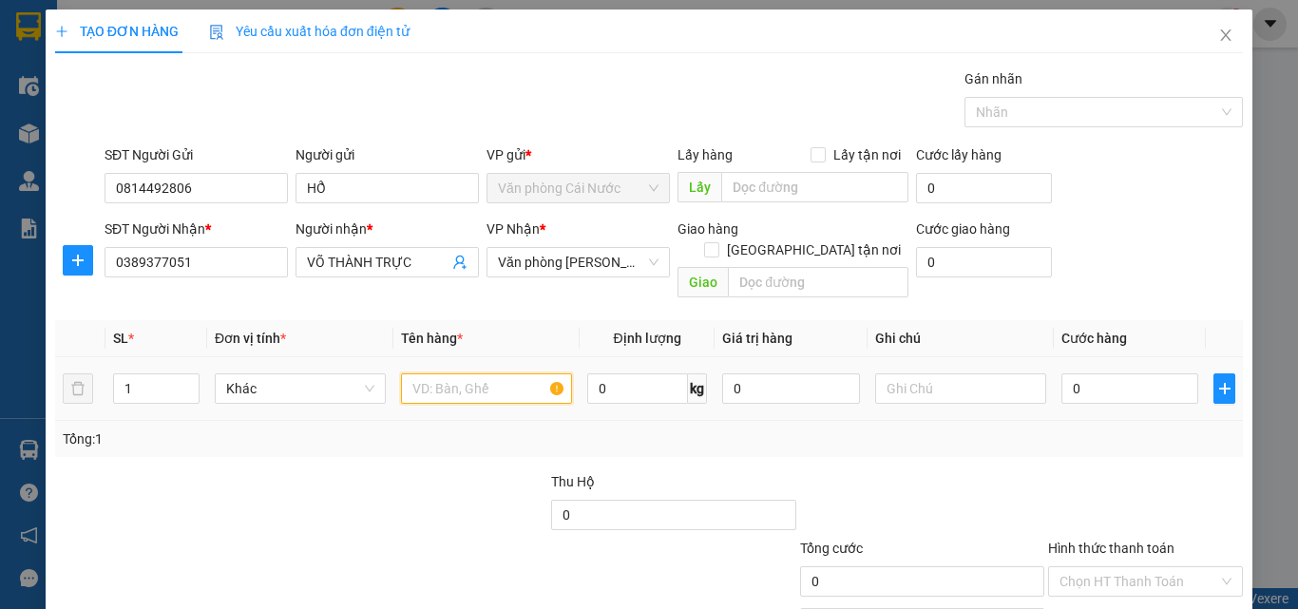
click at [471, 373] on input "text" at bounding box center [486, 388] width 171 height 30
type input "1 THÙNG"
click at [667, 429] on div "Tổng: 1" at bounding box center [649, 439] width 1173 height 21
click at [1261, 195] on div "TẠO ĐƠN HÀNG Yêu cầu xuất hóa đơn điện tử Transit Pickup Surcharge Ids Transit …" at bounding box center [649, 304] width 1298 height 609
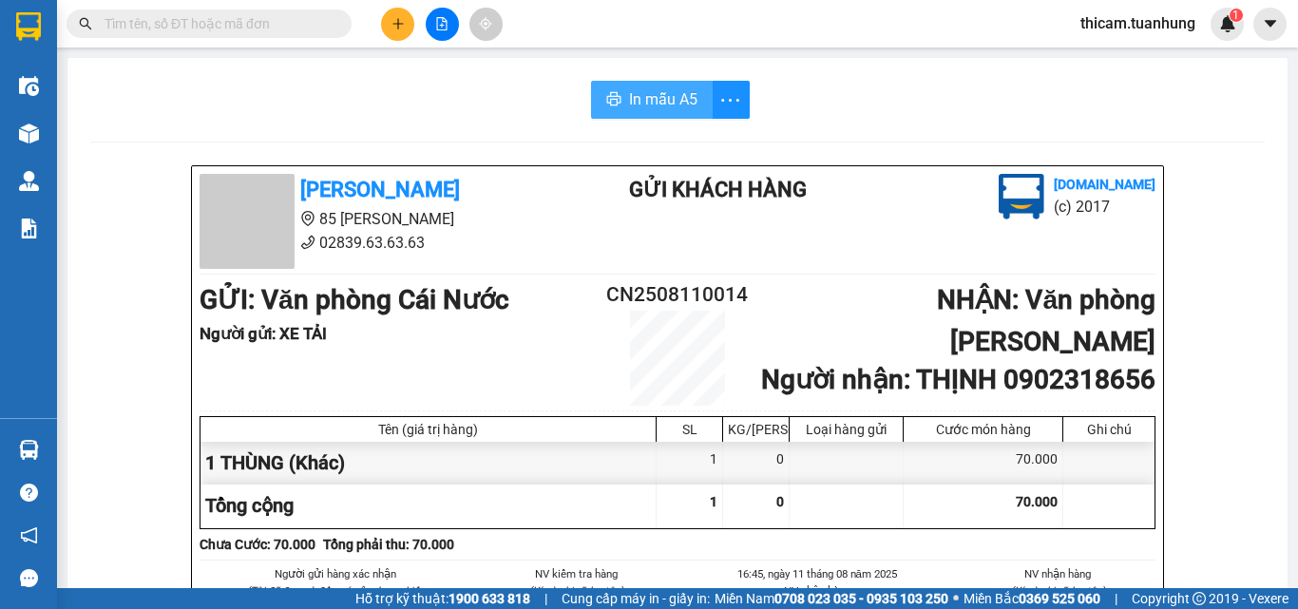
click at [661, 98] on span "In mẫu A5" at bounding box center [663, 99] width 68 height 24
click at [401, 20] on icon "plus" at bounding box center [397, 23] width 13 height 13
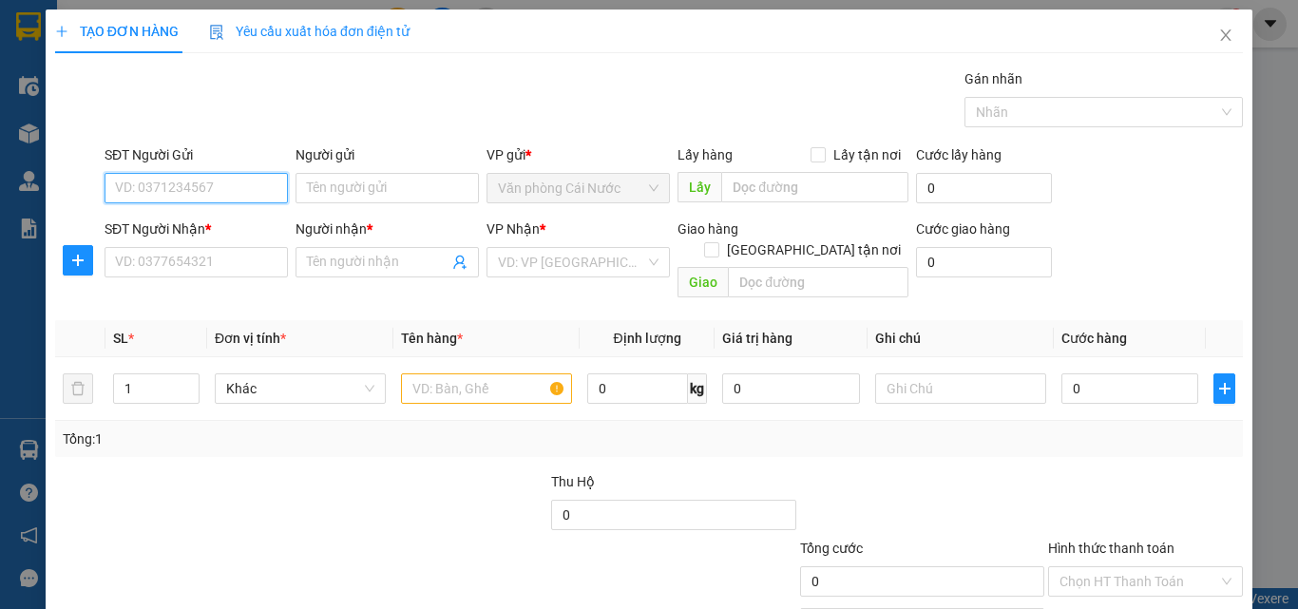
click at [220, 186] on input "SĐT Người Gửi" at bounding box center [196, 188] width 183 height 30
click at [212, 230] on div "0814492806 - HỔ" at bounding box center [210, 226] width 190 height 21
type input "0814492806"
type input "HỔ"
type input "0814492806"
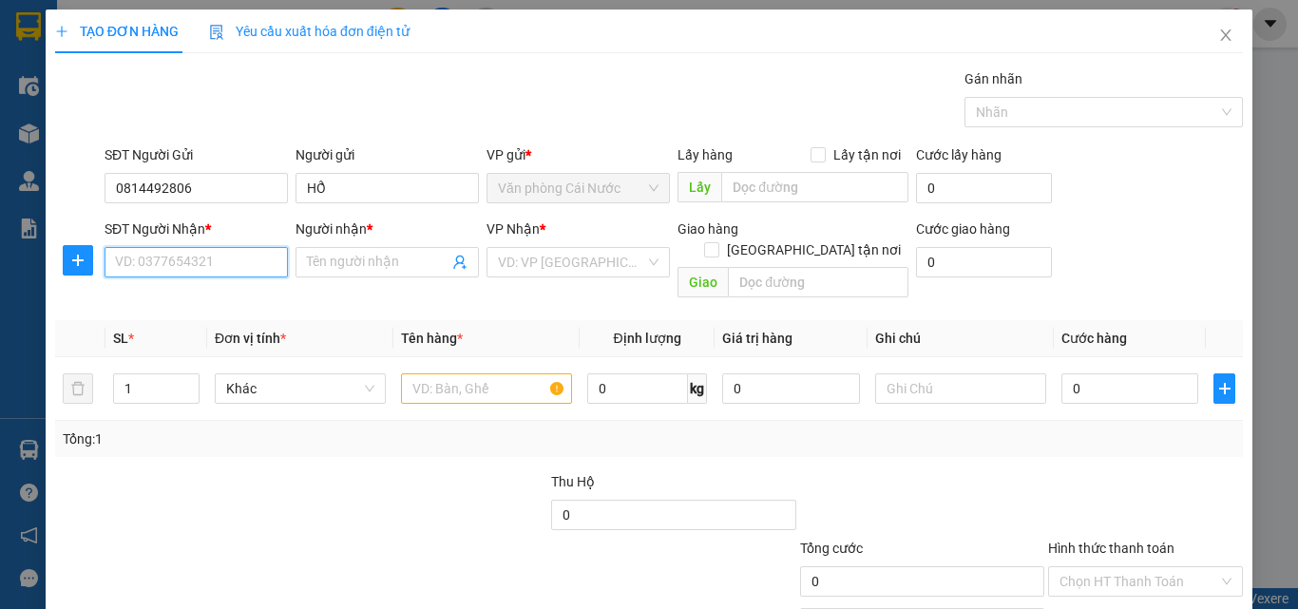
click at [207, 274] on input "SĐT Người Nhận *" at bounding box center [196, 262] width 183 height 30
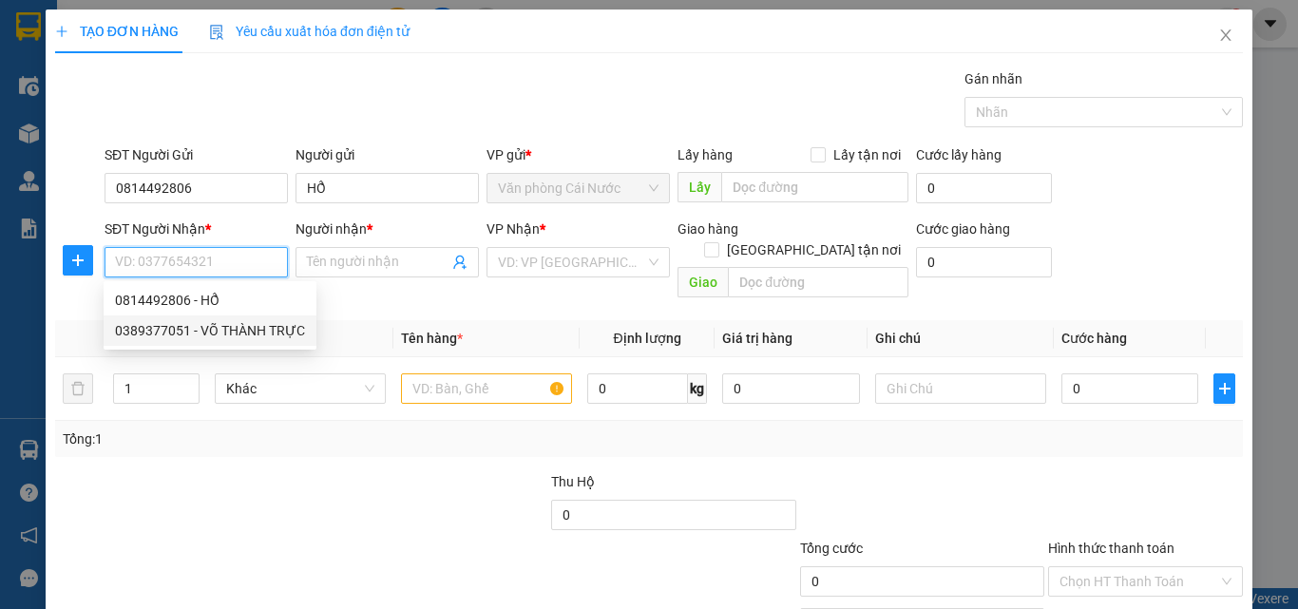
click at [205, 332] on div "0389377051 - VÕ THÀNH TRỰC" at bounding box center [210, 330] width 190 height 21
type input "0389377051"
type input "VÕ THÀNH TRỰC"
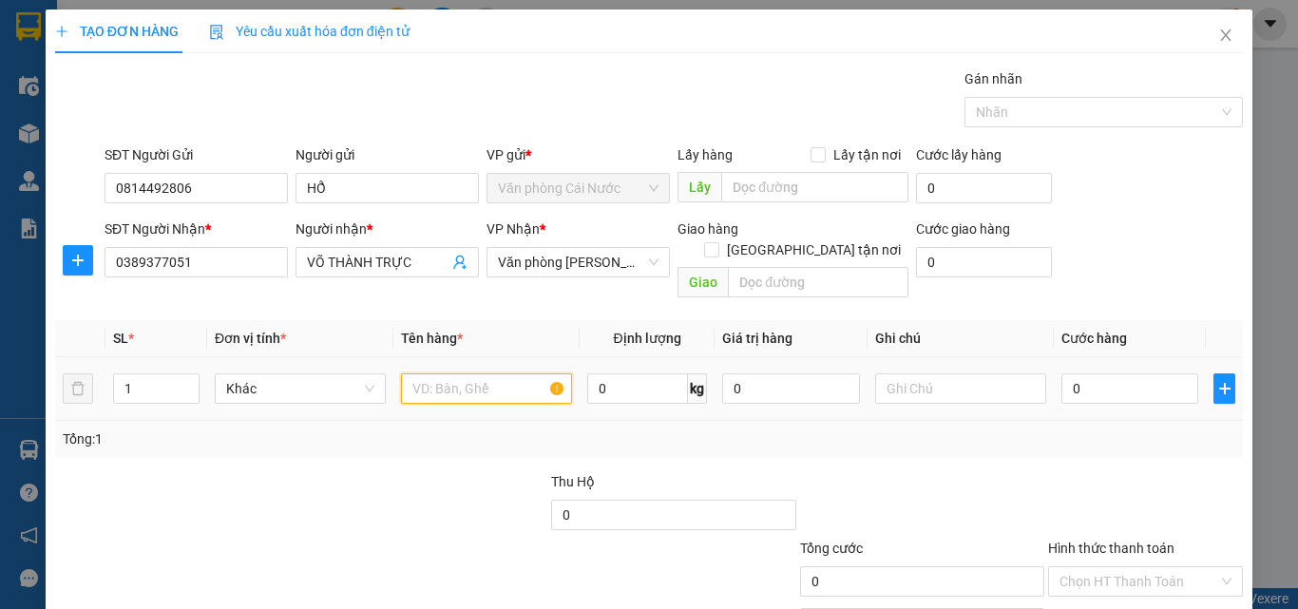
click at [501, 373] on input "text" at bounding box center [486, 388] width 171 height 30
type input "1 THÙNG"
click at [1104, 373] on input "0" at bounding box center [1129, 388] width 137 height 30
type input "5"
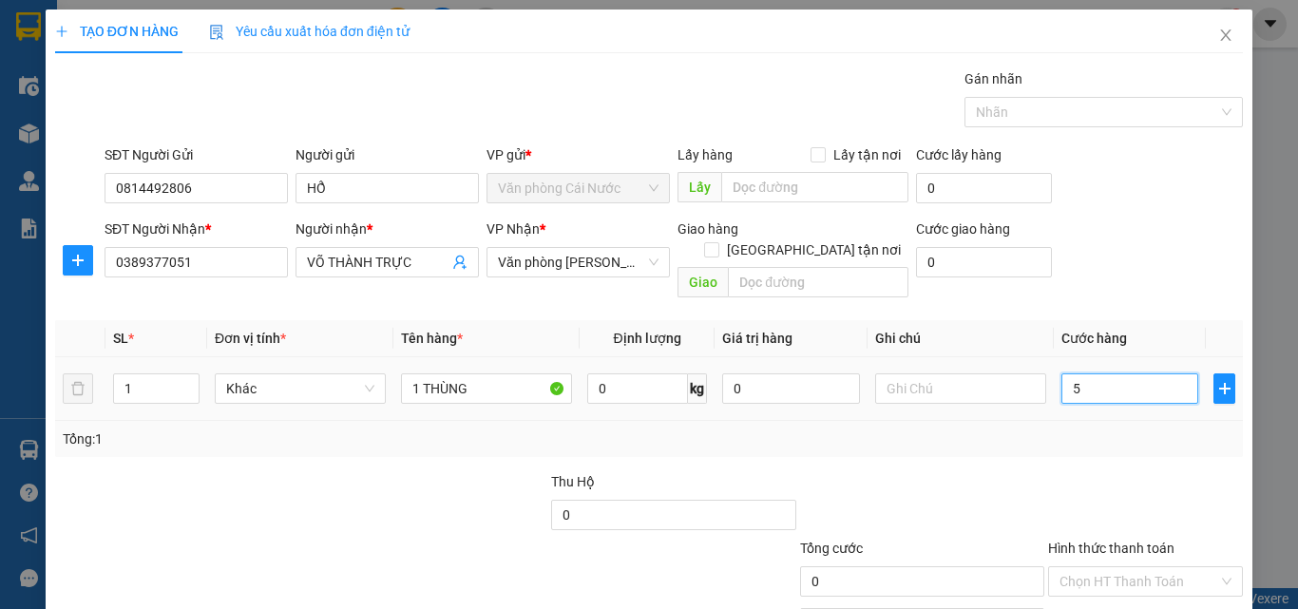
type input "5"
type input "50"
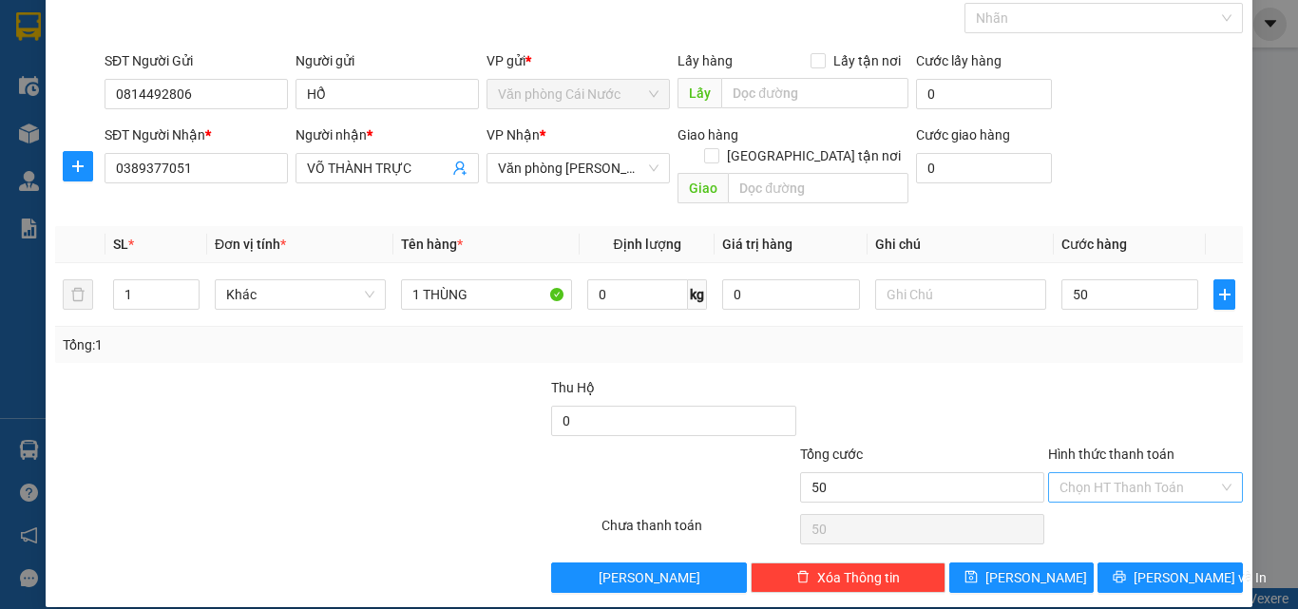
type input "50.000"
click at [1114, 473] on input "Hình thức thanh toán" at bounding box center [1139, 487] width 159 height 29
click at [1108, 509] on div "Tại văn phòng" at bounding box center [1134, 504] width 170 height 21
type input "0"
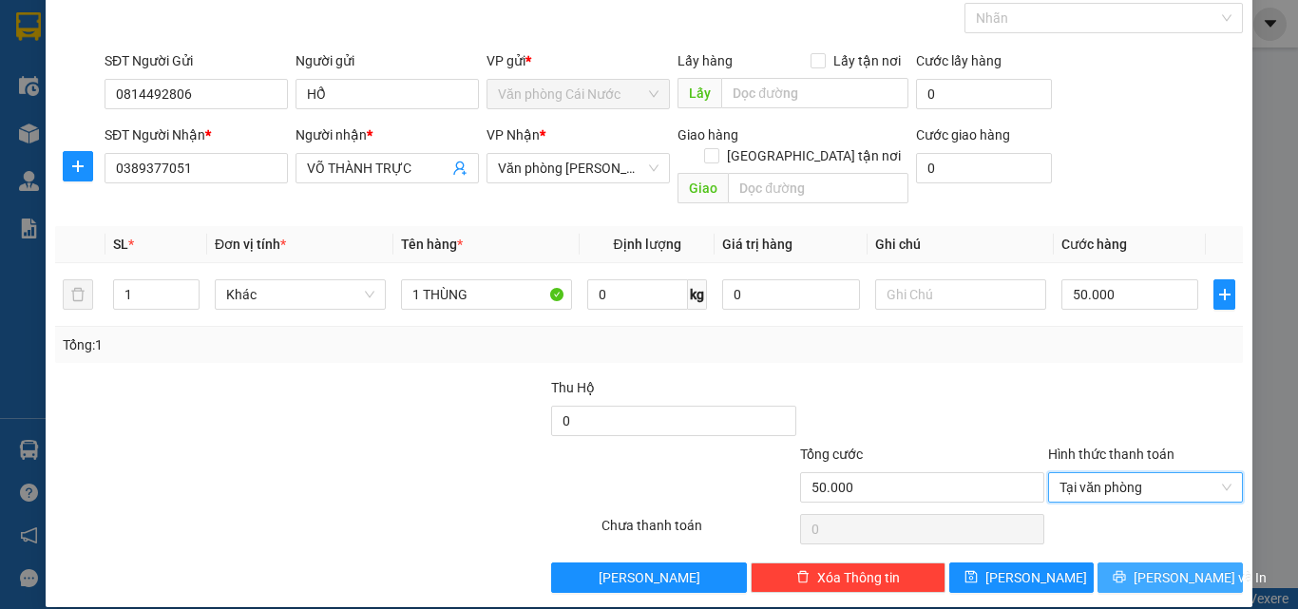
click at [1117, 563] on button "[PERSON_NAME] và In" at bounding box center [1170, 578] width 145 height 30
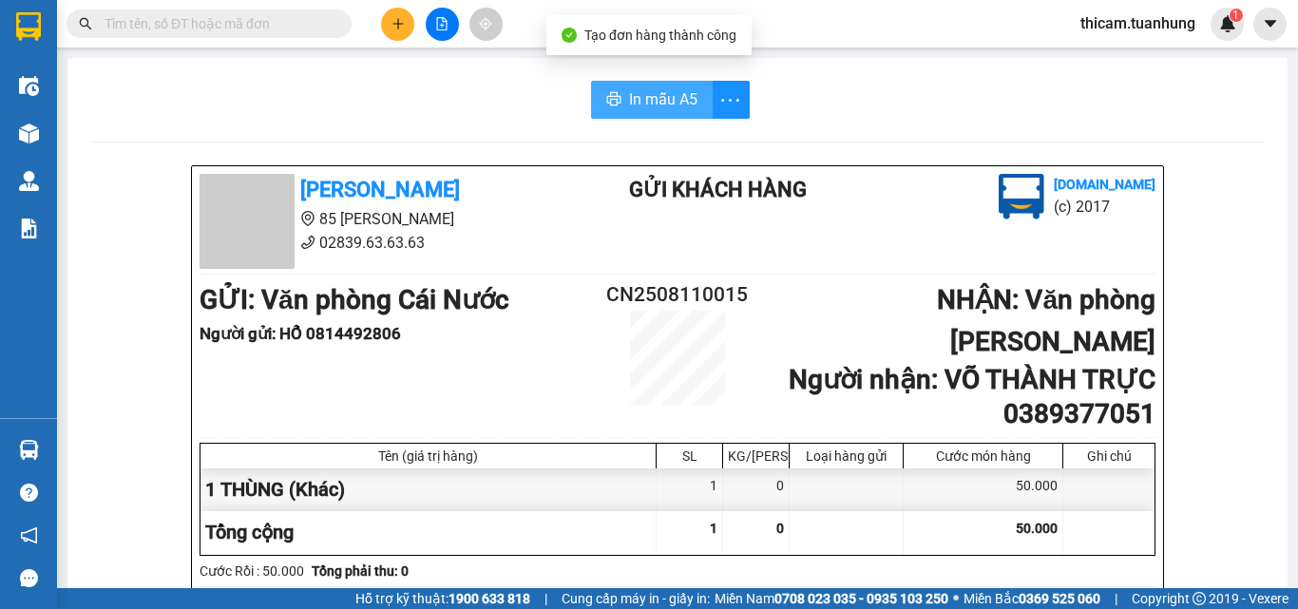
click at [659, 108] on span "In mẫu A5" at bounding box center [663, 99] width 68 height 24
